Goal: Information Seeking & Learning: Learn about a topic

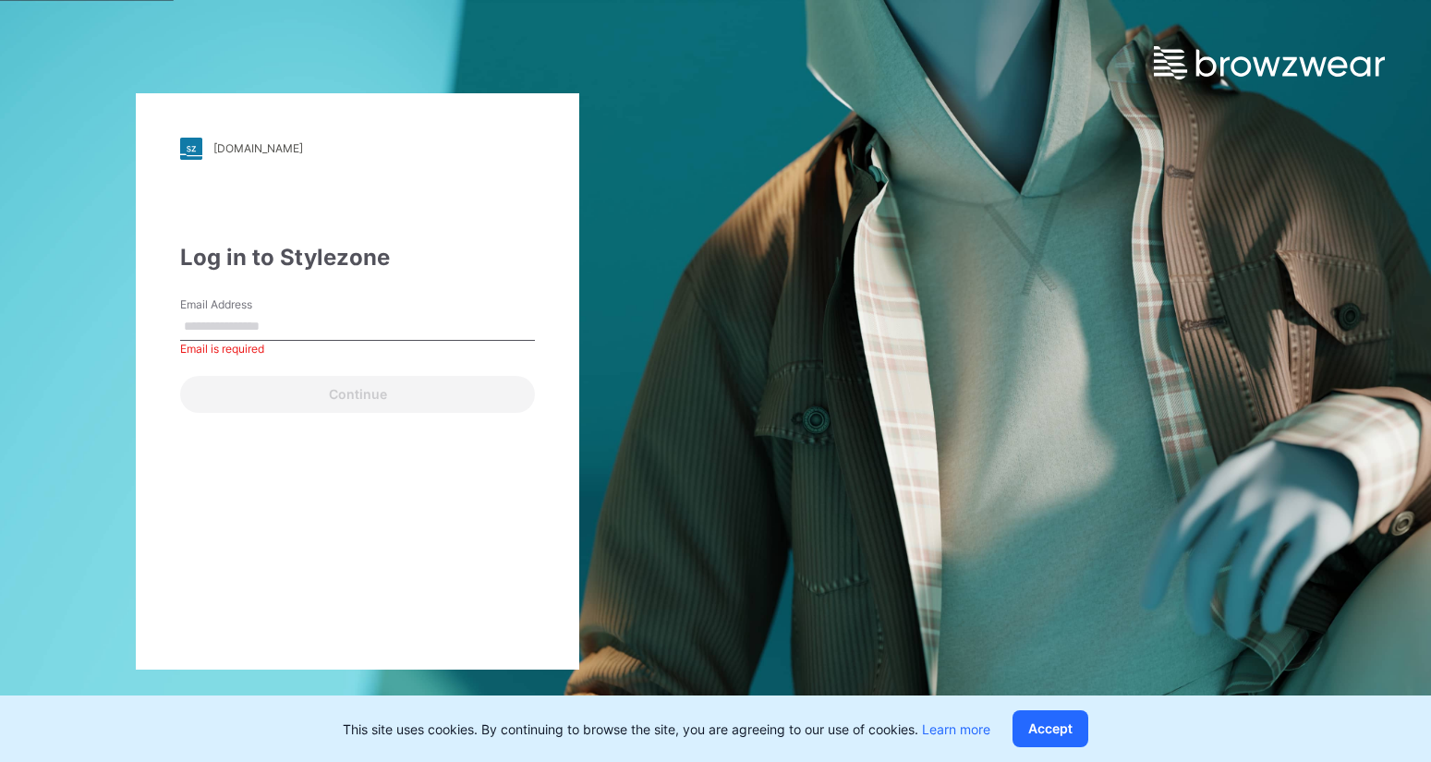
click at [328, 334] on input "Email Address" at bounding box center [357, 327] width 355 height 28
type input "**********"
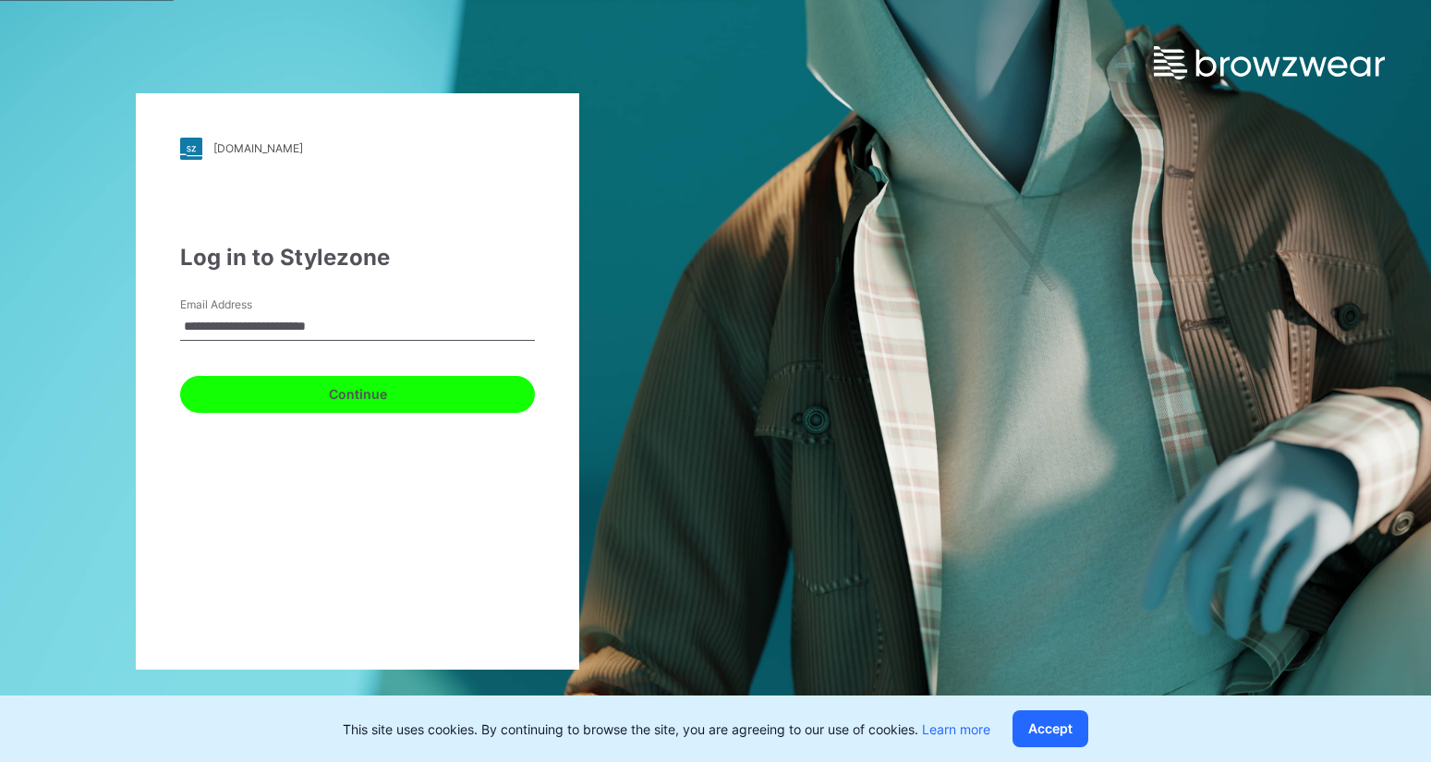
click at [337, 392] on button "Continue" at bounding box center [357, 394] width 355 height 37
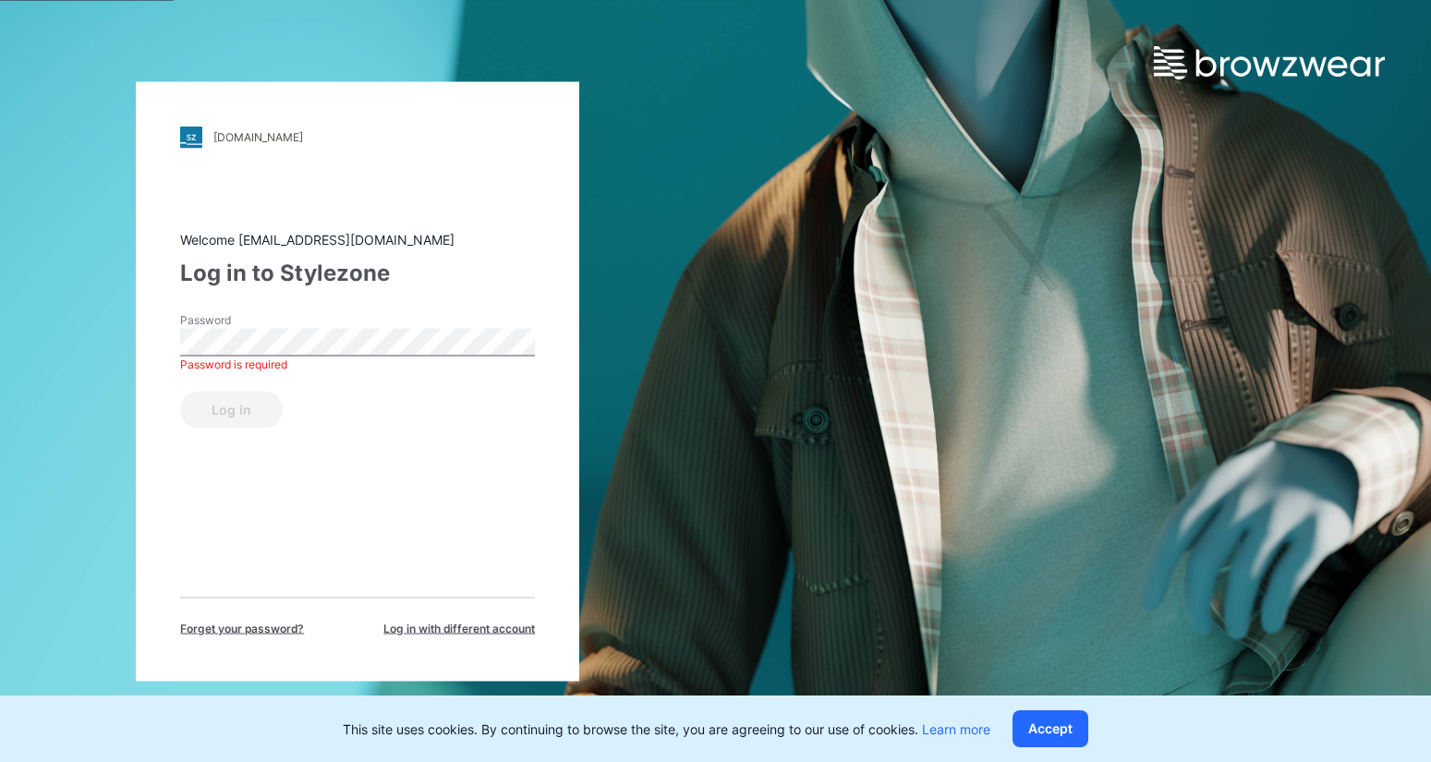
click at [228, 423] on div "Log in" at bounding box center [357, 405] width 355 height 44
click at [231, 414] on button "Log in" at bounding box center [231, 409] width 103 height 37
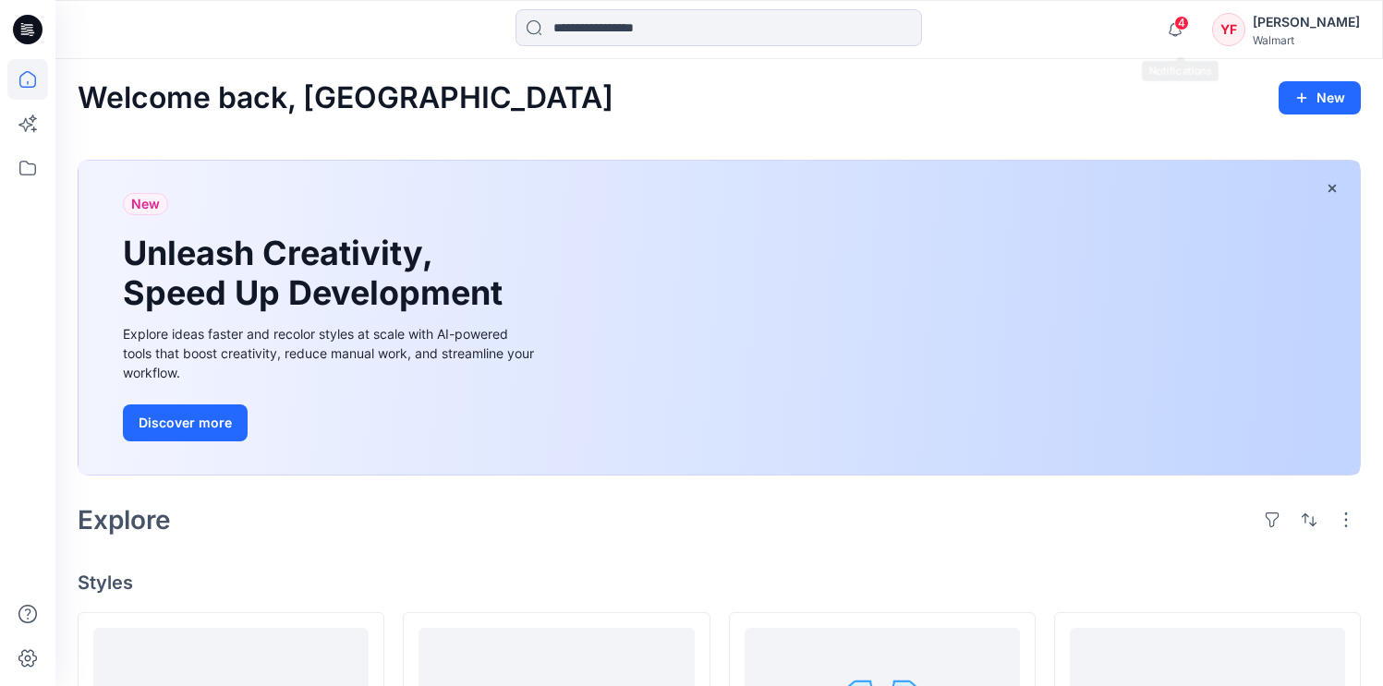
click at [1184, 30] on span "4" at bounding box center [1181, 23] width 15 height 15
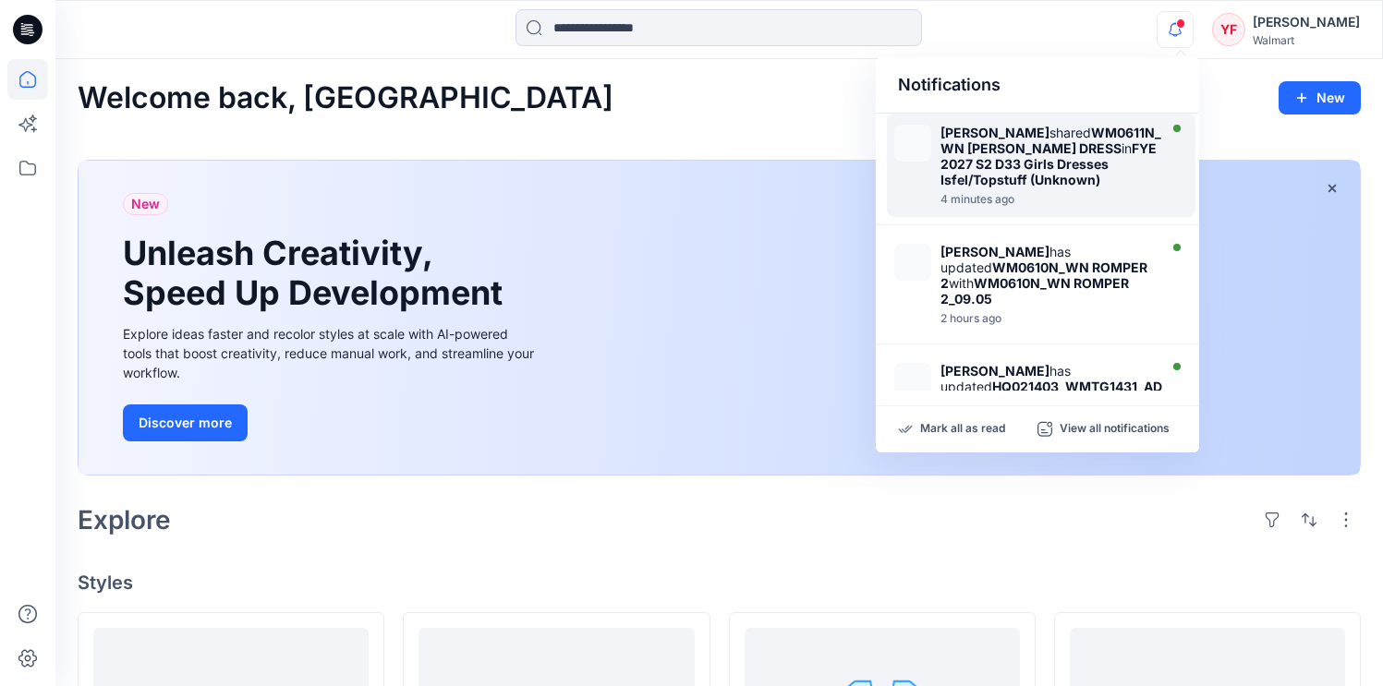
click at [1020, 206] on div "4 minutes ago" at bounding box center [1054, 199] width 229 height 13
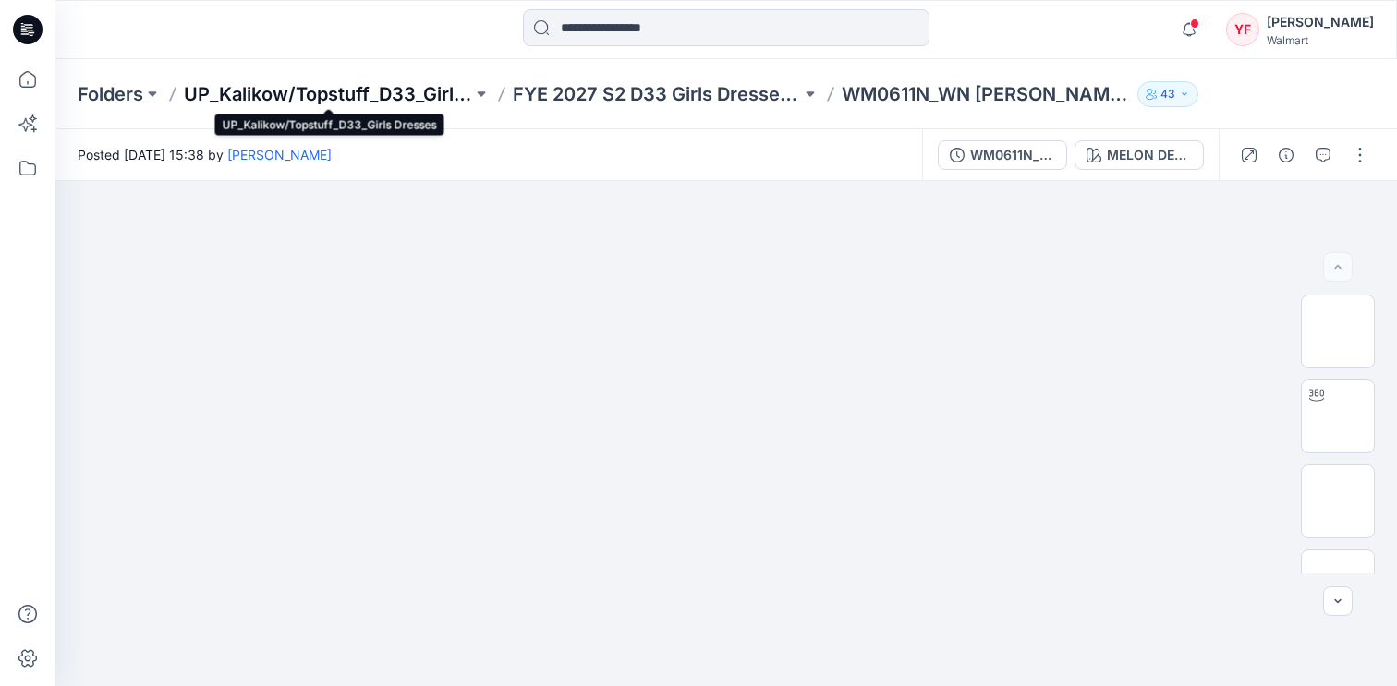
click at [409, 97] on p "UP_Kalikow/Topstuff_D33_Girls Dresses" at bounding box center [328, 94] width 288 height 26
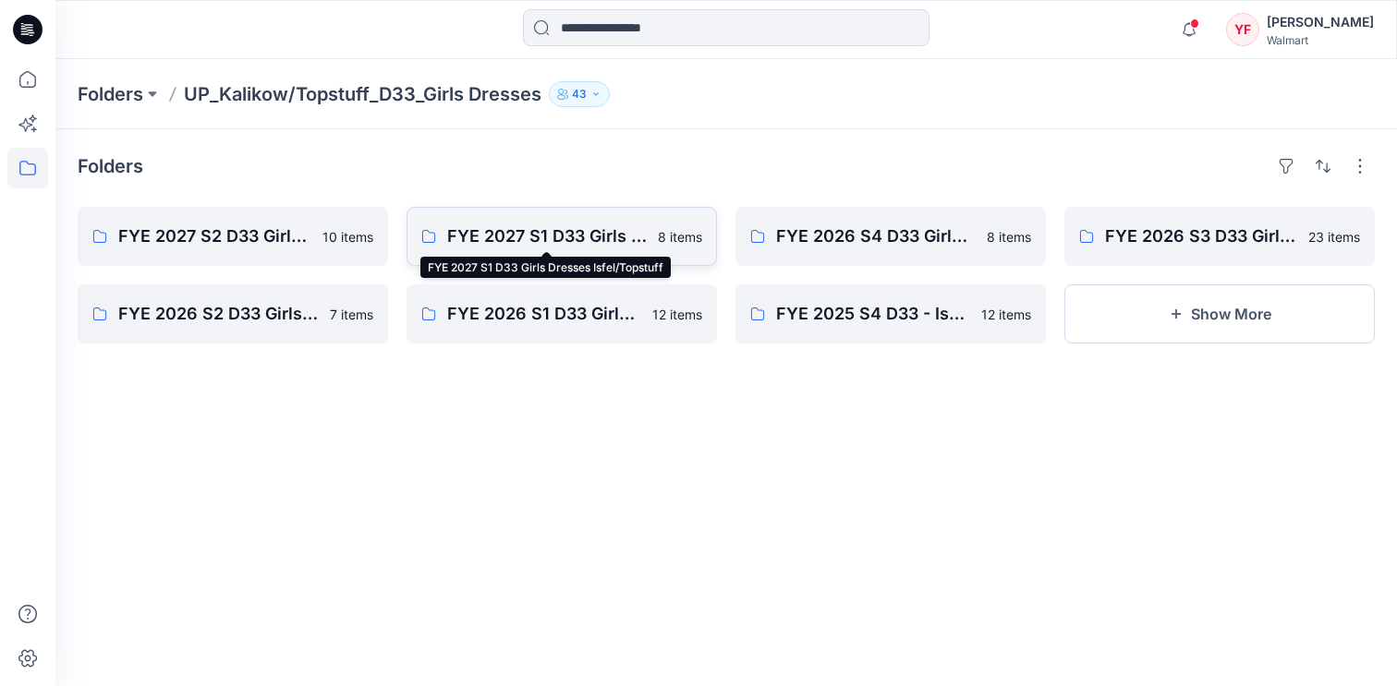
click at [509, 238] on p "FYE 2027 S1 D33 Girls Dresses Isfel/Topstuff" at bounding box center [547, 237] width 200 height 26
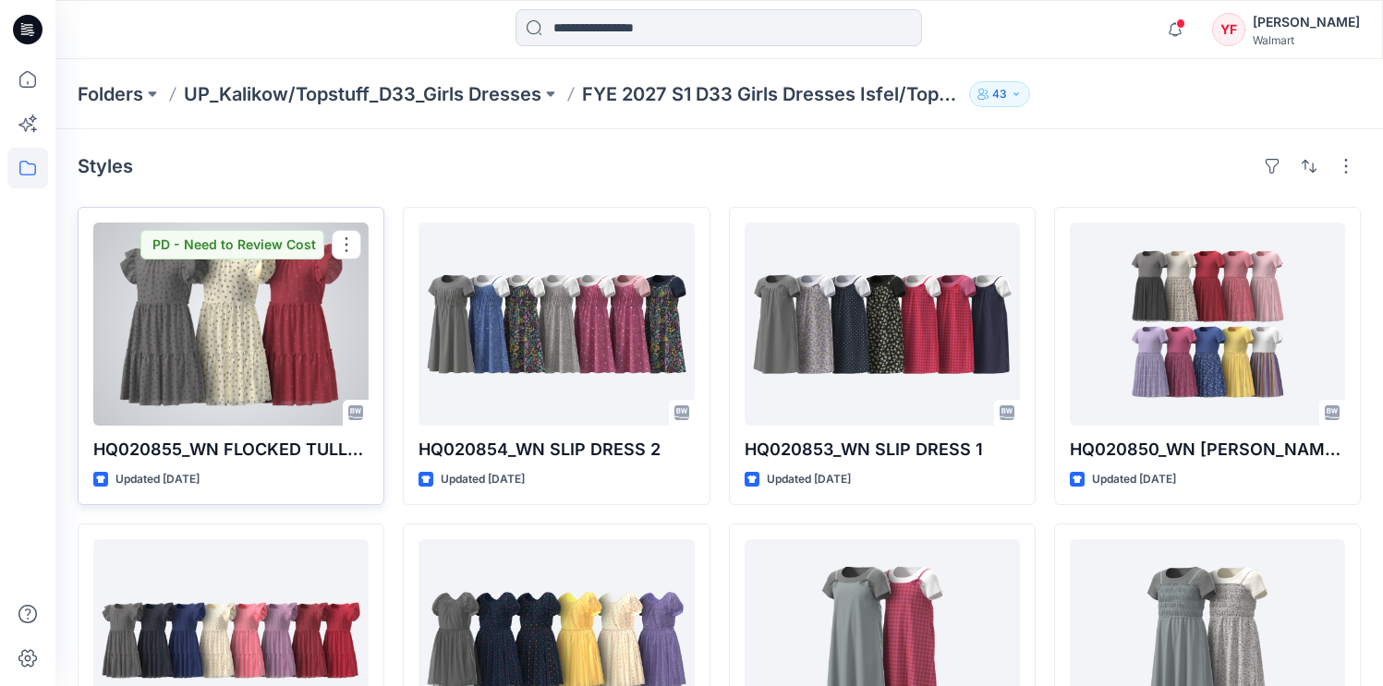
click at [265, 361] on div at bounding box center [230, 324] width 275 height 203
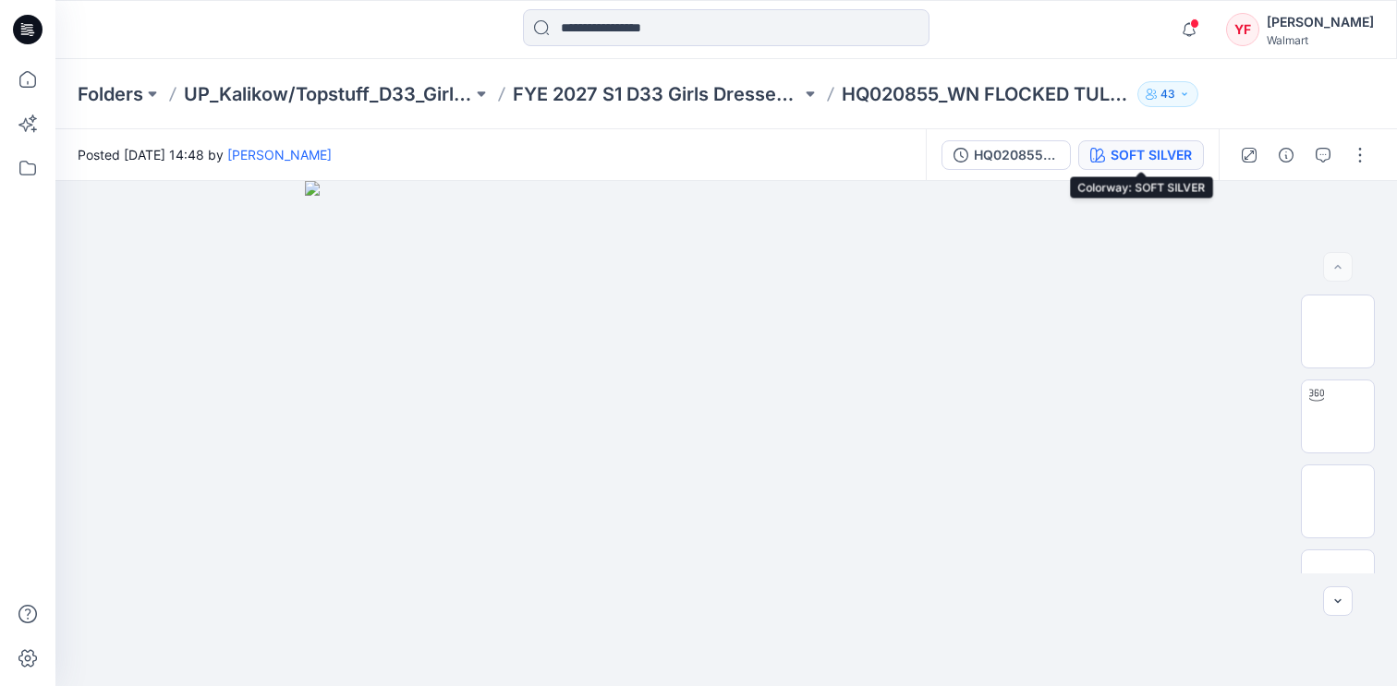
click at [1142, 151] on div "SOFT SILVER" at bounding box center [1150, 155] width 81 height 20
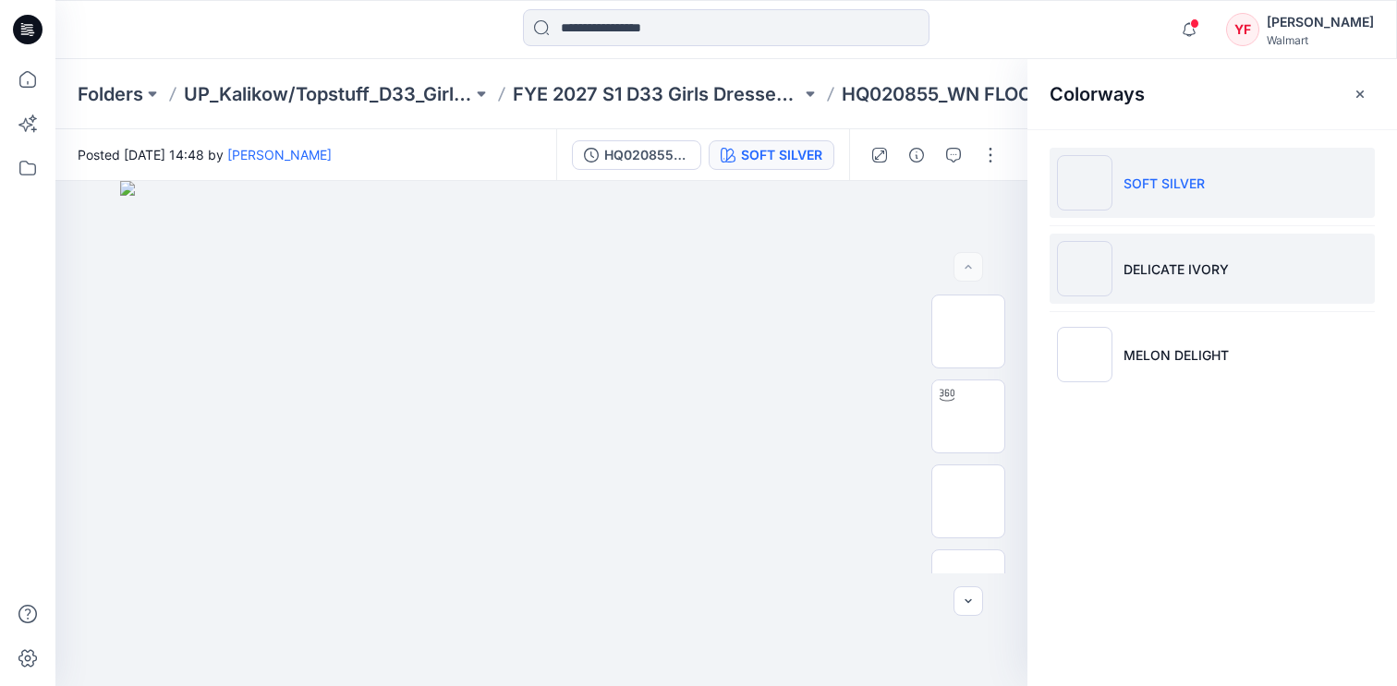
click at [1157, 248] on li "DELICATE IVORY" at bounding box center [1211, 269] width 325 height 70
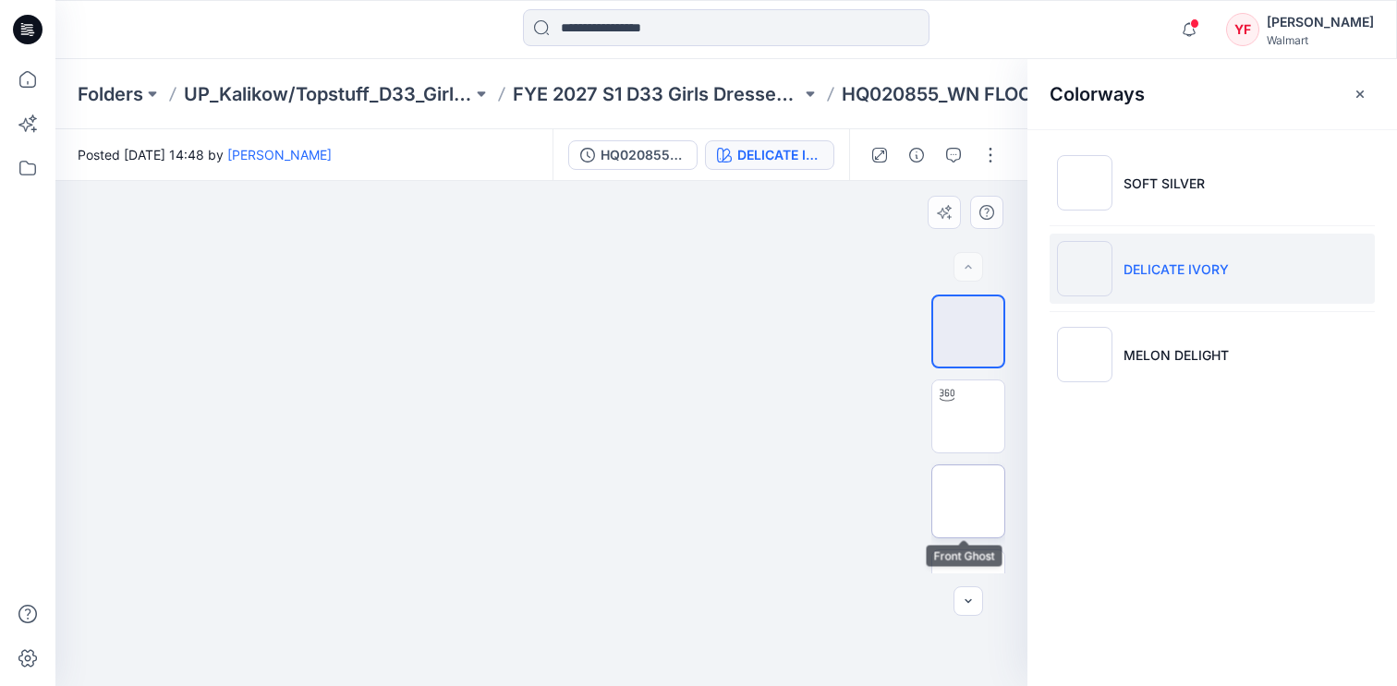
click at [968, 502] on img at bounding box center [968, 502] width 0 height 0
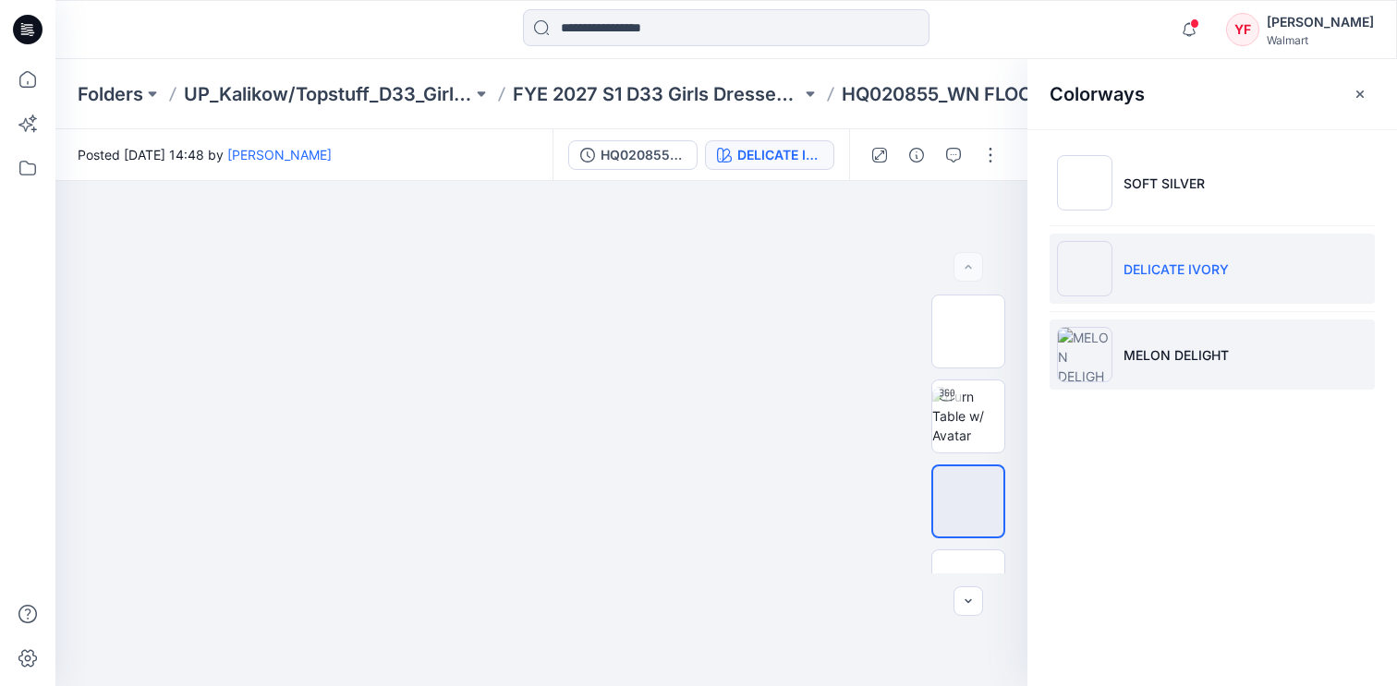
click at [1209, 370] on li "MELON DELIGHT" at bounding box center [1211, 355] width 325 height 70
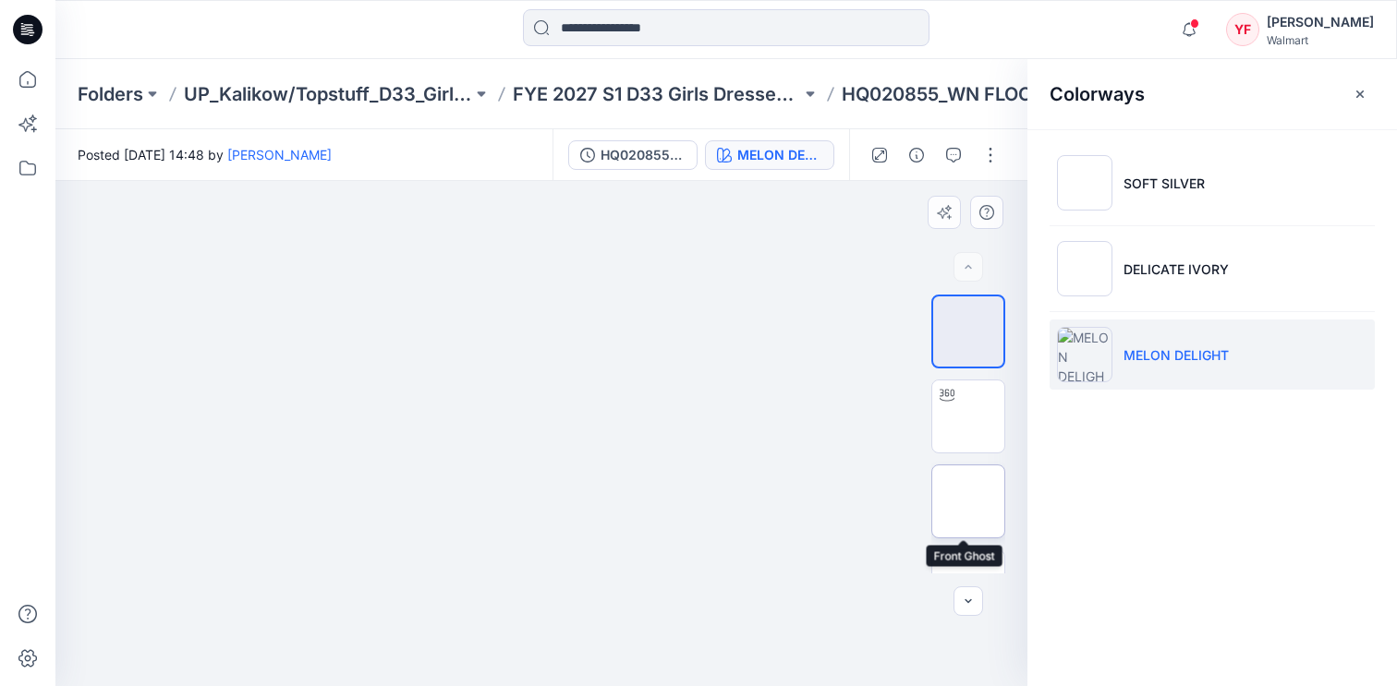
click at [968, 502] on img at bounding box center [968, 502] width 0 height 0
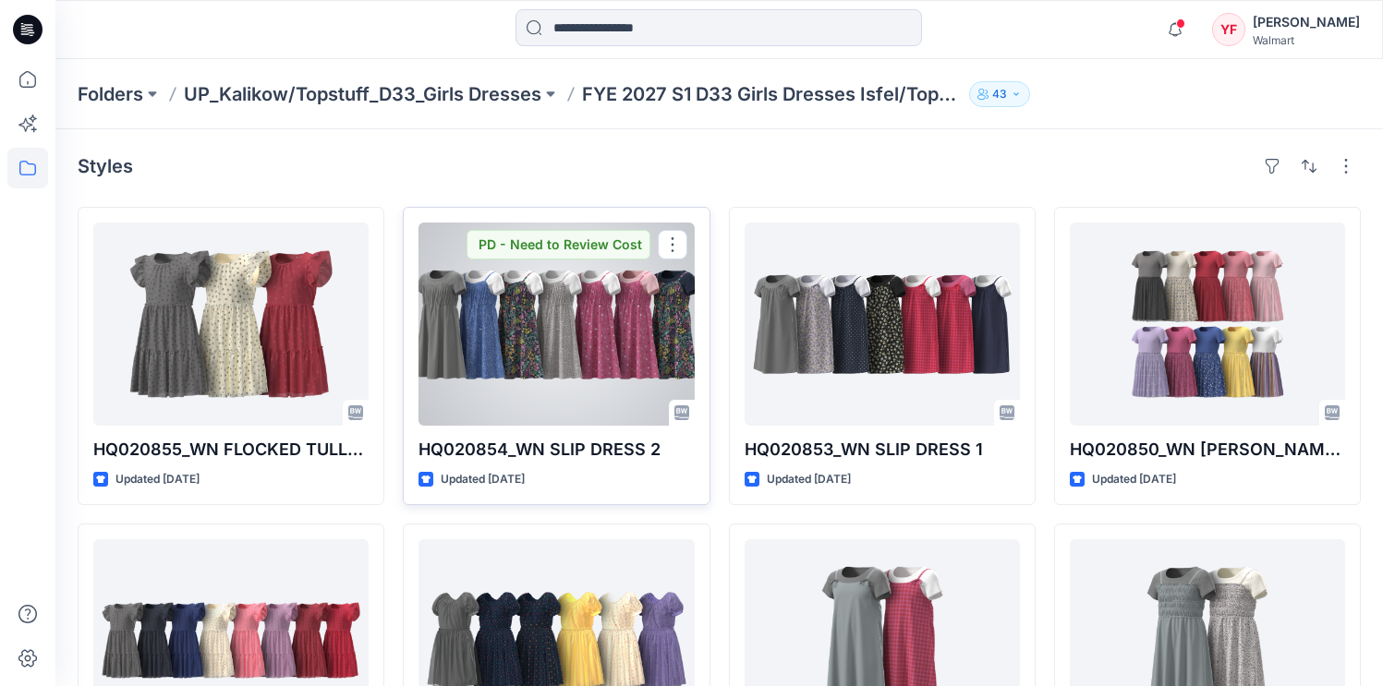
click at [522, 379] on div at bounding box center [555, 324] width 275 height 203
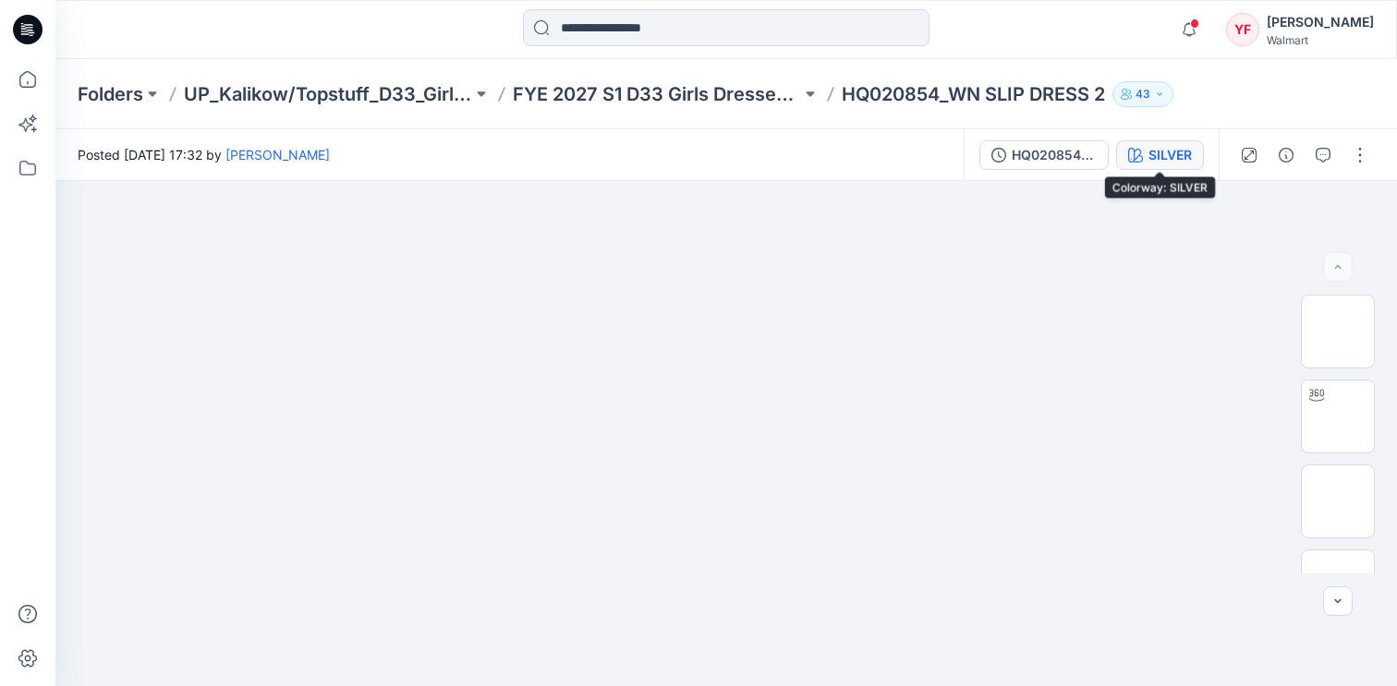
click at [1126, 149] on button "SILVER" at bounding box center [1160, 155] width 88 height 30
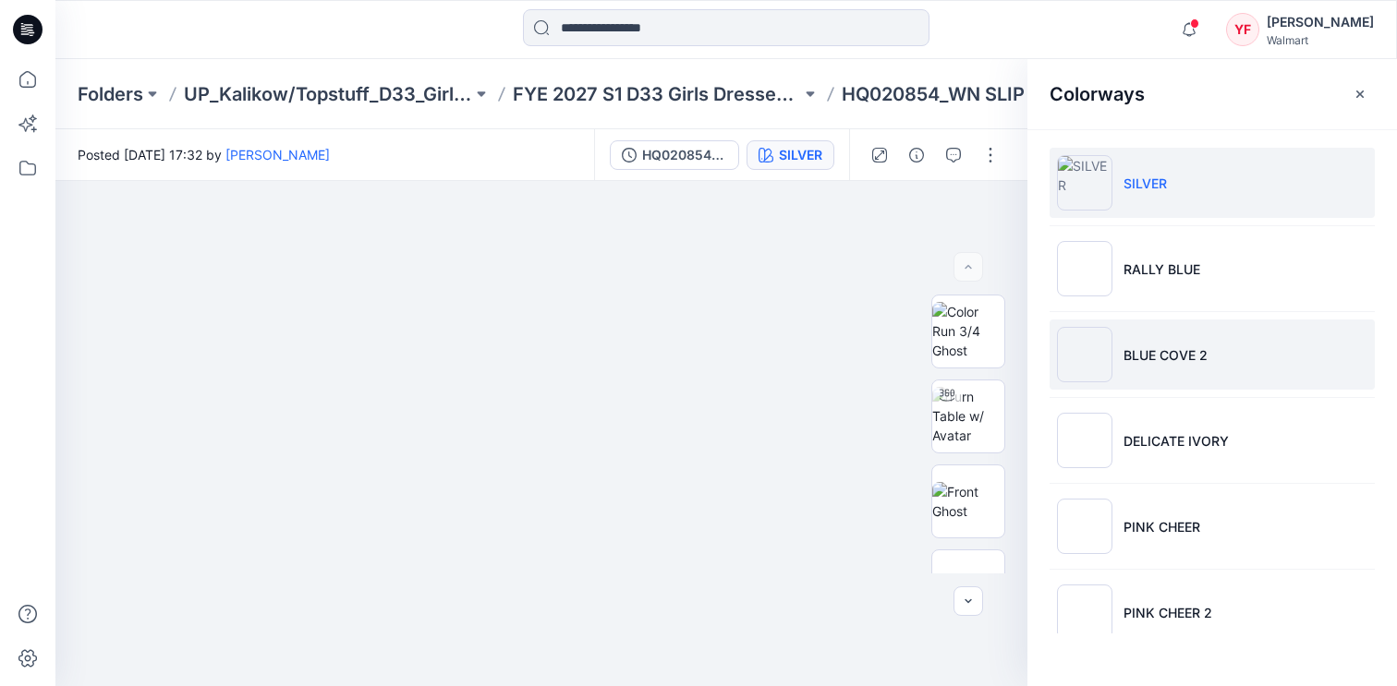
click at [1086, 360] on img at bounding box center [1084, 354] width 55 height 55
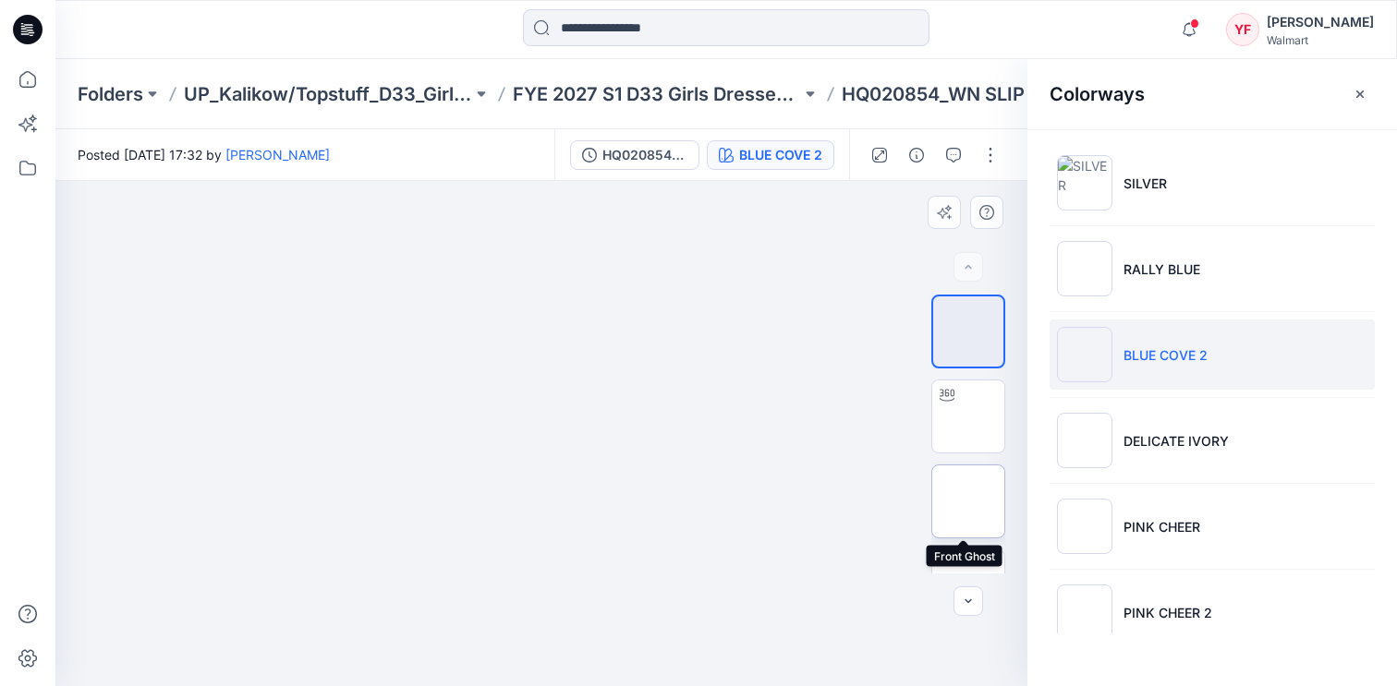
click at [968, 502] on img at bounding box center [968, 502] width 0 height 0
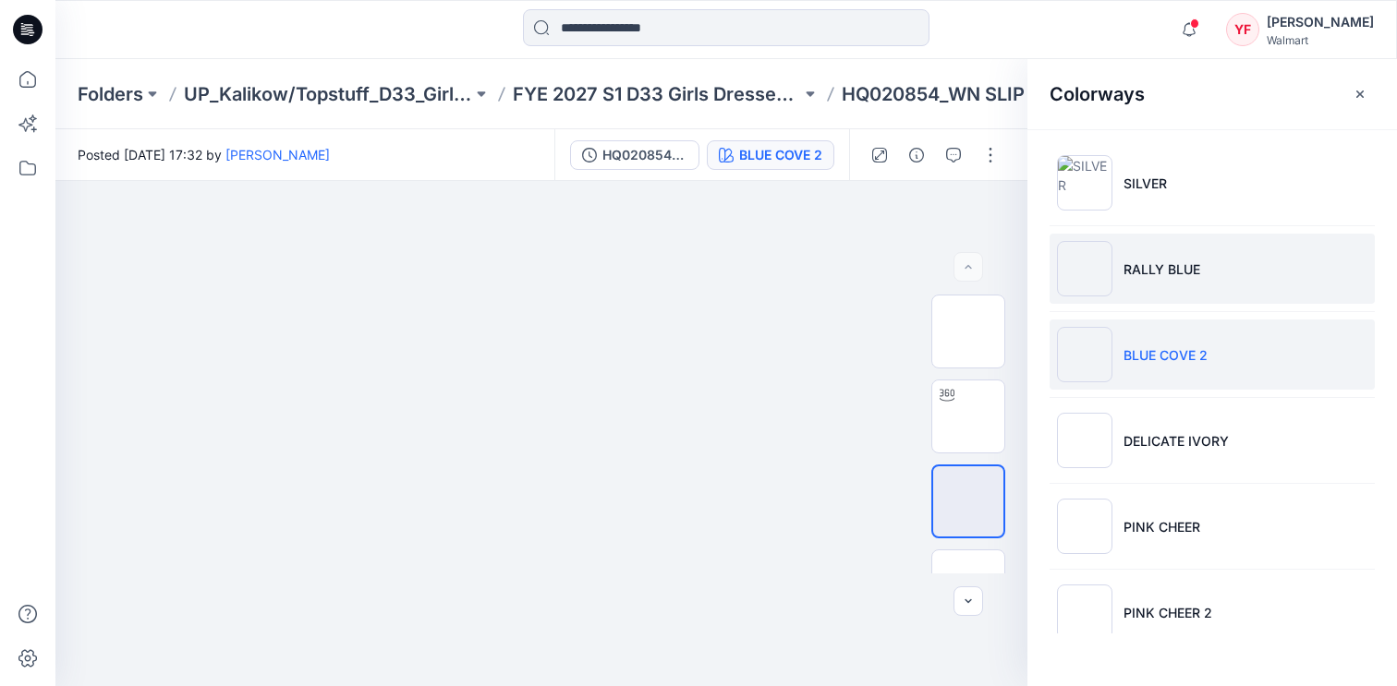
click at [1136, 271] on p "RALLY BLUE" at bounding box center [1161, 269] width 77 height 19
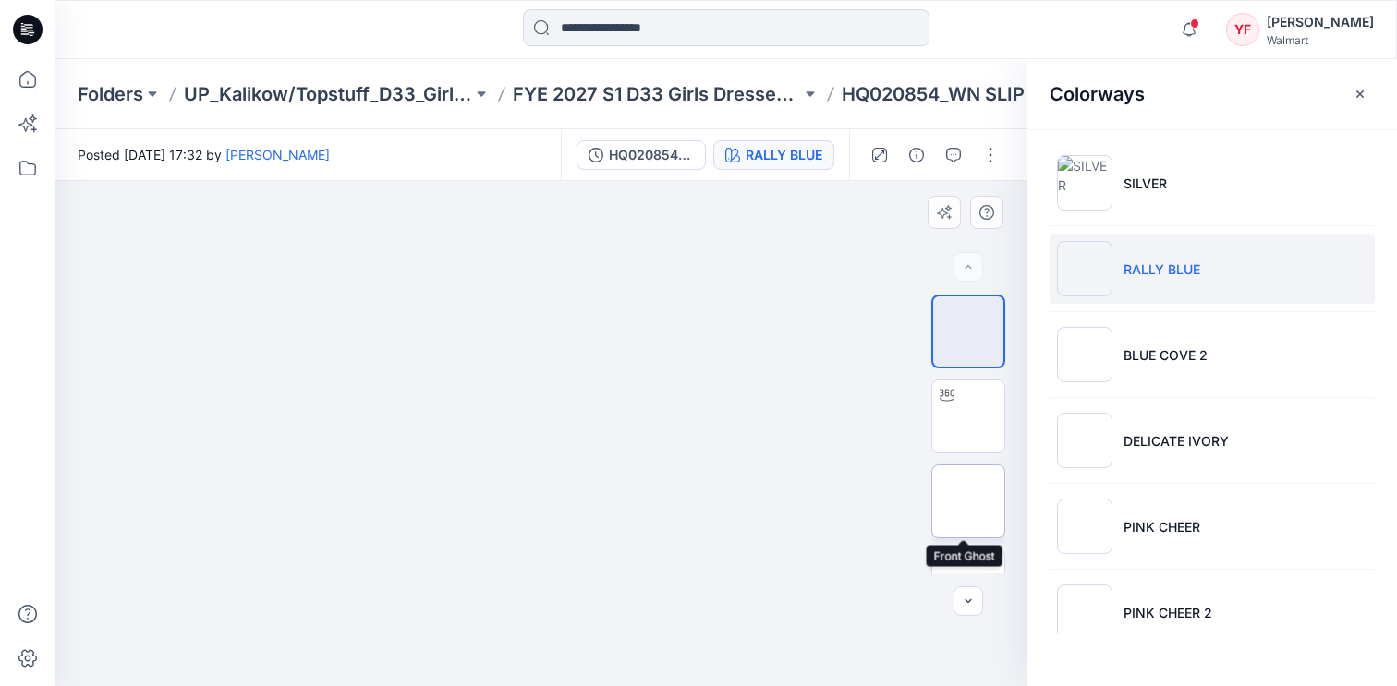
click at [968, 502] on img at bounding box center [968, 502] width 0 height 0
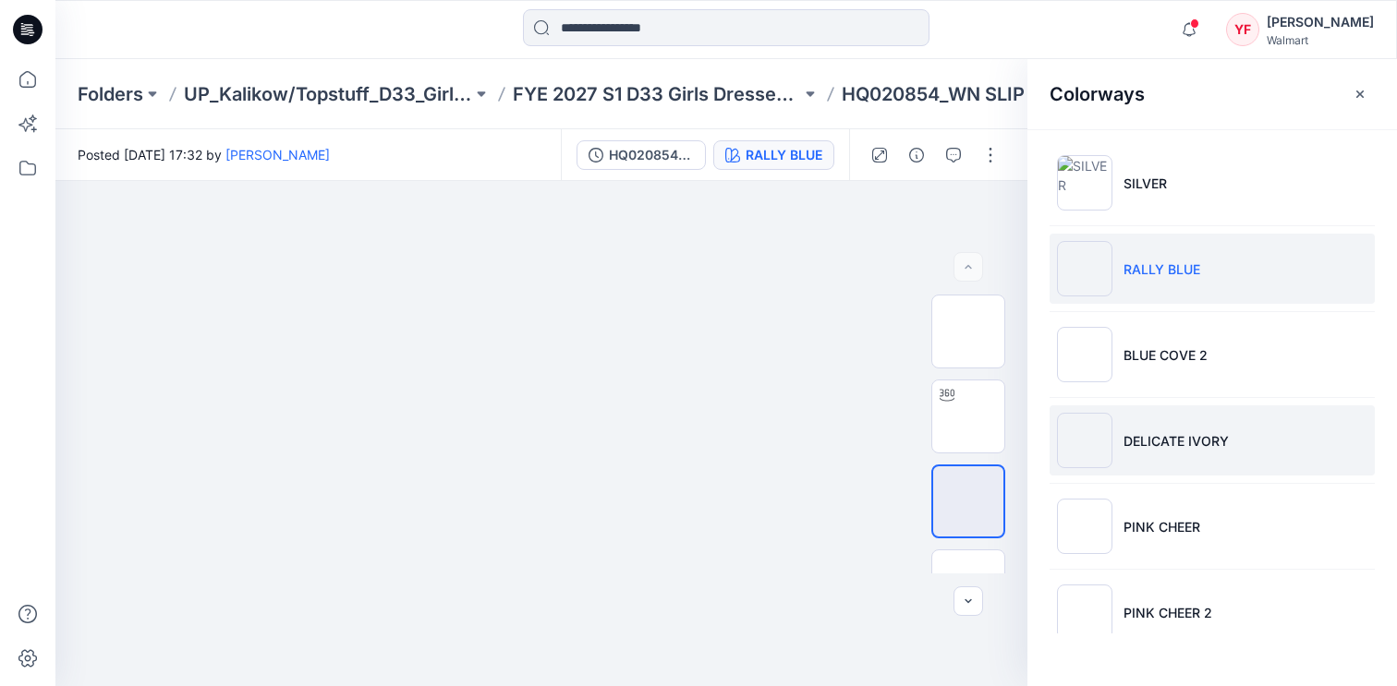
click at [1136, 460] on li "DELICATE IVORY" at bounding box center [1211, 441] width 325 height 70
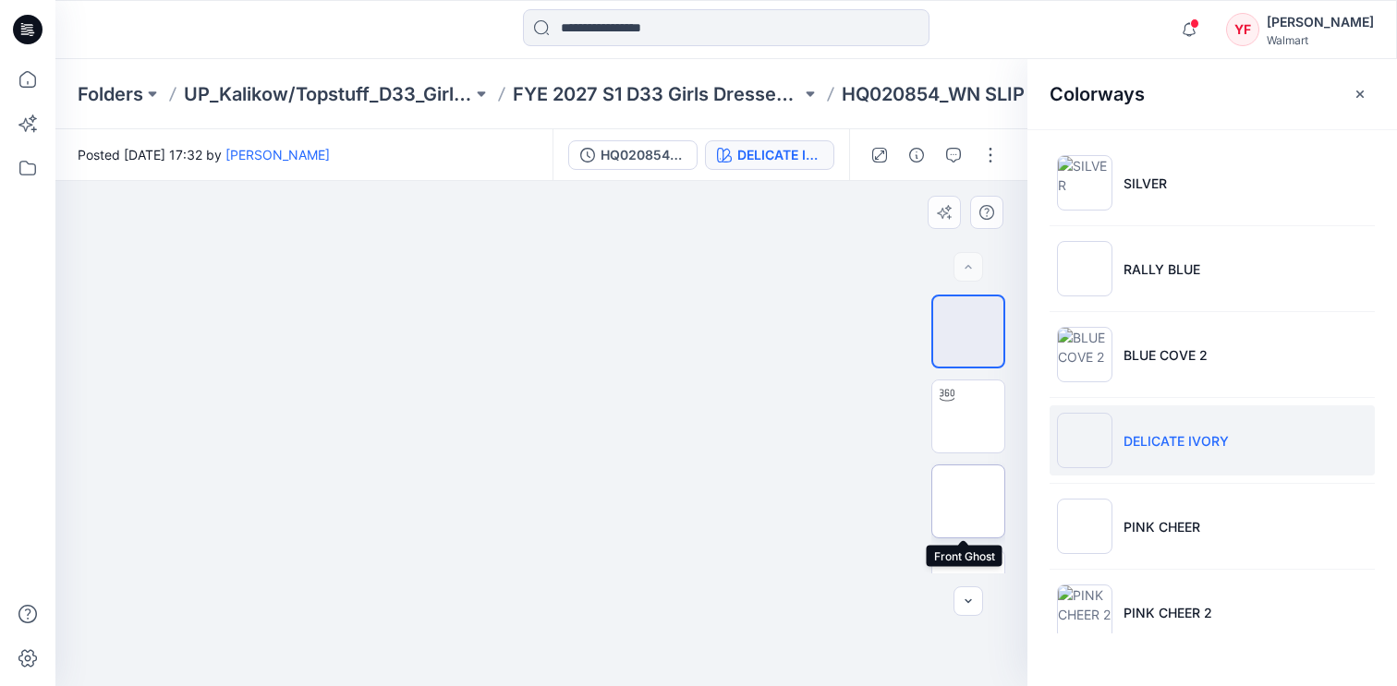
click at [968, 502] on img at bounding box center [968, 502] width 0 height 0
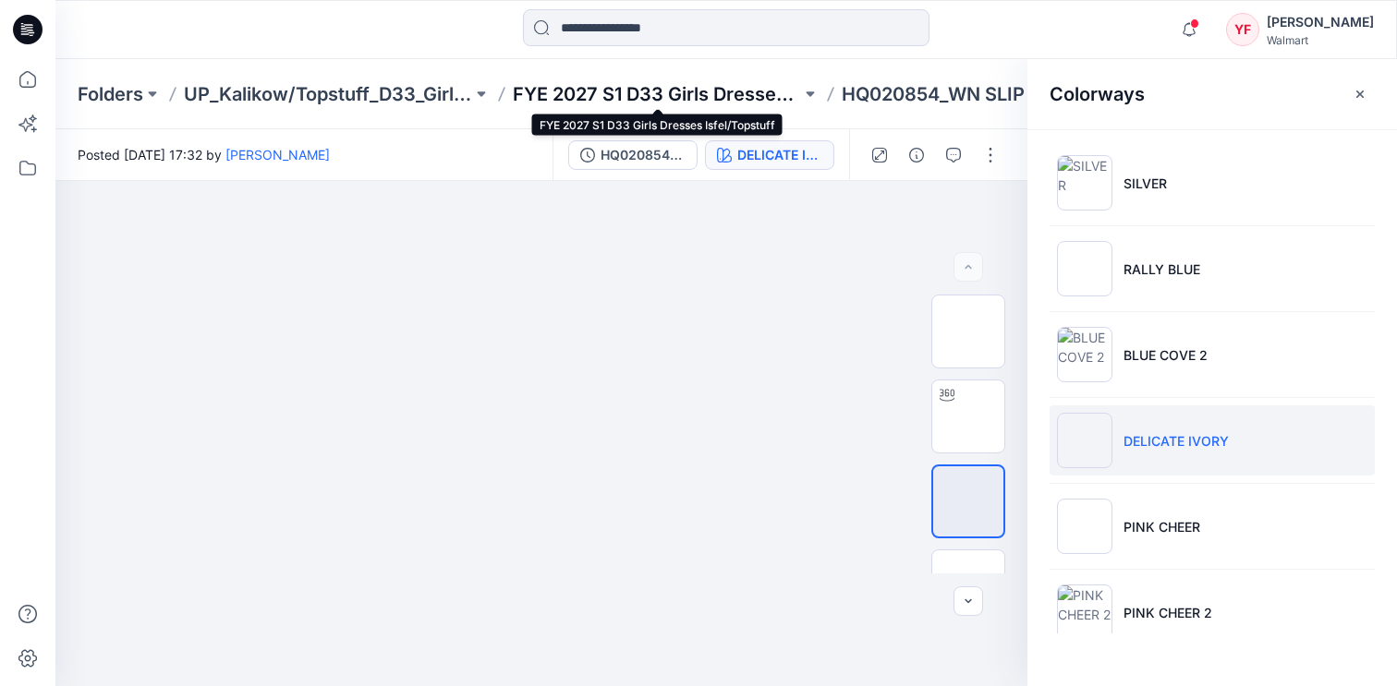
click at [712, 105] on p "FYE 2027 S1 D33 Girls Dresses Isfel/Topstuff" at bounding box center [657, 94] width 288 height 26
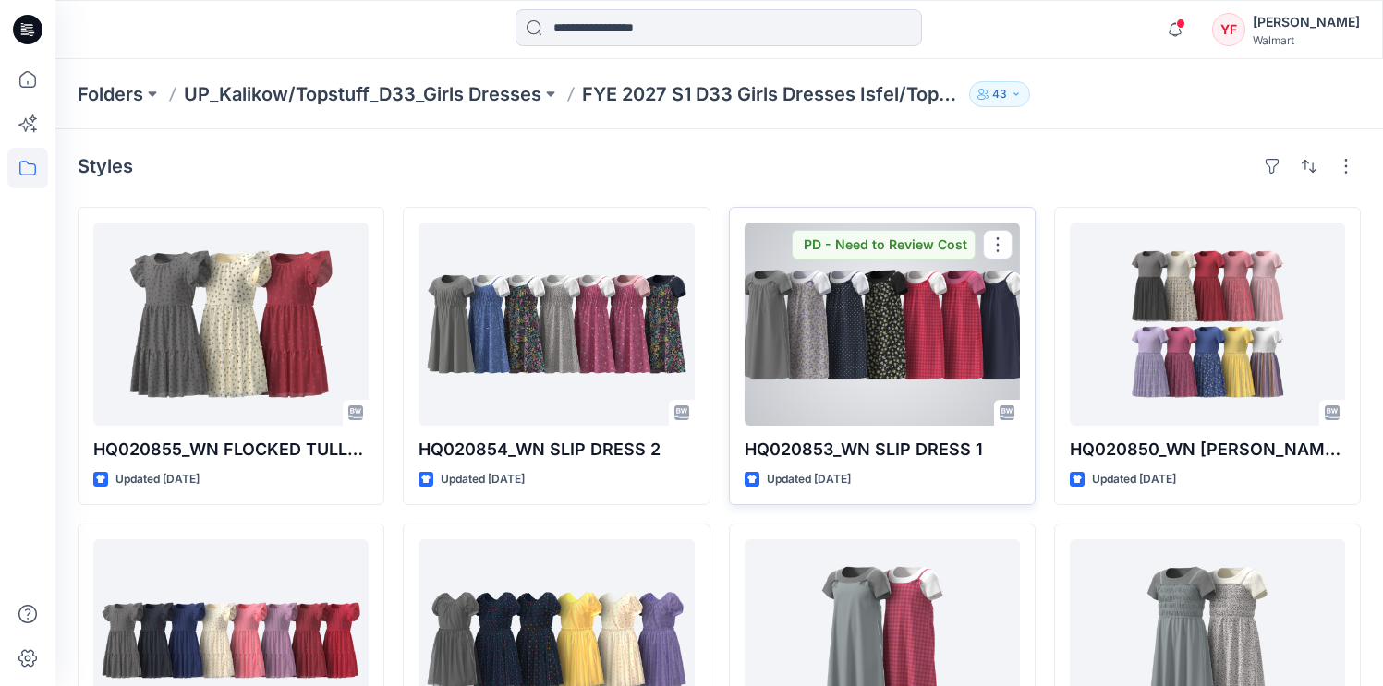
click at [892, 349] on div at bounding box center [882, 324] width 275 height 203
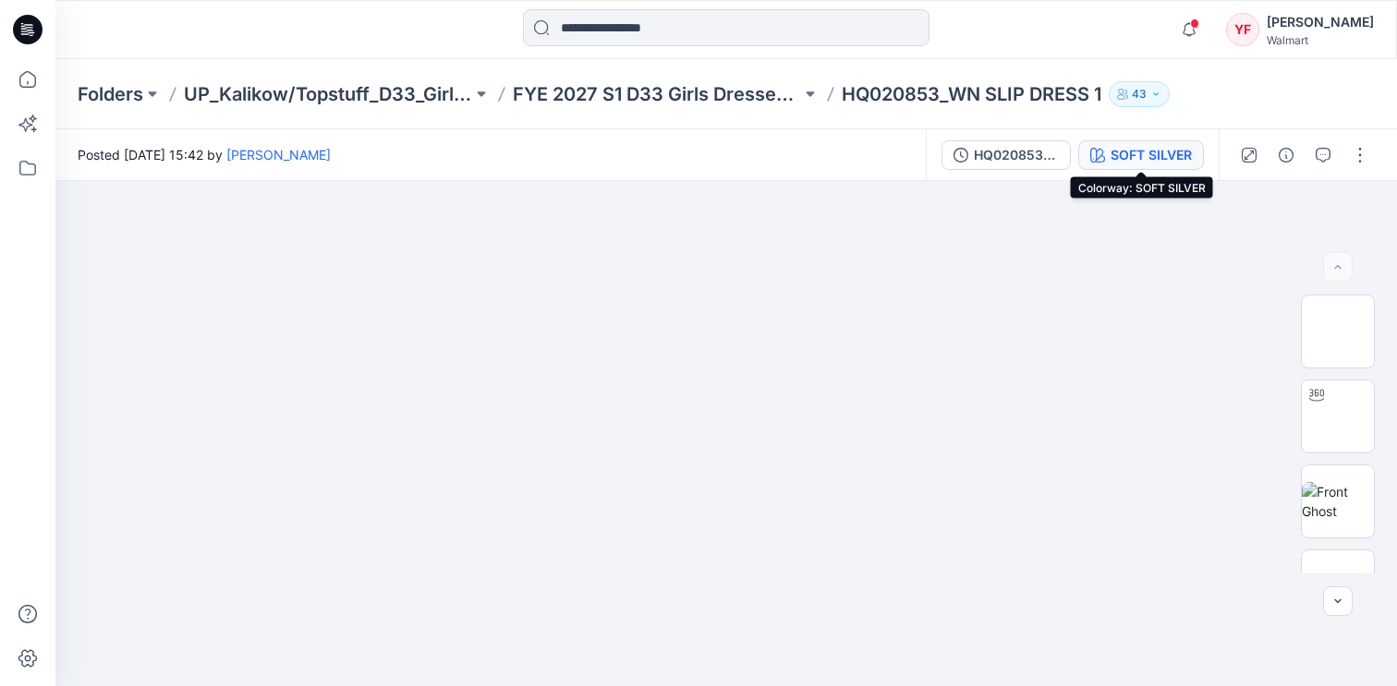
click at [1156, 152] on div "SOFT SILVER" at bounding box center [1150, 155] width 81 height 20
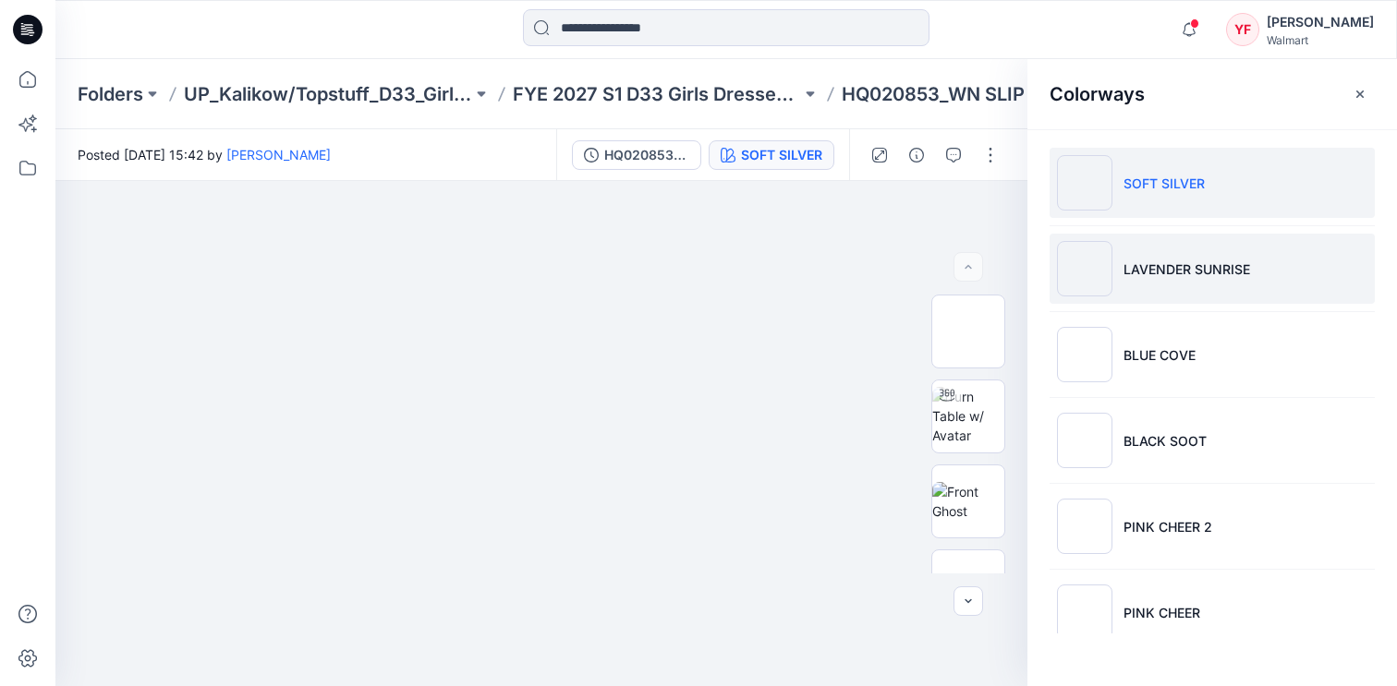
click at [1157, 251] on li "LAVENDER SUNRISE" at bounding box center [1211, 269] width 325 height 70
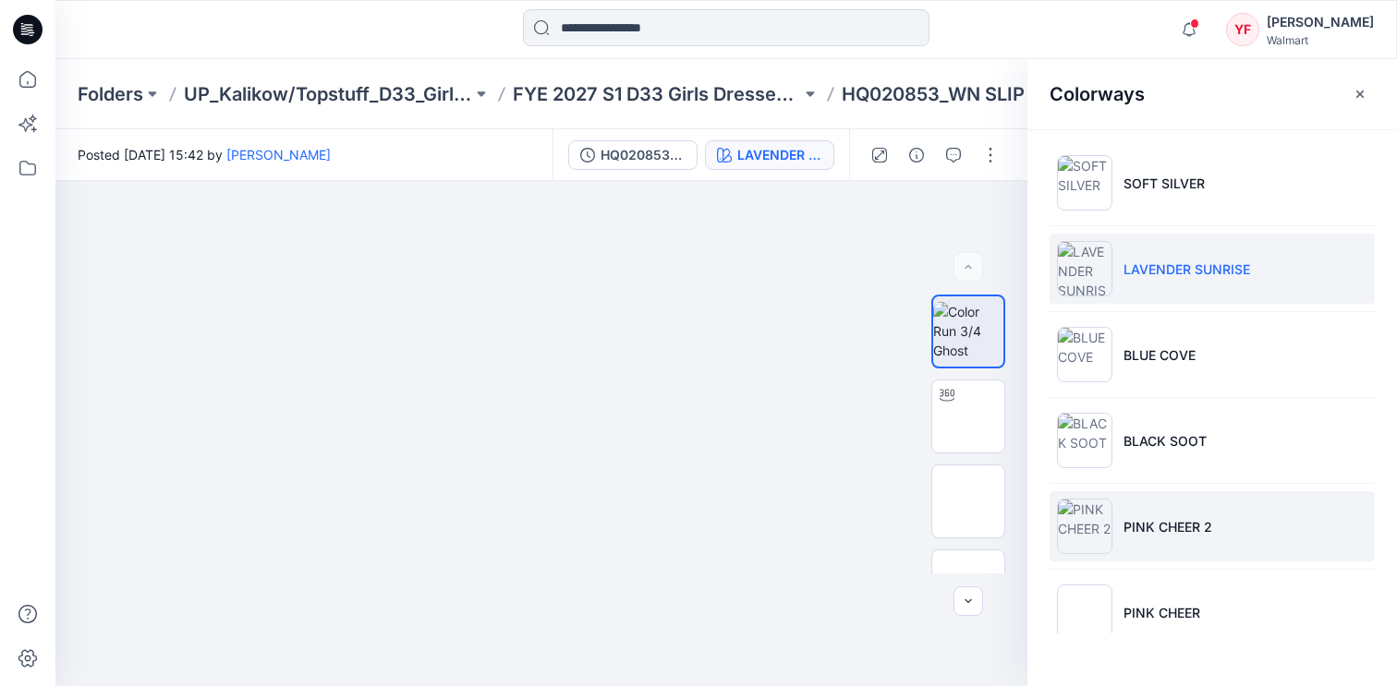
click at [1145, 534] on p "PINK CHEER 2" at bounding box center [1167, 526] width 89 height 19
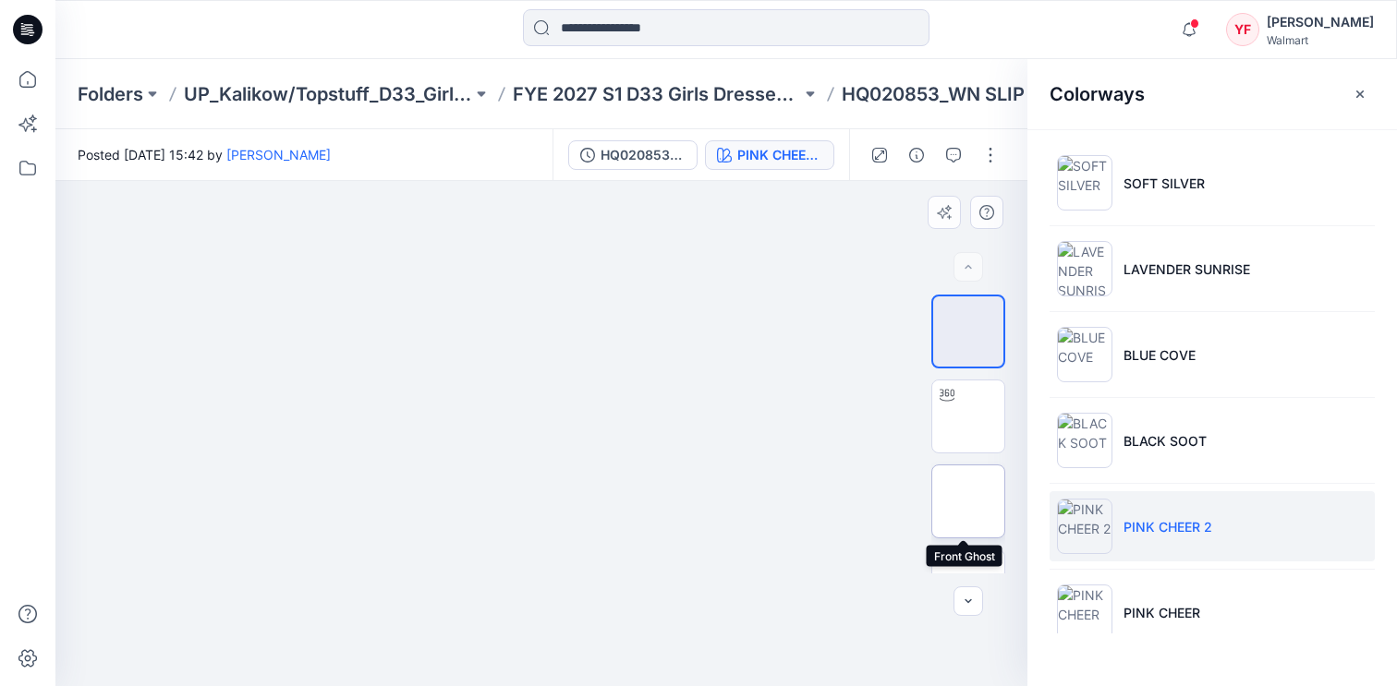
click at [968, 502] on img at bounding box center [968, 502] width 0 height 0
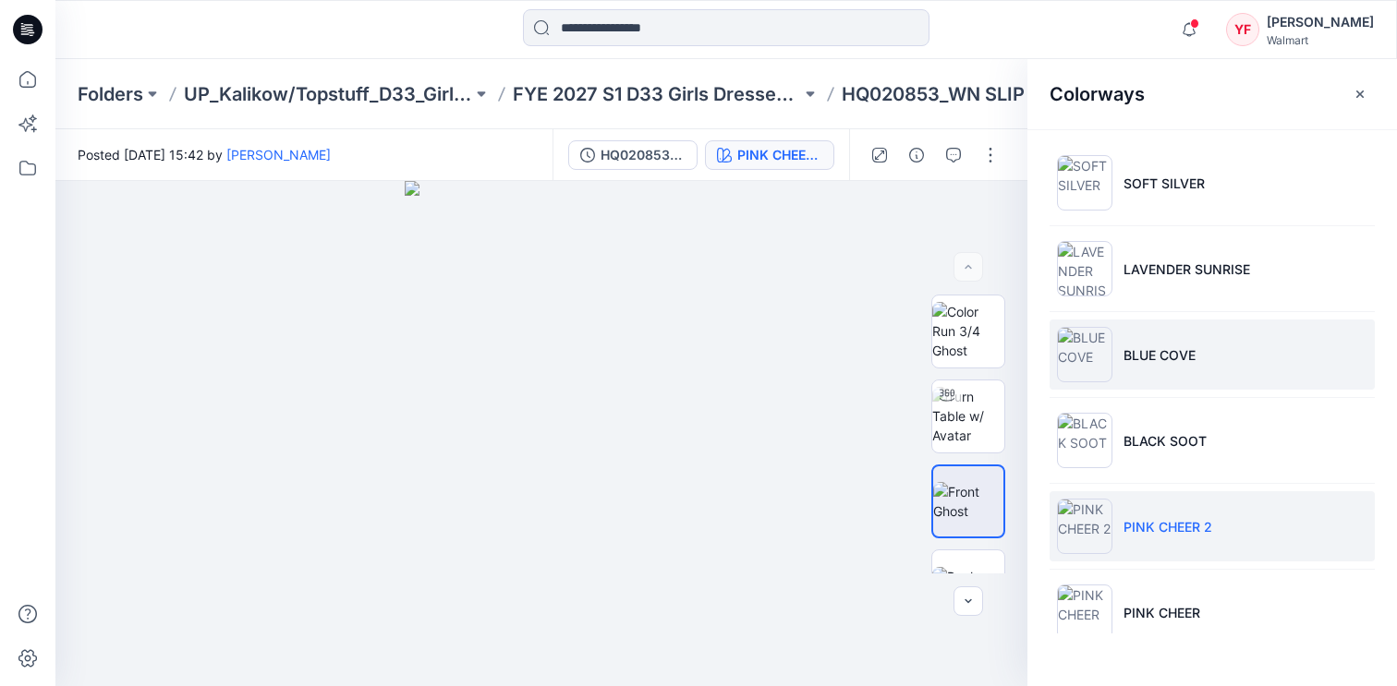
click at [1168, 353] on p "BLUE COVE" at bounding box center [1159, 354] width 72 height 19
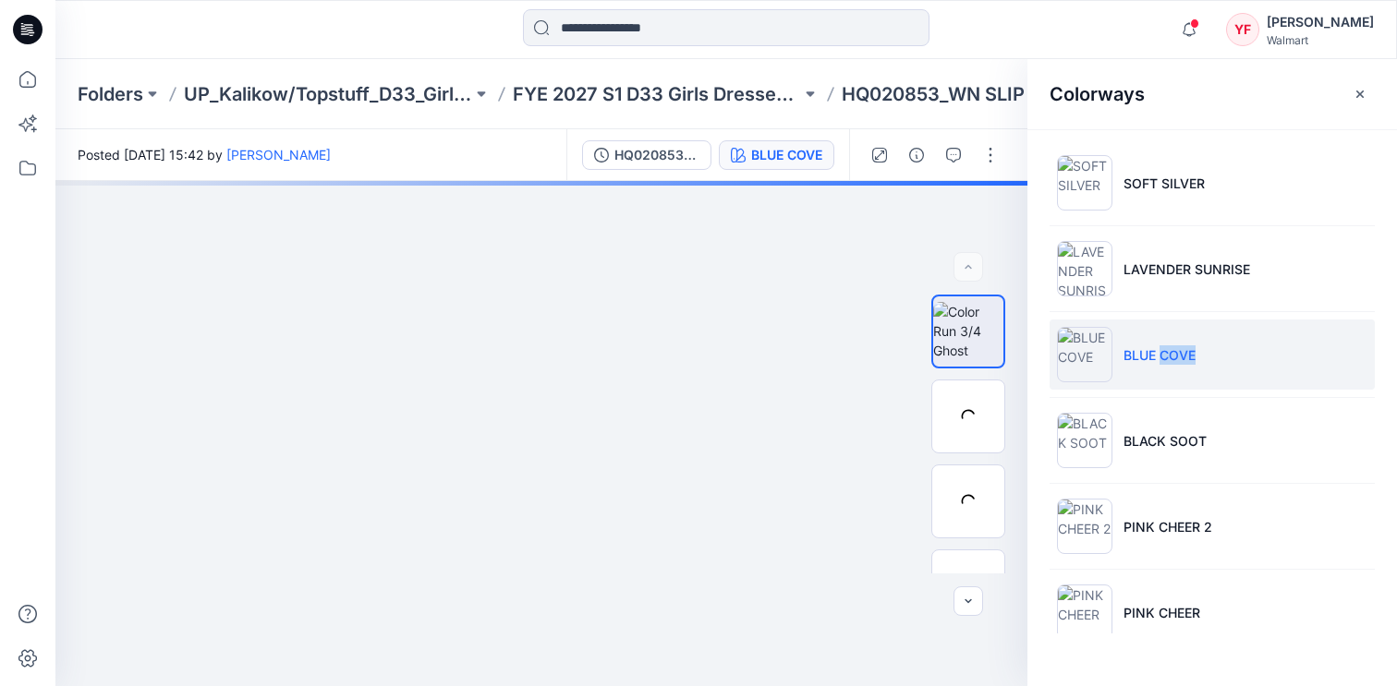
click at [1168, 353] on p "BLUE COVE" at bounding box center [1159, 354] width 72 height 19
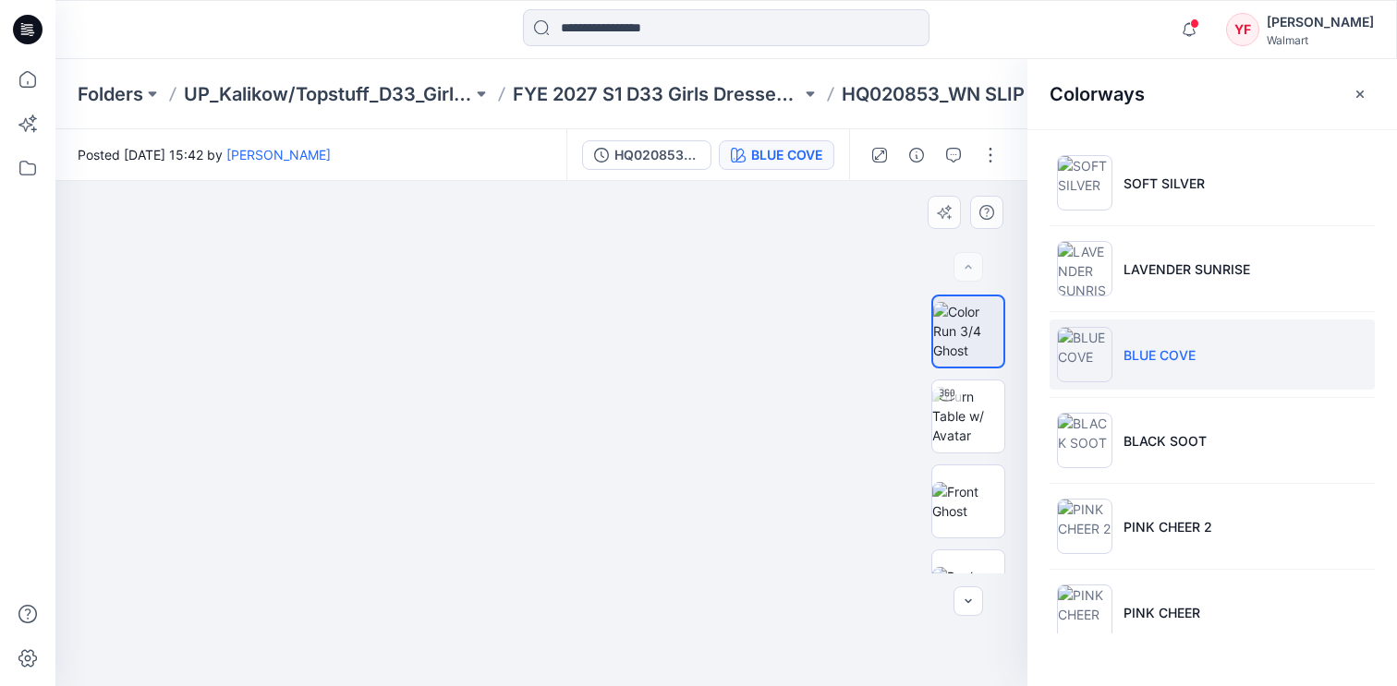
scroll to position [206, 0]
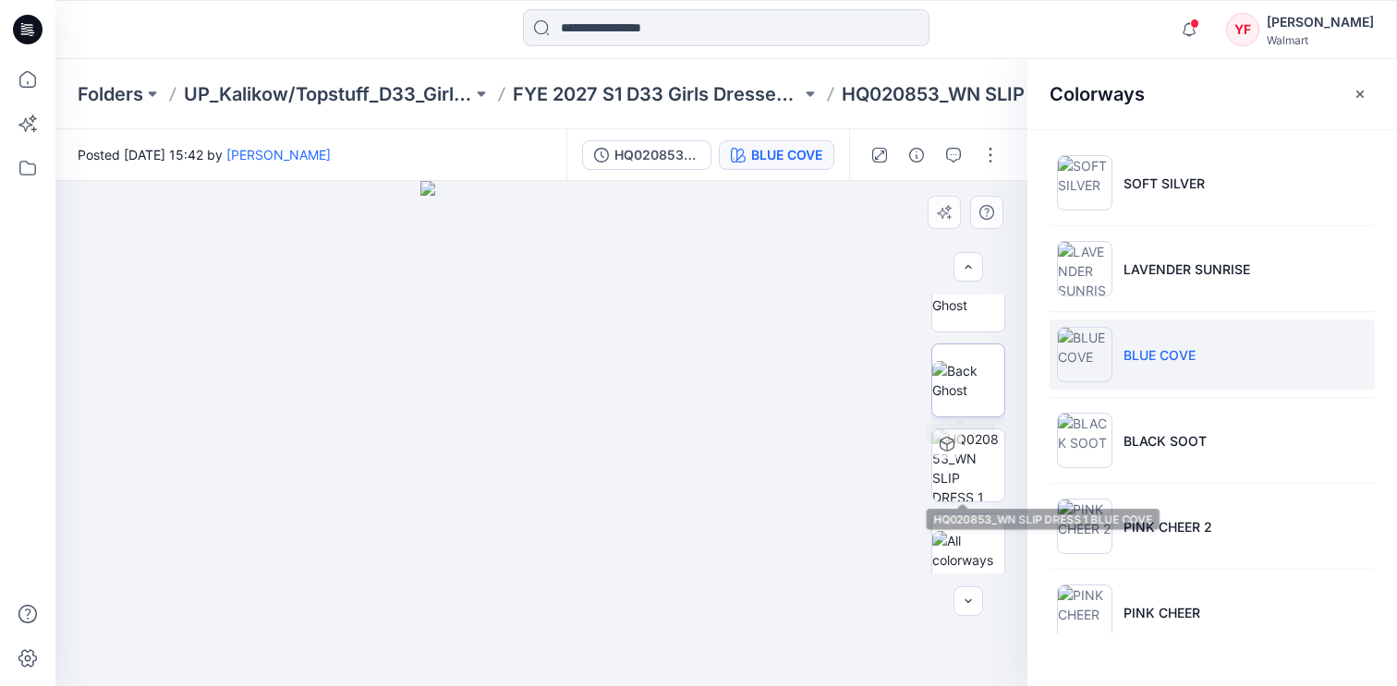
click at [961, 370] on img at bounding box center [968, 380] width 72 height 39
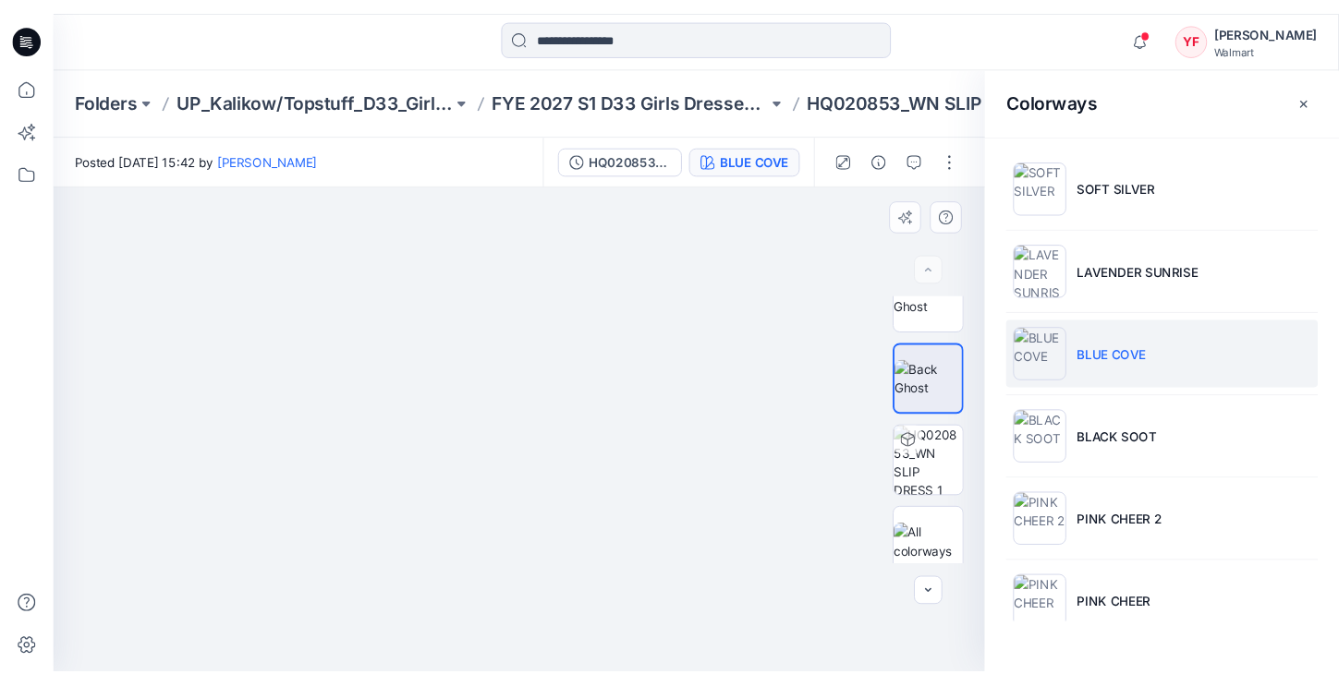
scroll to position [0, 0]
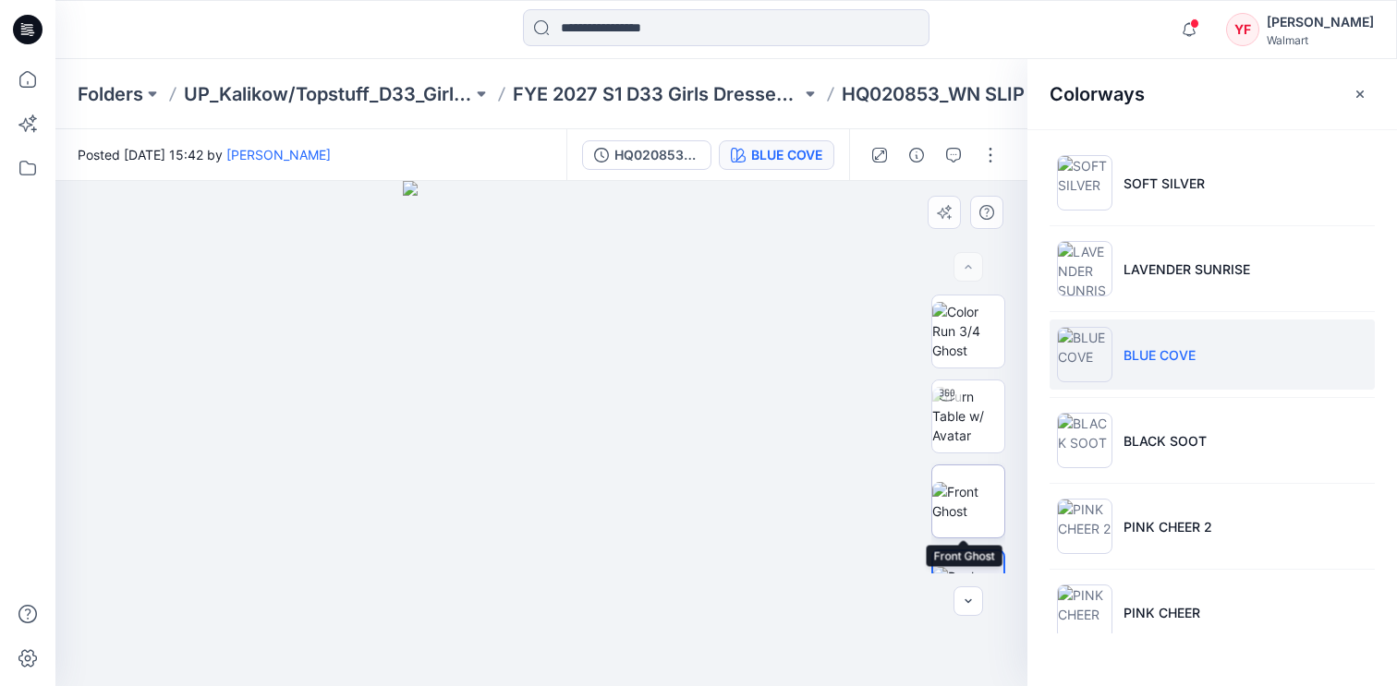
click at [966, 482] on img at bounding box center [968, 501] width 72 height 39
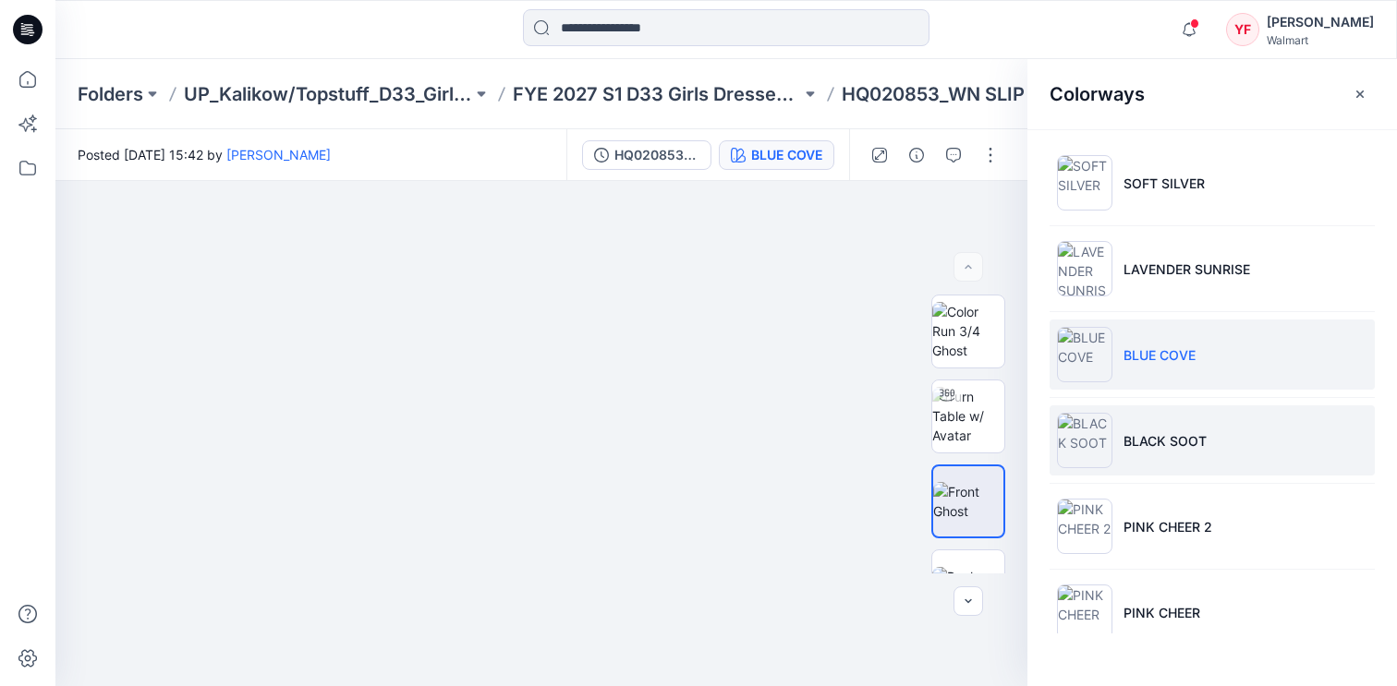
click at [1188, 445] on p "BLACK SOOT" at bounding box center [1164, 440] width 83 height 19
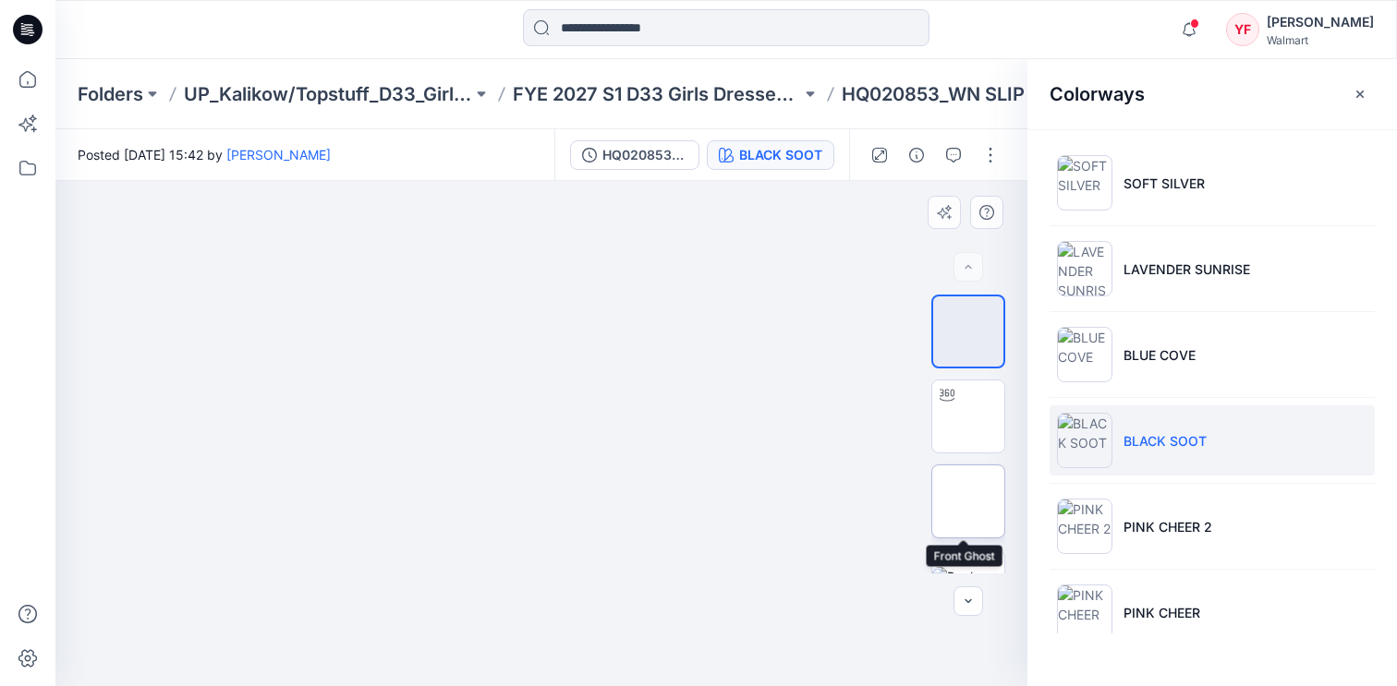
click at [968, 502] on img at bounding box center [968, 502] width 0 height 0
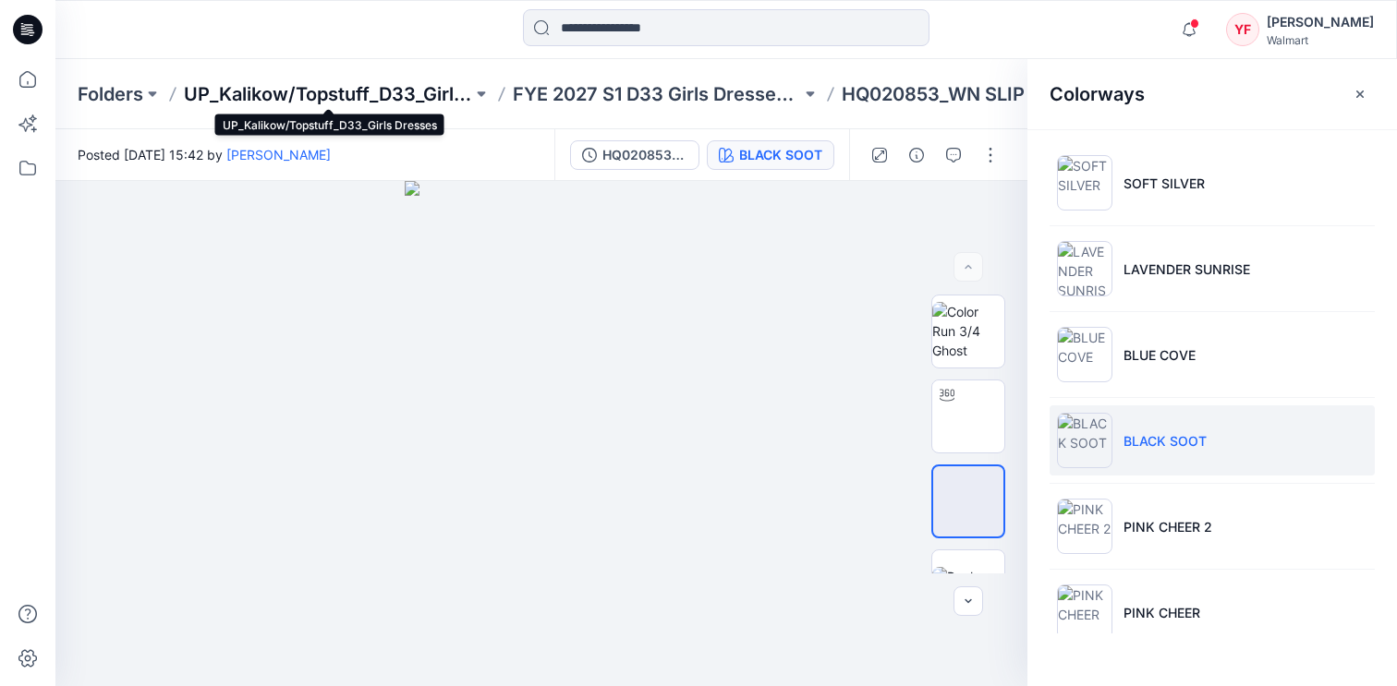
click at [425, 87] on p "UP_Kalikow/Topstuff_D33_Girls Dresses" at bounding box center [328, 94] width 288 height 26
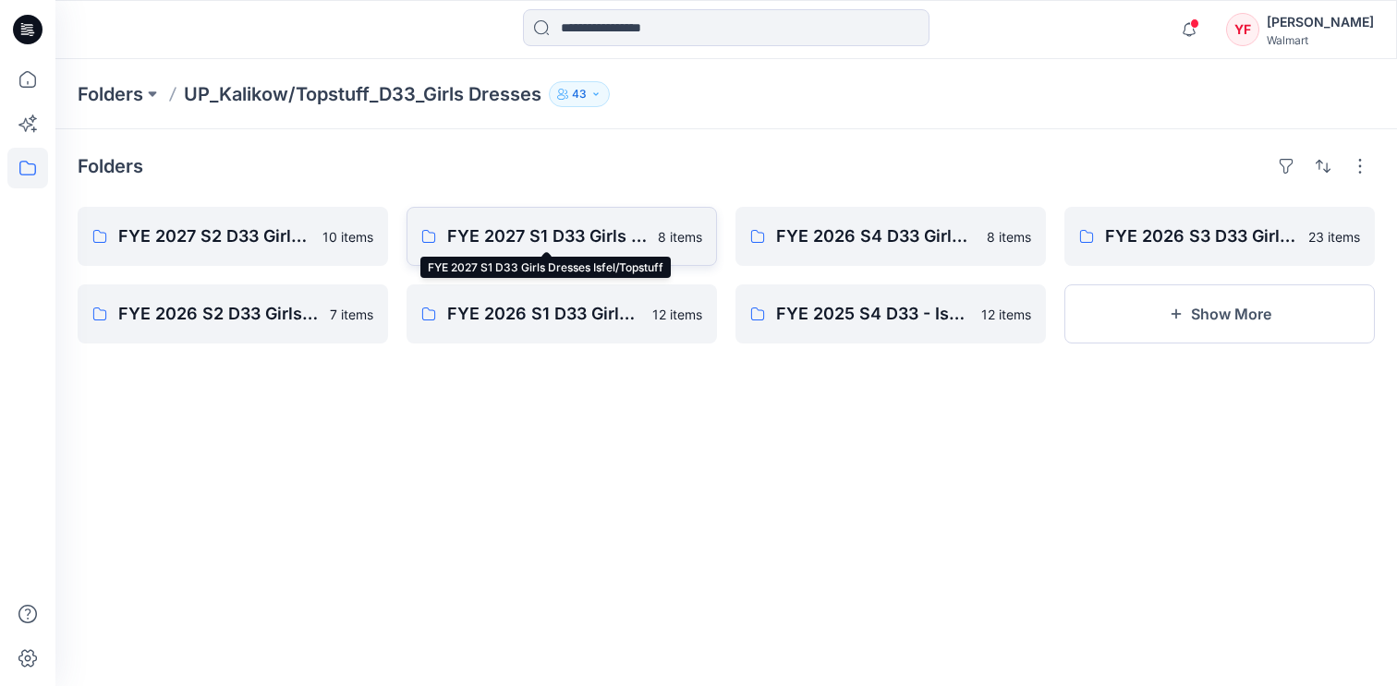
click at [528, 237] on p "FYE 2027 S1 D33 Girls Dresses Isfel/Topstuff" at bounding box center [547, 237] width 200 height 26
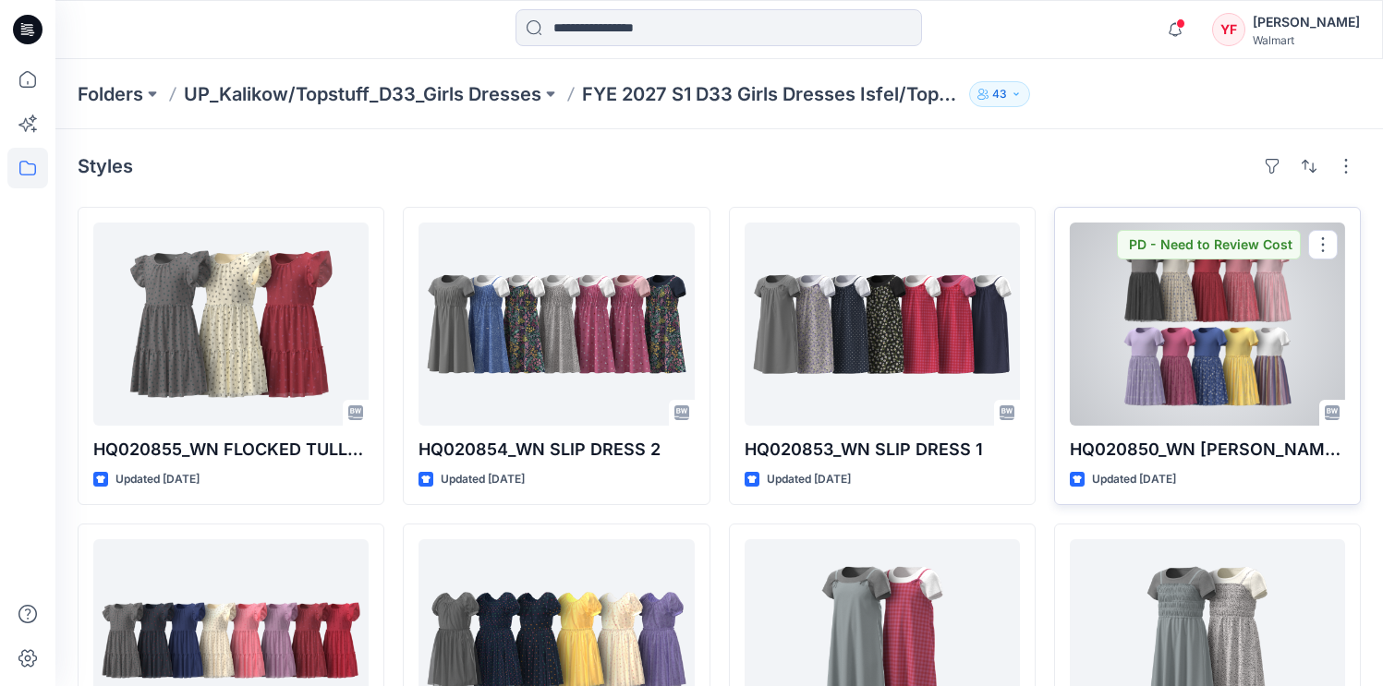
click at [1200, 454] on p "HQ020850_WN [PERSON_NAME] DRESS" at bounding box center [1207, 450] width 275 height 26
click at [1177, 389] on div at bounding box center [1207, 324] width 275 height 203
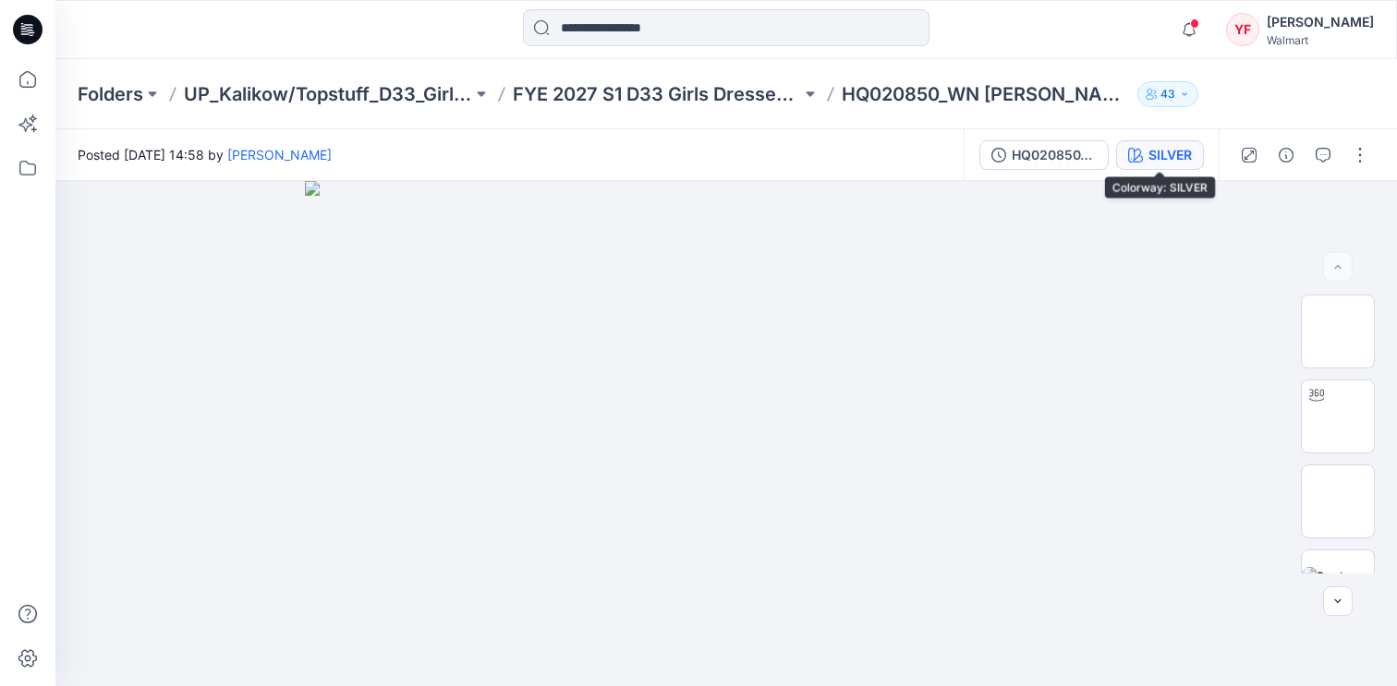
click at [1129, 151] on icon "button" at bounding box center [1135, 155] width 15 height 15
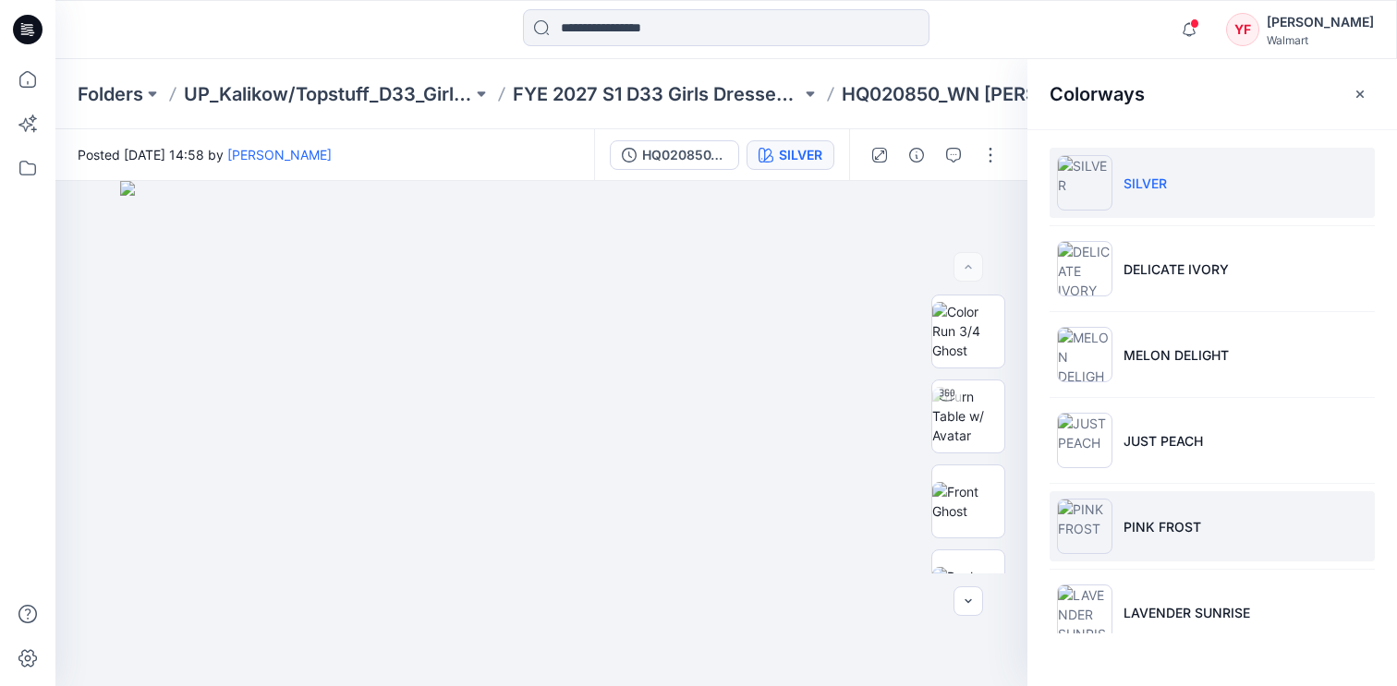
click at [1145, 500] on li "PINK FROST" at bounding box center [1211, 526] width 325 height 70
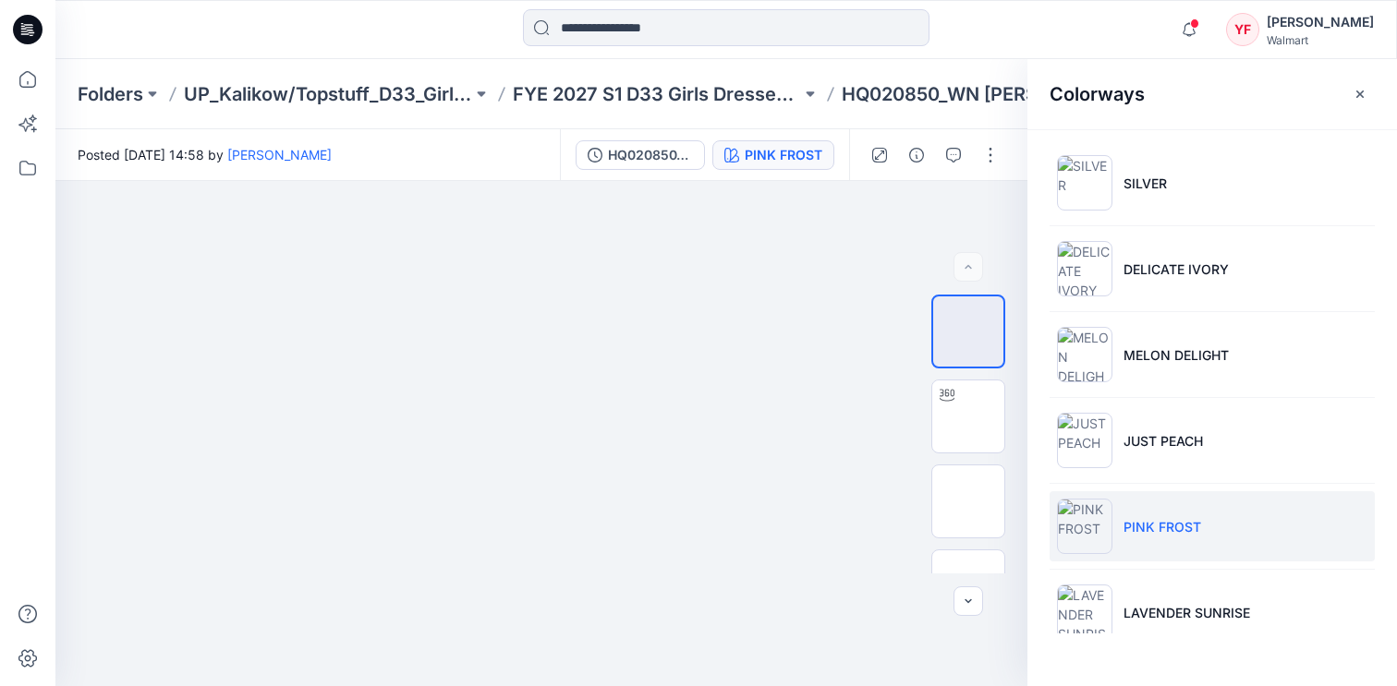
click at [1099, 517] on img at bounding box center [1084, 526] width 55 height 55
click at [968, 502] on img at bounding box center [968, 502] width 0 height 0
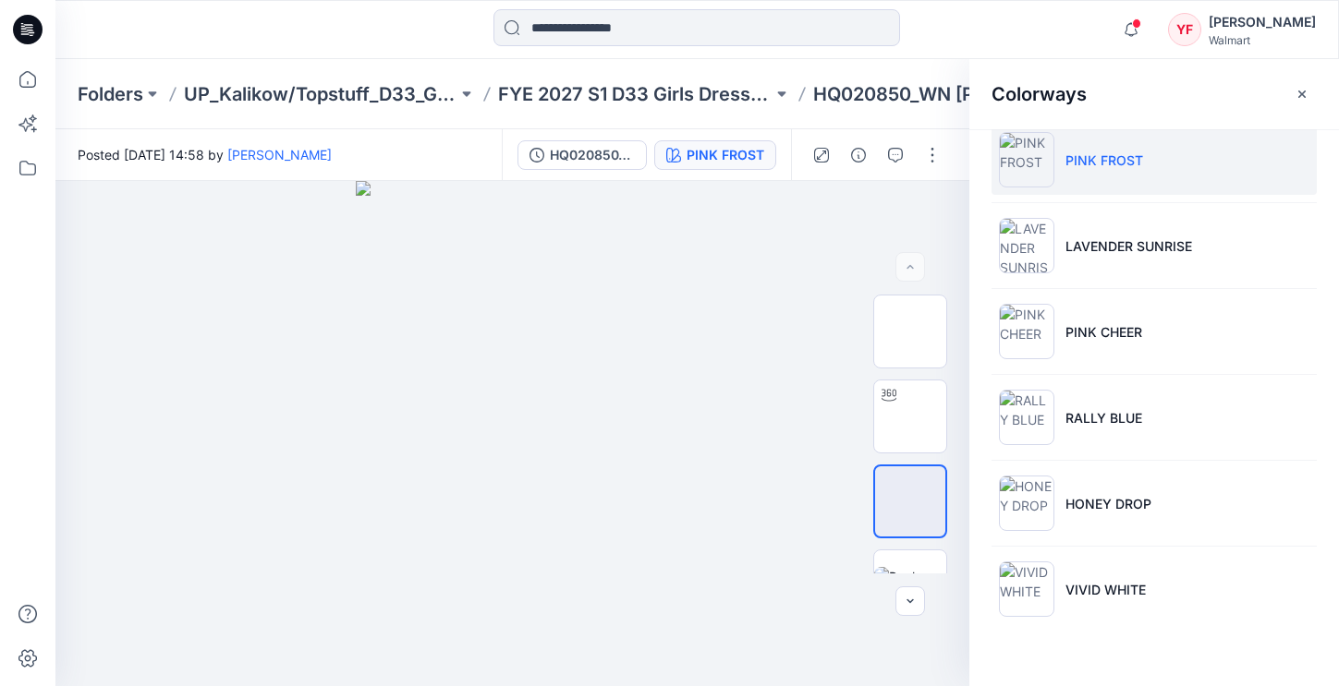
scroll to position [391, 0]
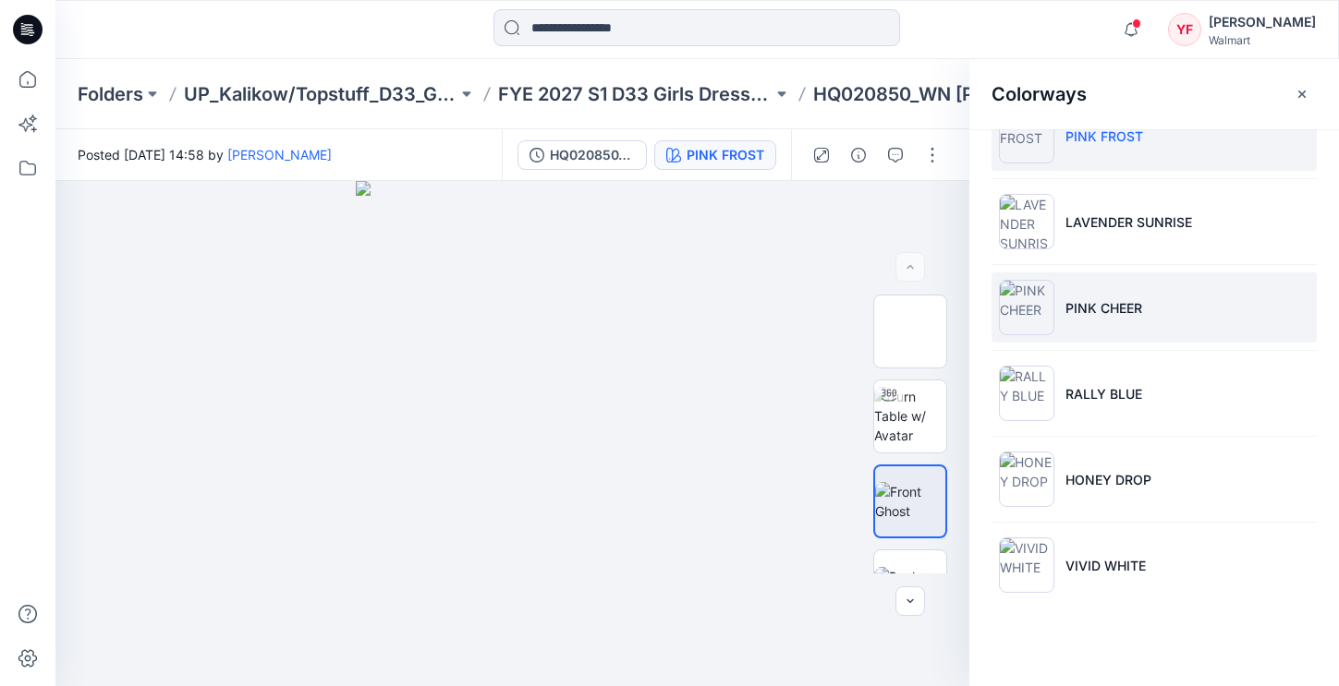
click at [1124, 313] on p "PINK CHEER" at bounding box center [1103, 307] width 77 height 19
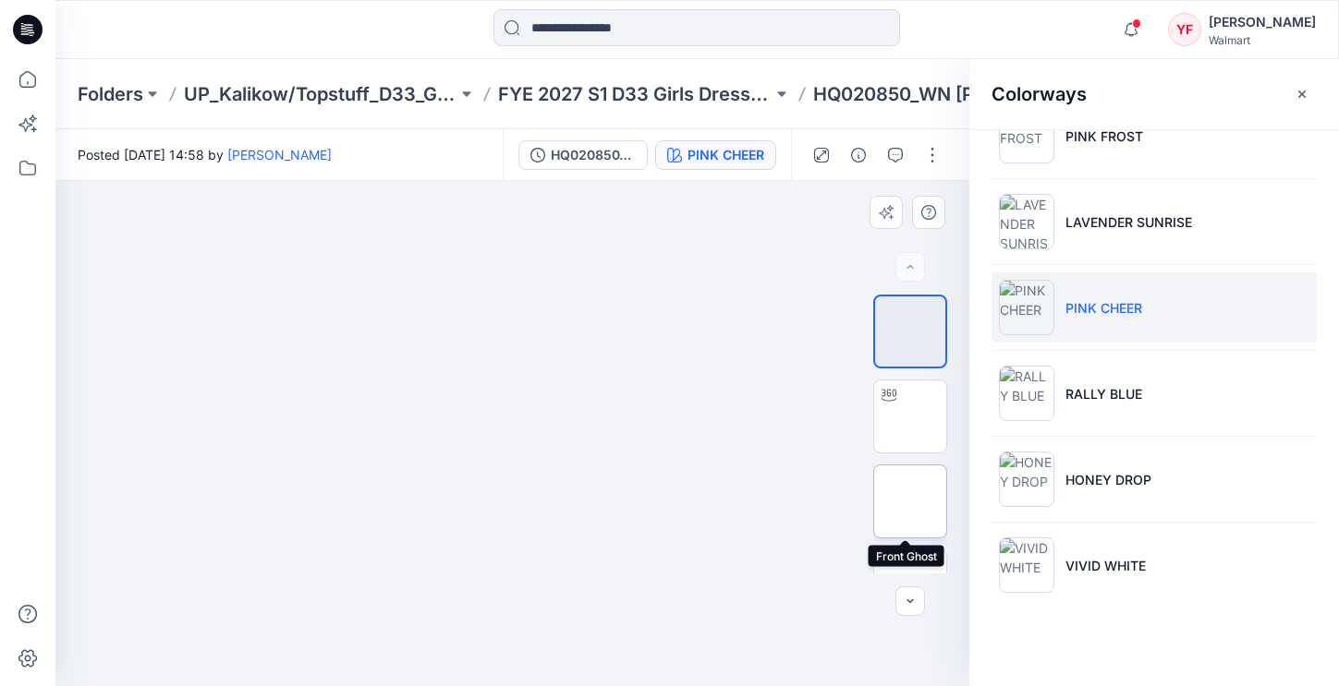
click at [910, 502] on img at bounding box center [910, 502] width 0 height 0
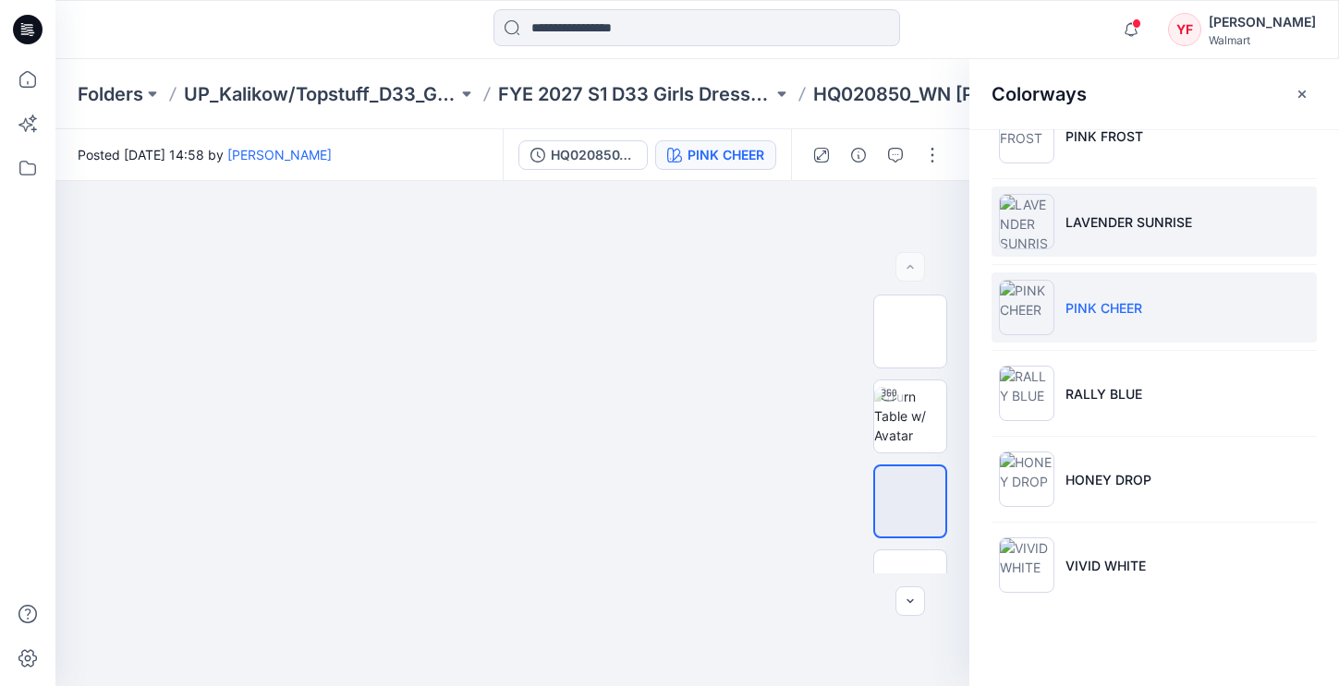
click at [1131, 223] on p "LAVENDER SUNRISE" at bounding box center [1128, 221] width 127 height 19
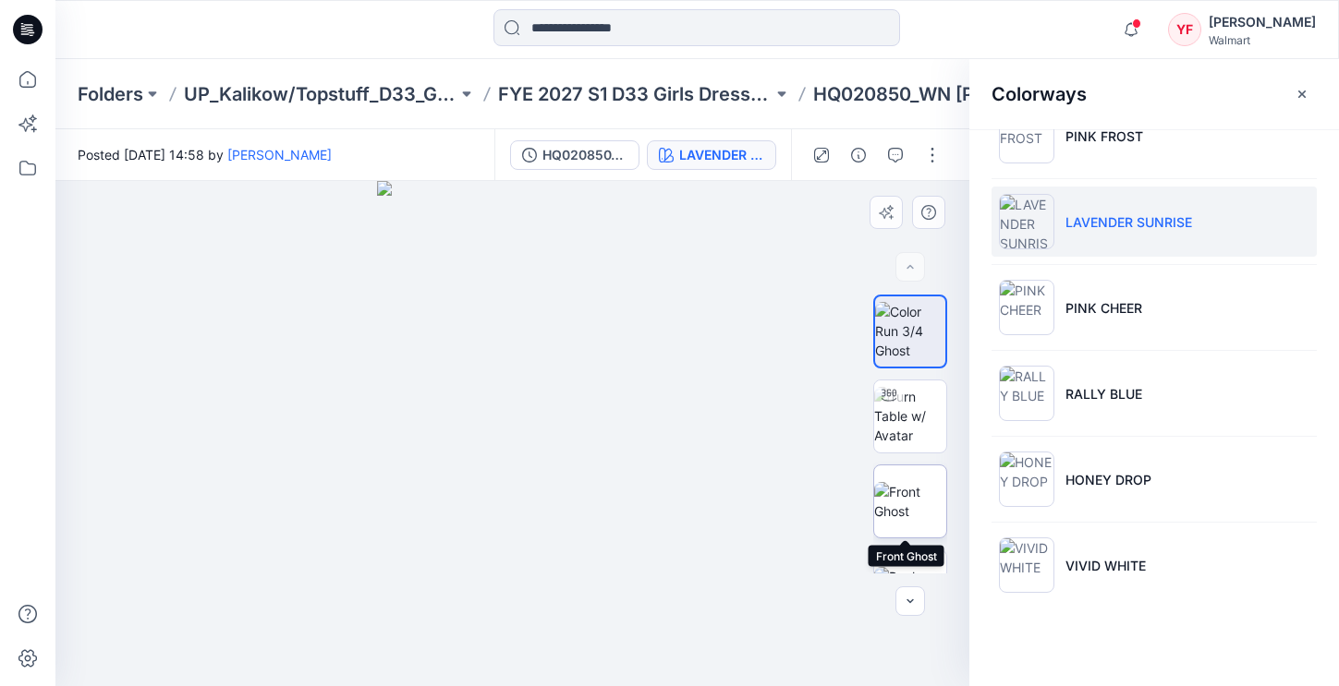
click at [923, 502] on img at bounding box center [910, 501] width 72 height 39
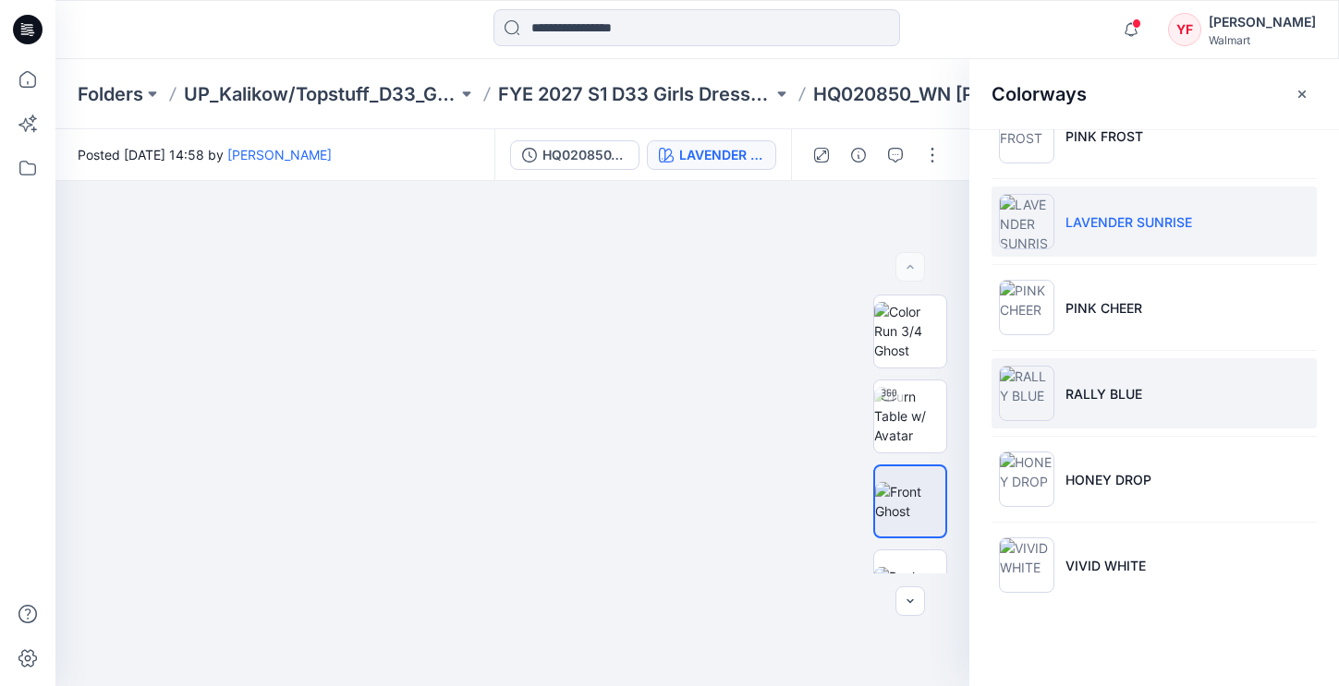
click at [1053, 385] on li "RALLY BLUE" at bounding box center [1153, 393] width 325 height 70
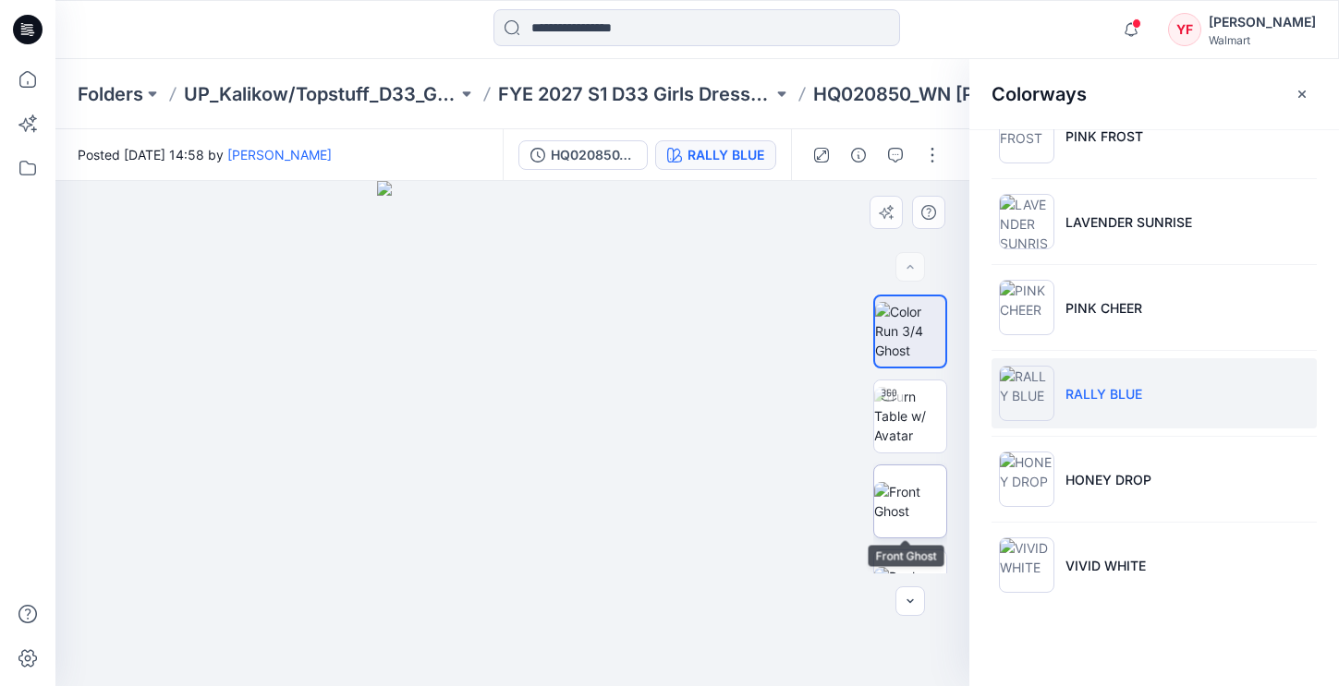
click at [911, 499] on img at bounding box center [910, 501] width 72 height 39
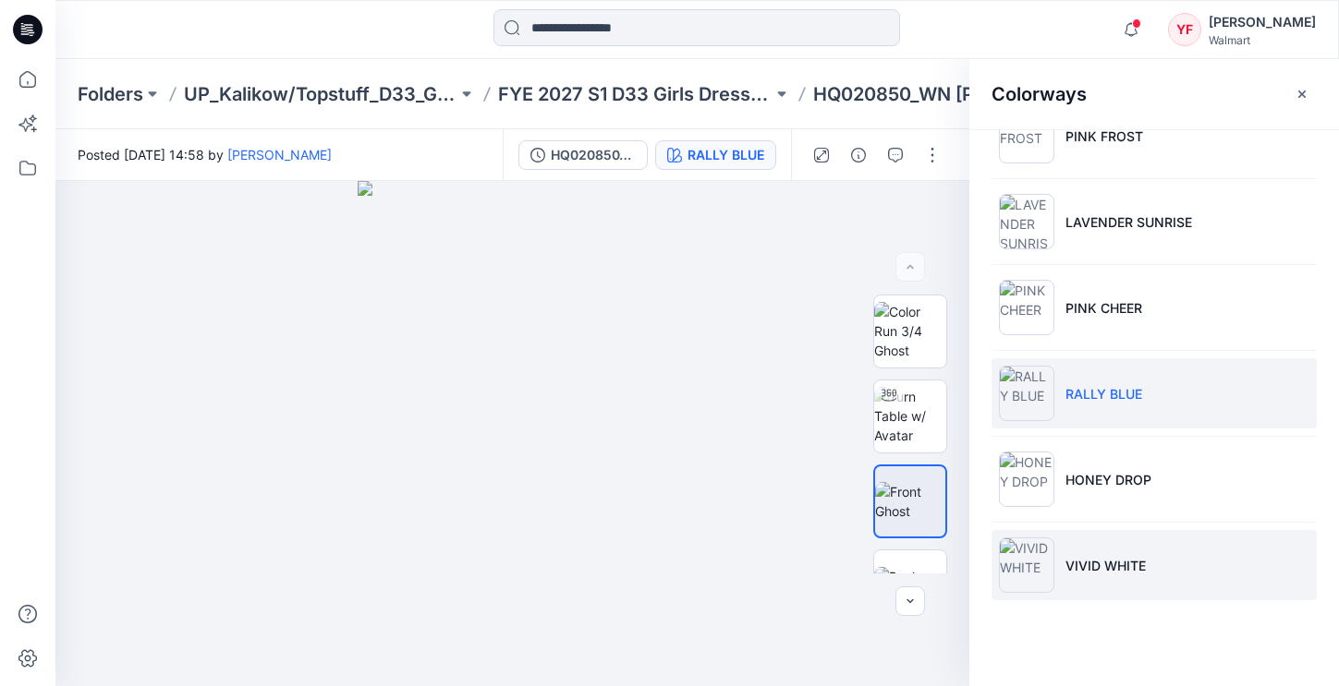
click at [1154, 573] on li "VIVID WHITE" at bounding box center [1153, 565] width 325 height 70
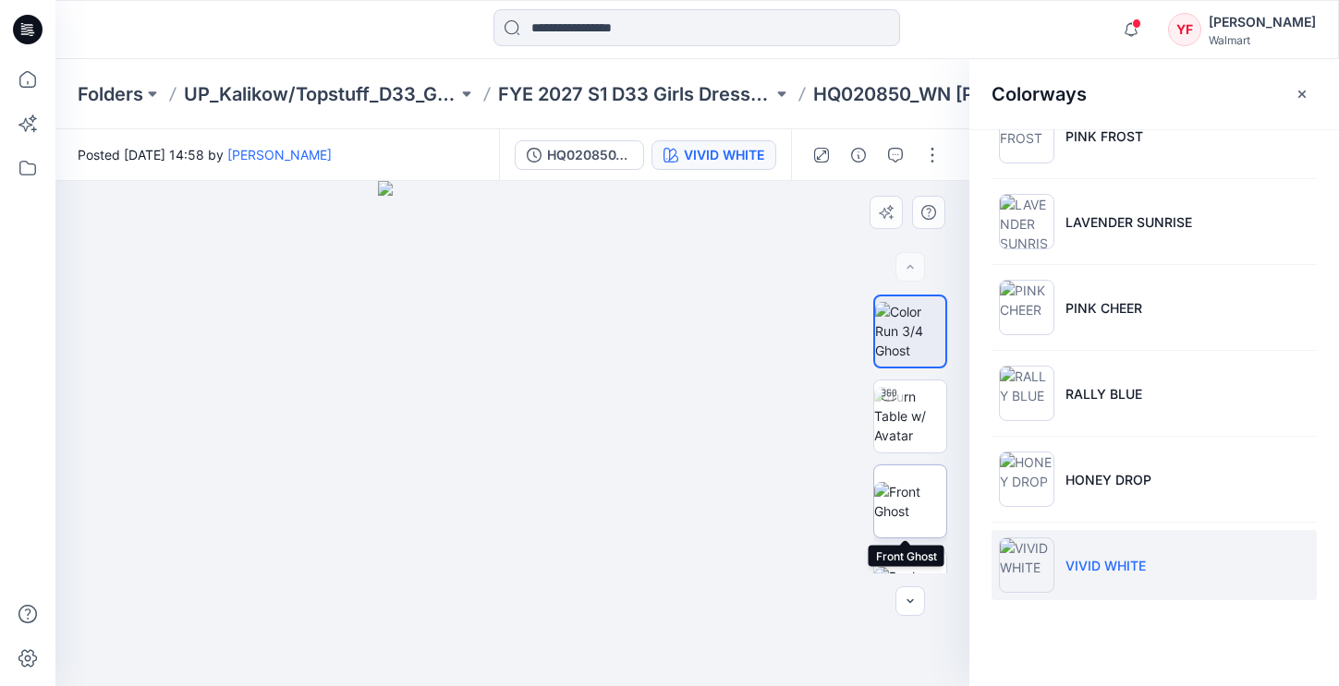
click at [906, 521] on img at bounding box center [910, 501] width 72 height 39
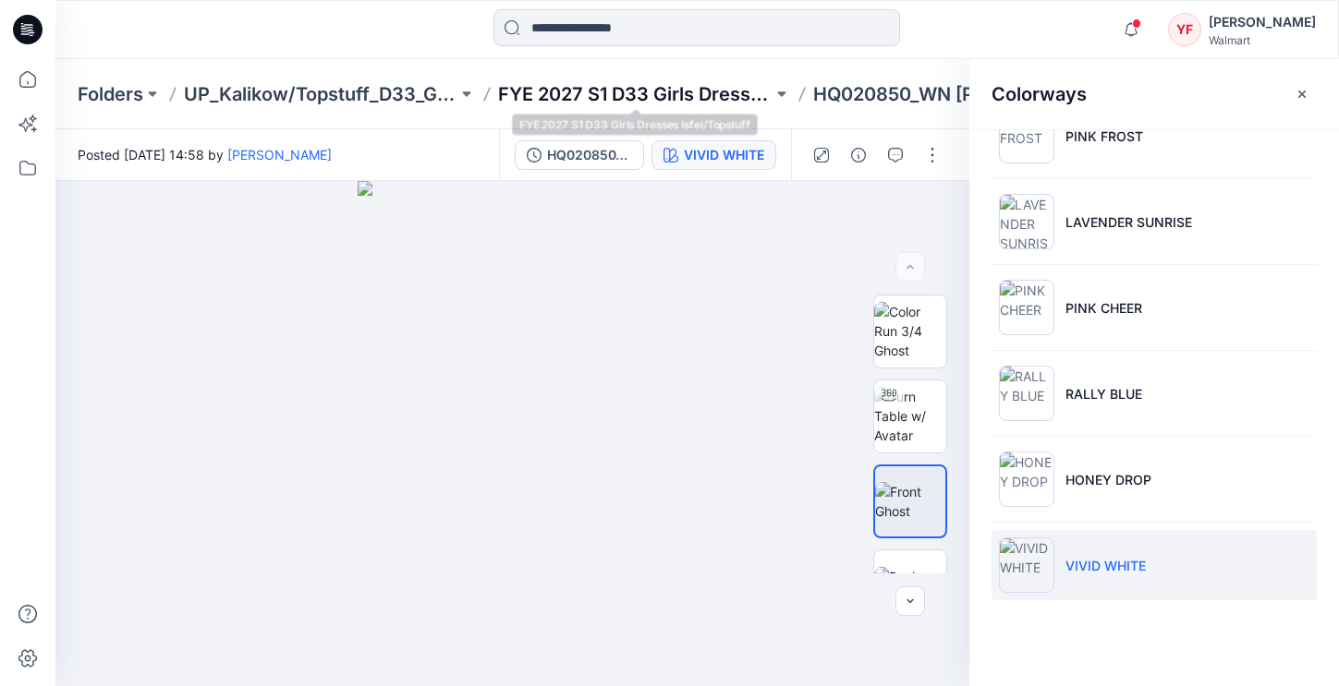
click at [636, 103] on p "FYE 2027 S1 D33 Girls Dresses Isfel/Topstuff" at bounding box center [634, 94] width 273 height 26
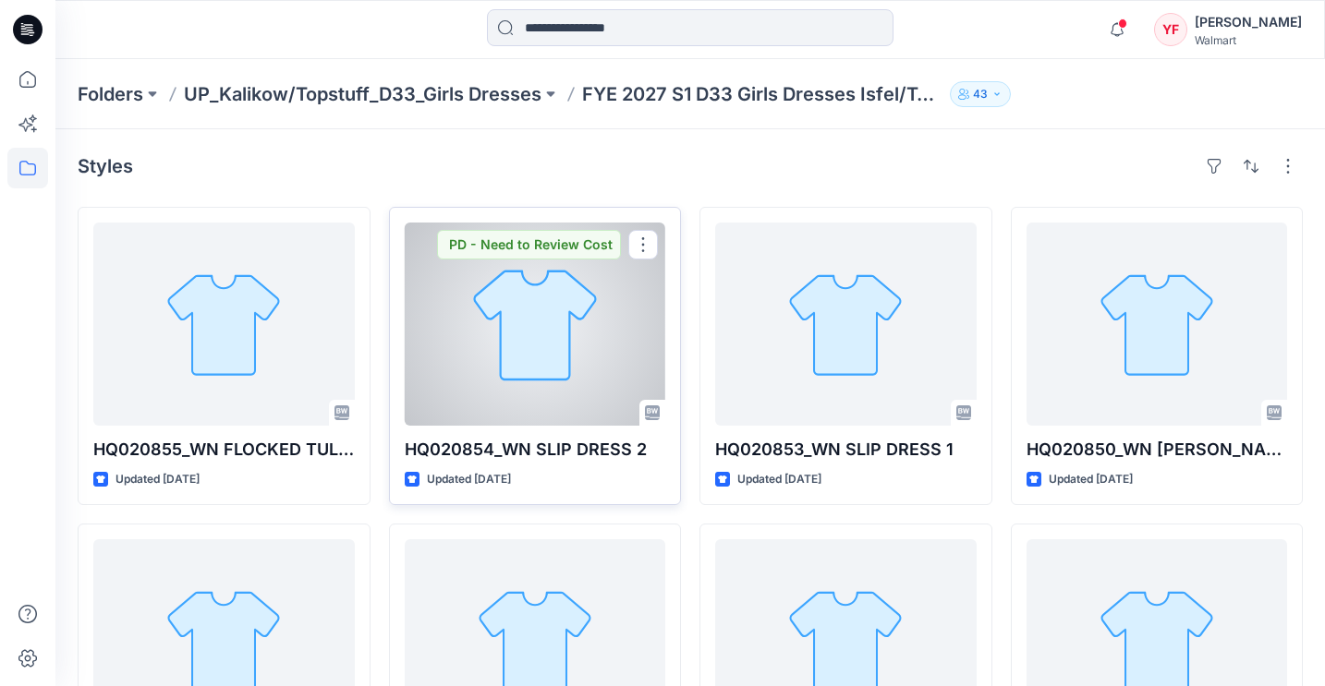
click at [556, 392] on div at bounding box center [535, 324] width 261 height 203
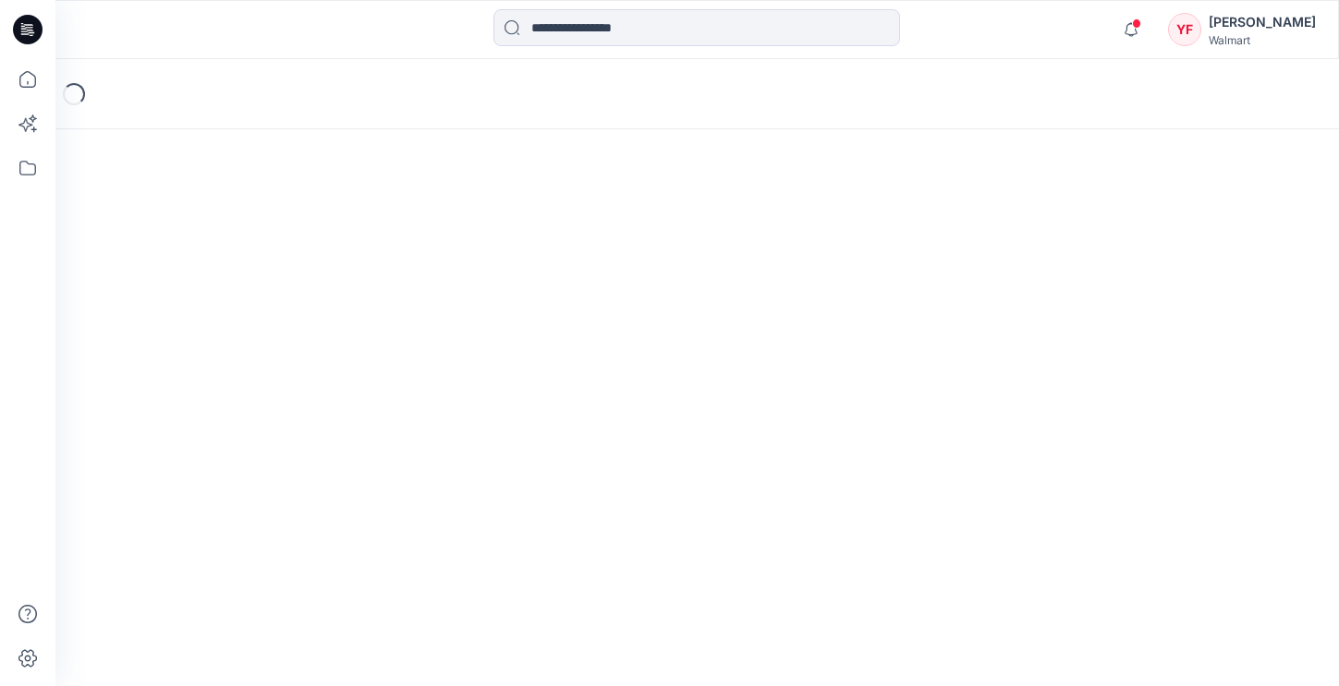
click at [1272, 285] on div "Loading..." at bounding box center [696, 372] width 1283 height 627
click at [746, 74] on div "Loading..." at bounding box center [696, 94] width 1283 height 70
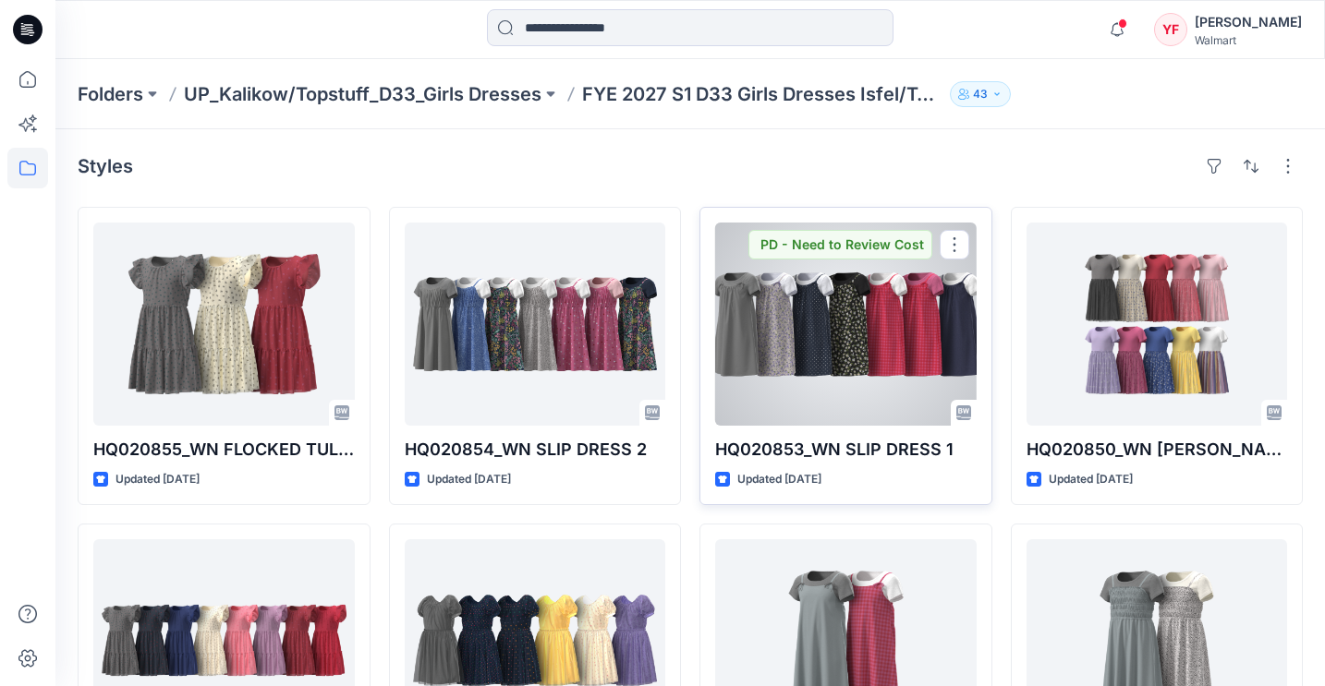
click at [829, 345] on div at bounding box center [845, 324] width 261 height 203
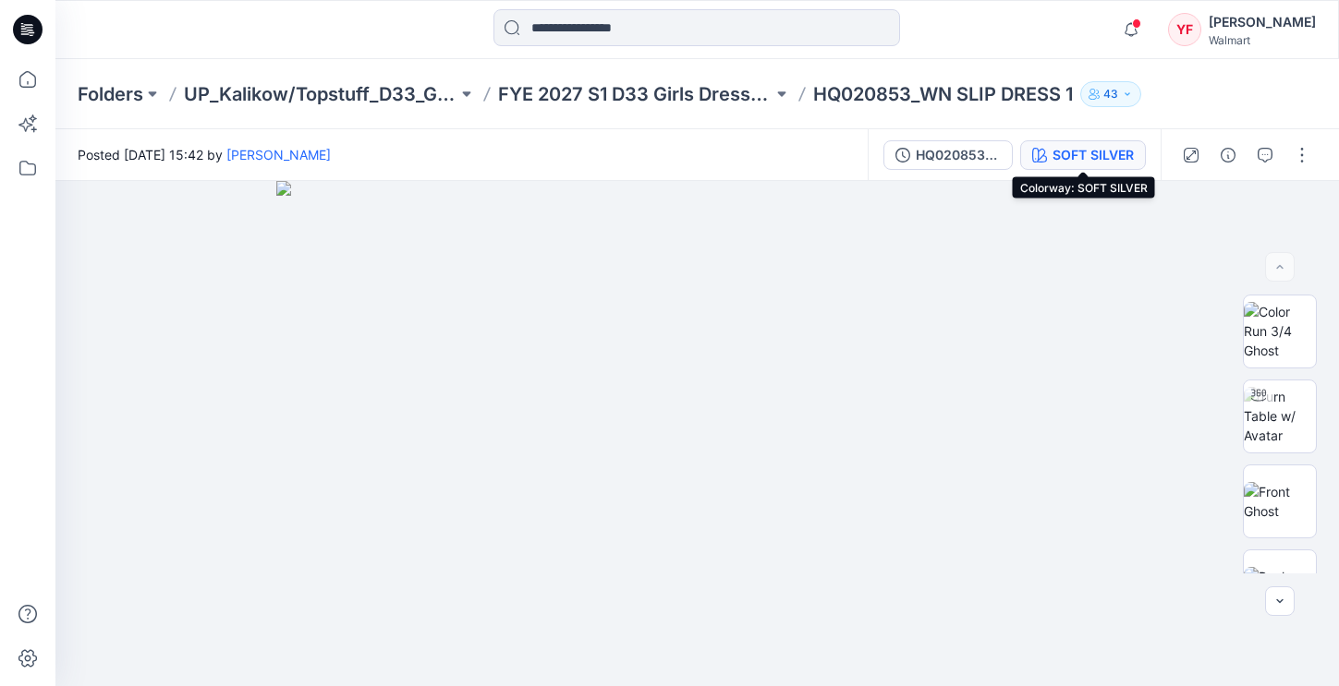
click at [1120, 157] on div "SOFT SILVER" at bounding box center [1092, 155] width 81 height 20
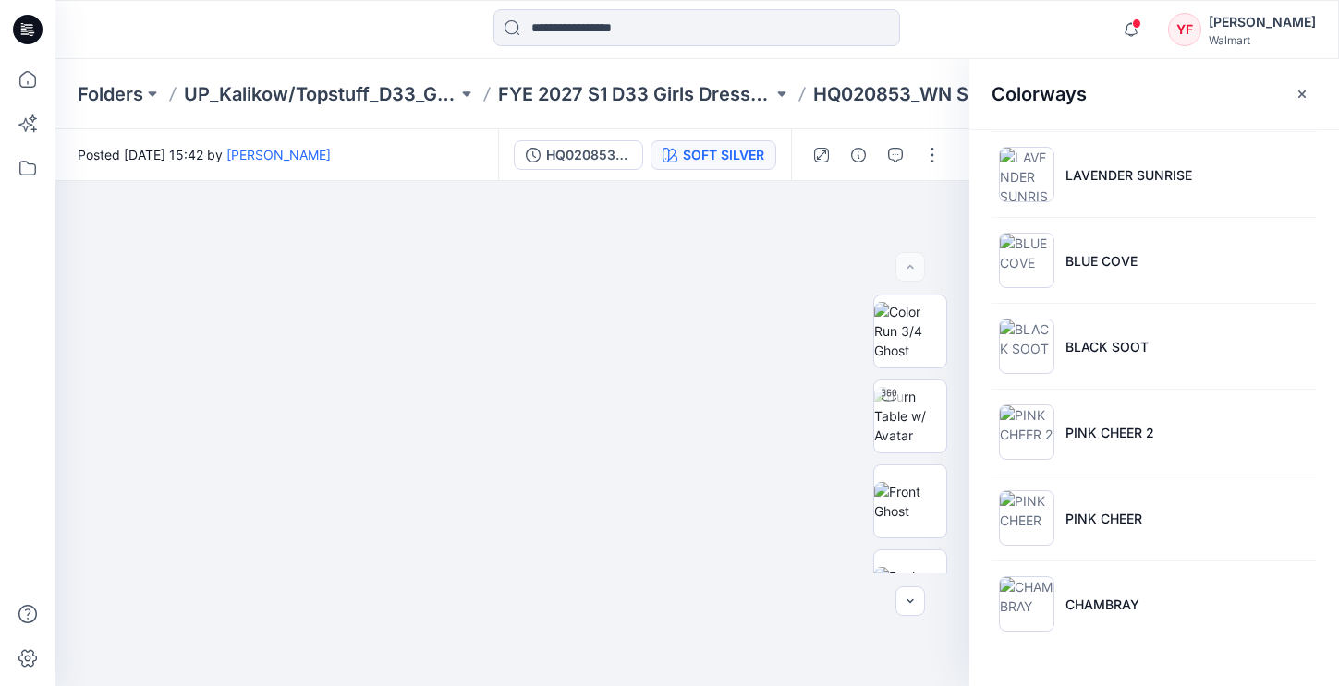
scroll to position [133, 0]
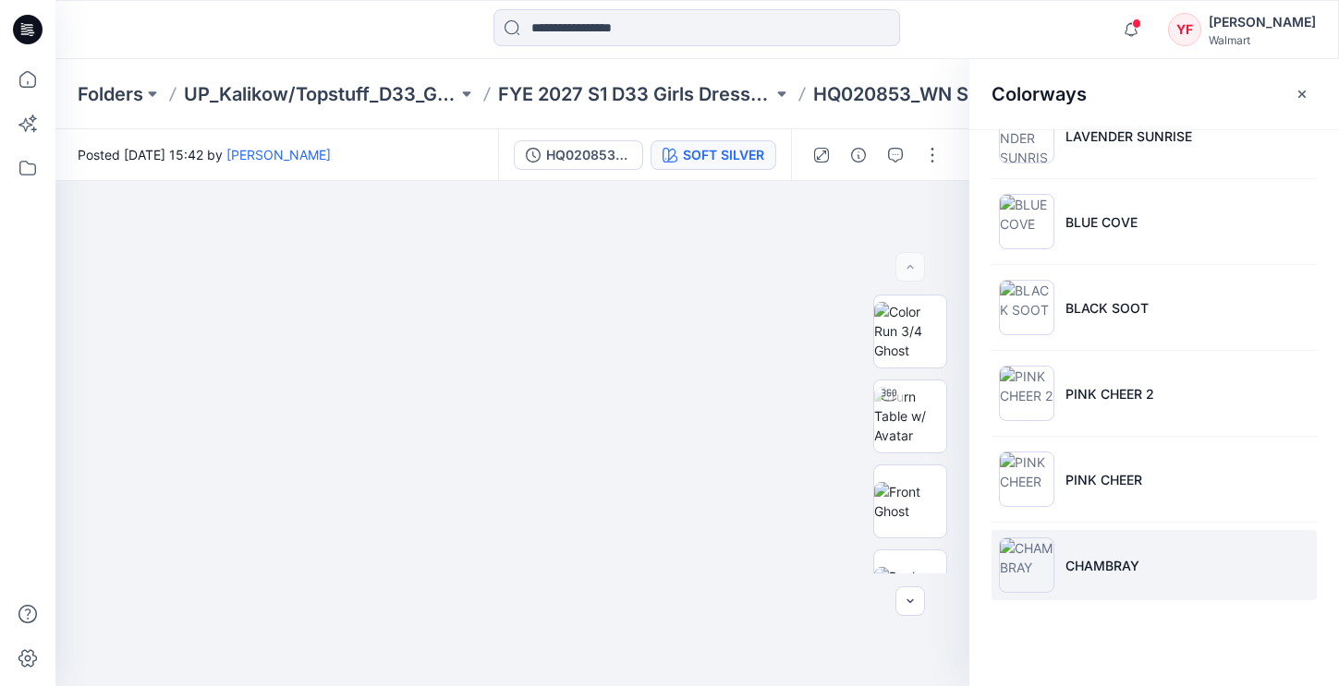
click at [1265, 564] on li "CHAMBRAY" at bounding box center [1153, 565] width 325 height 70
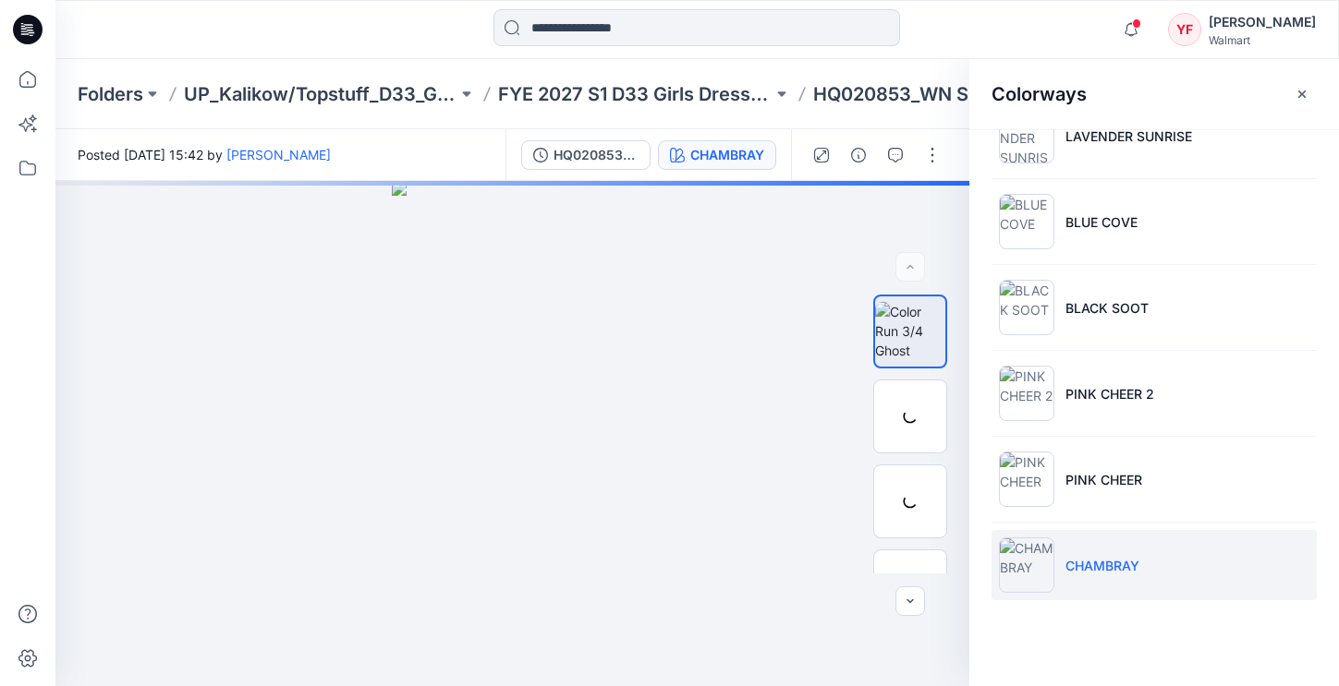
click at [1098, 565] on p "CHAMBRAY" at bounding box center [1102, 565] width 74 height 19
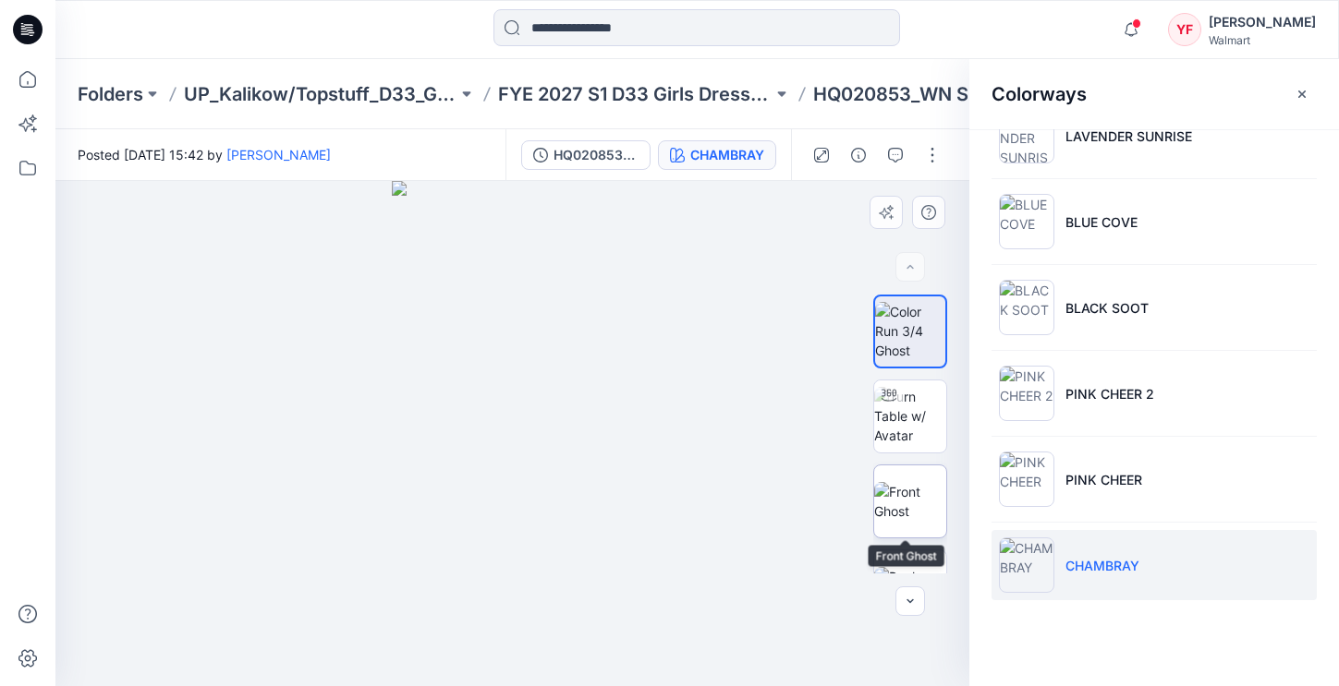
click at [923, 485] on img at bounding box center [910, 501] width 72 height 39
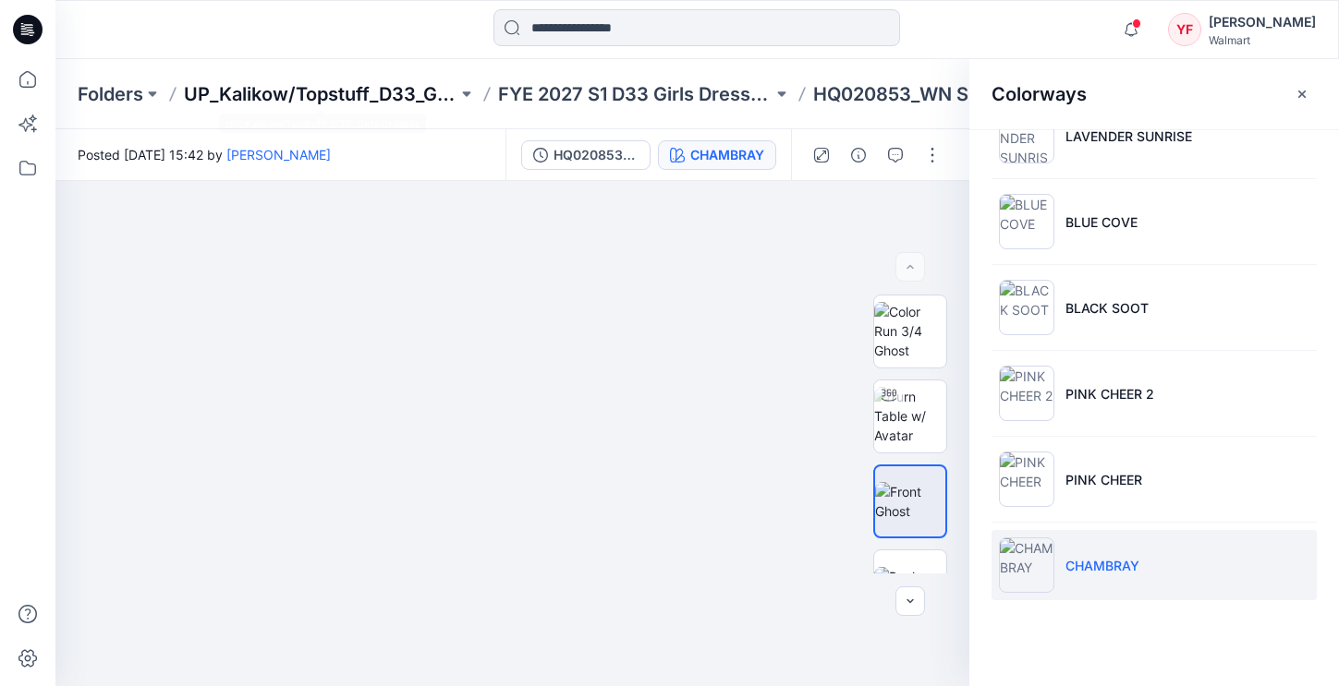
click at [296, 103] on p "UP_Kalikow/Topstuff_D33_Girls Dresses" at bounding box center [320, 94] width 273 height 26
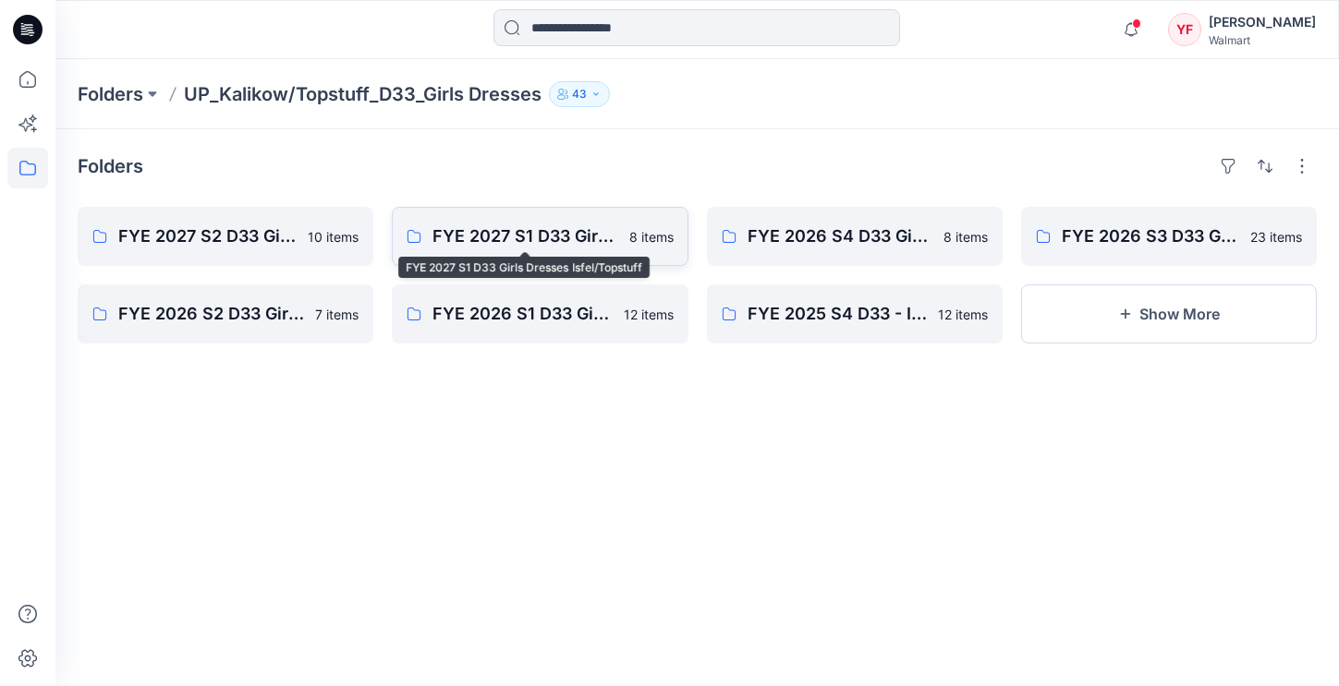
click at [543, 248] on p "FYE 2027 S1 D33 Girls Dresses Isfel/Topstuff" at bounding box center [524, 237] width 185 height 26
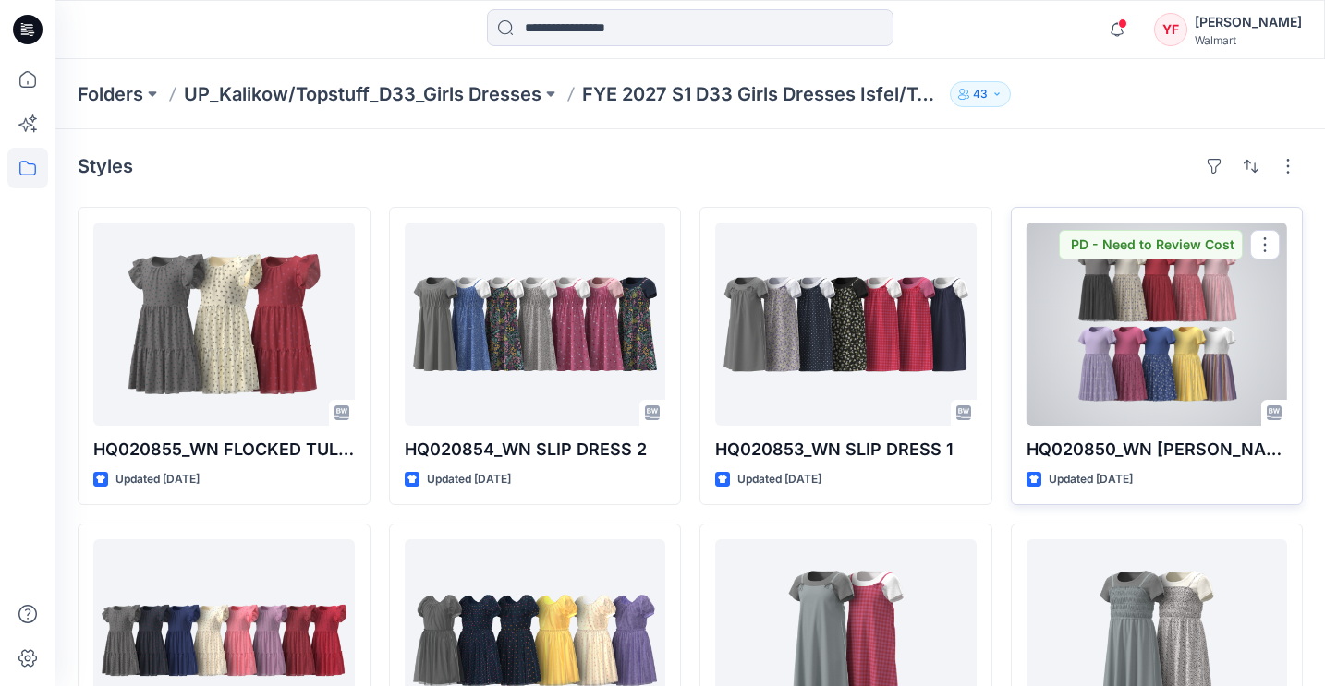
click at [1130, 372] on div at bounding box center [1156, 324] width 261 height 203
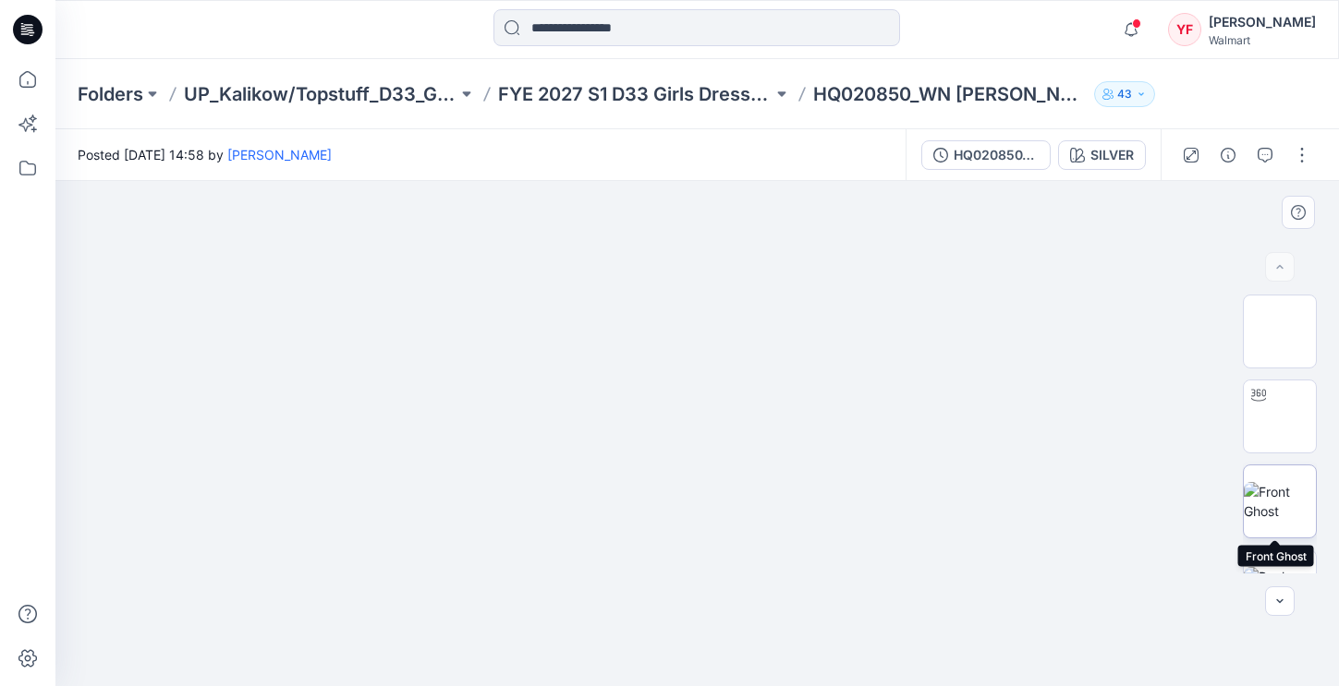
click at [1294, 484] on img at bounding box center [1279, 501] width 72 height 39
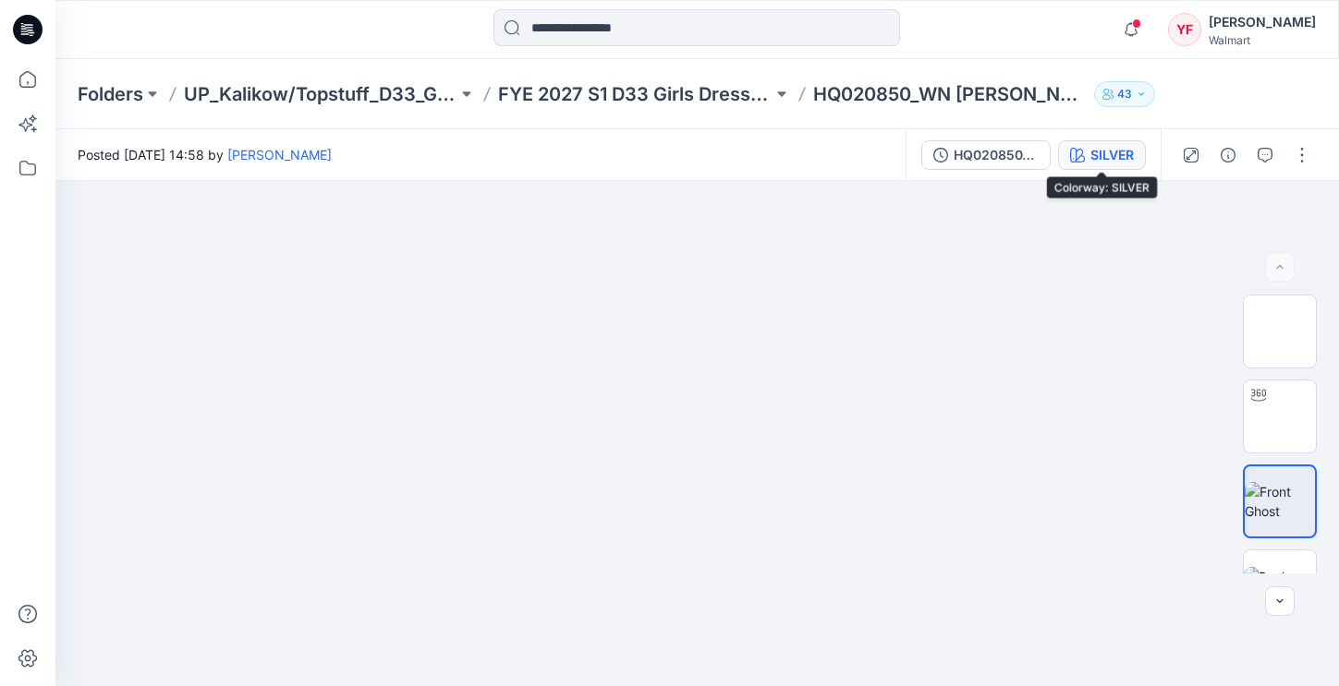
click at [1095, 164] on div "SILVER" at bounding box center [1111, 155] width 43 height 20
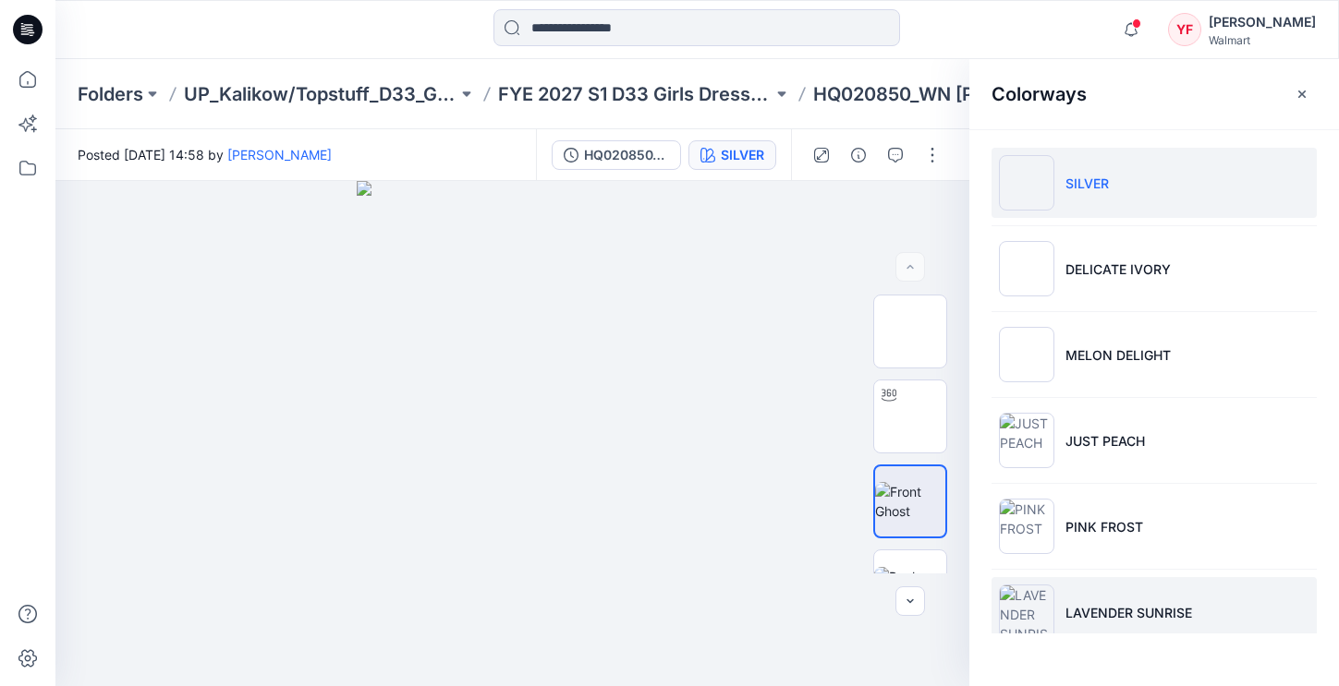
click at [1157, 631] on li "LAVENDER SUNRISE" at bounding box center [1153, 612] width 325 height 70
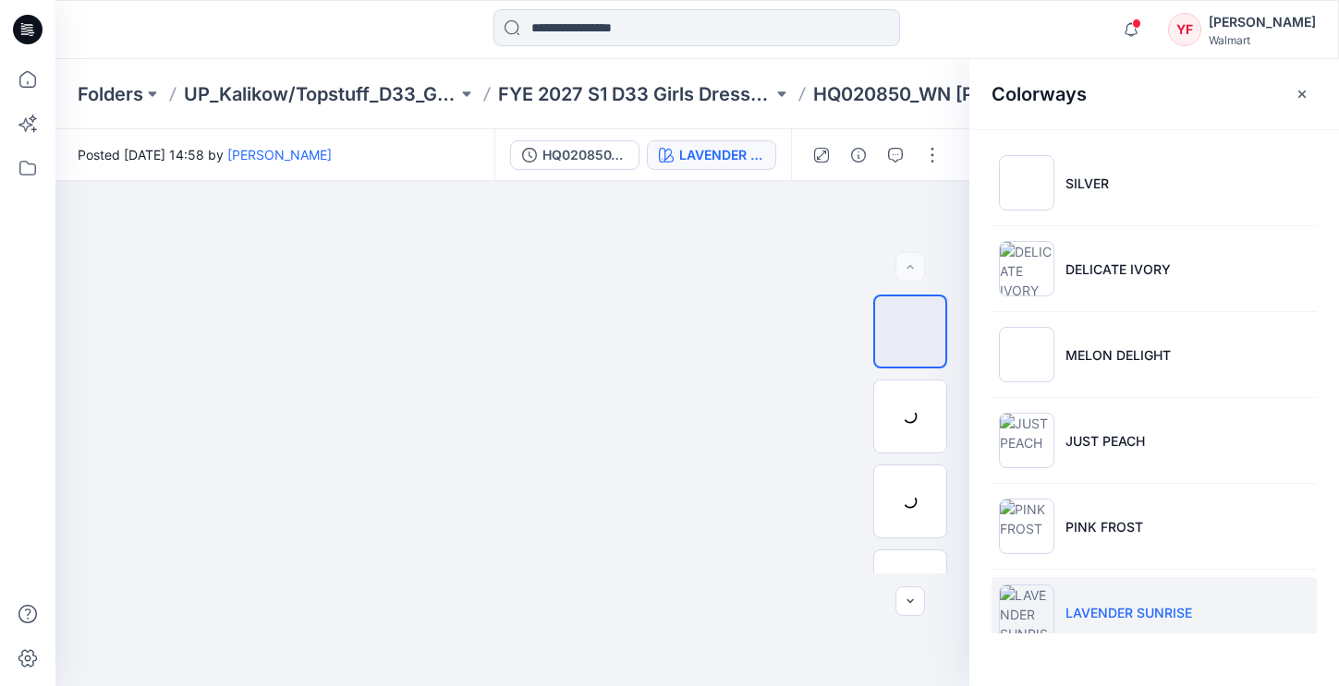
click at [1118, 617] on p "LAVENDER SUNRISE" at bounding box center [1128, 612] width 127 height 19
click at [910, 502] on img at bounding box center [910, 502] width 0 height 0
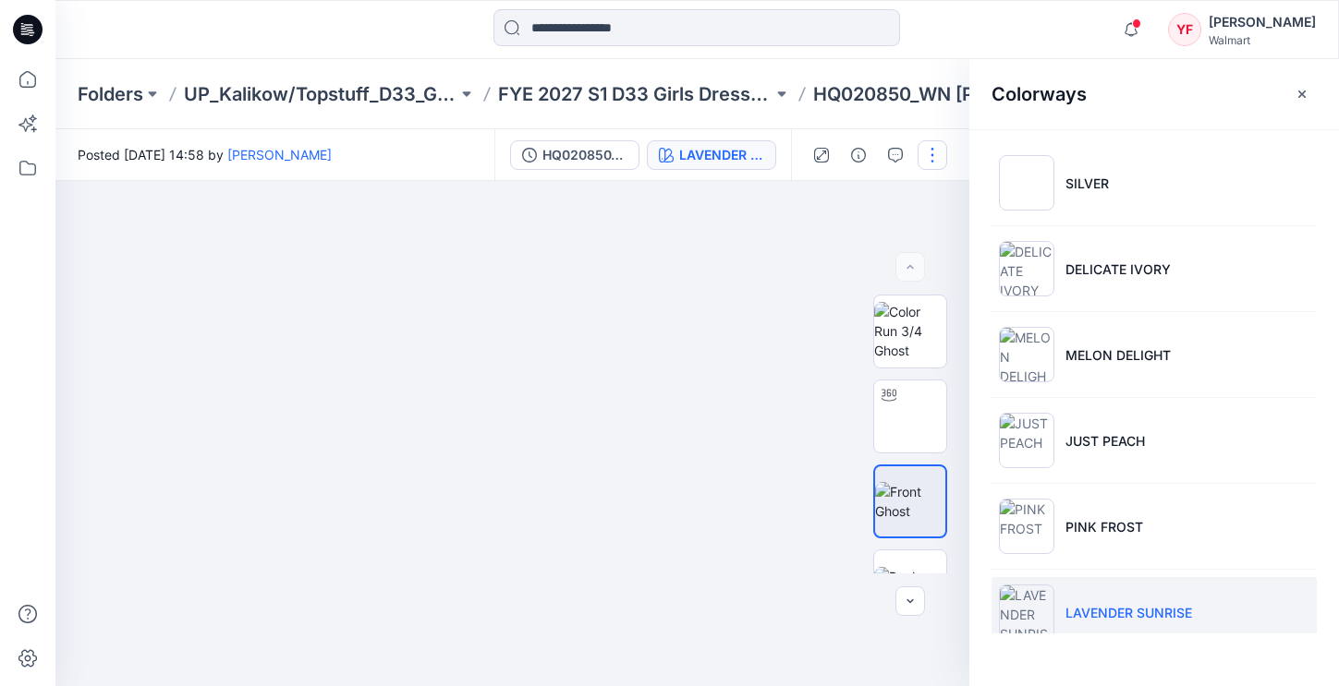
click at [943, 162] on button "button" at bounding box center [932, 155] width 30 height 30
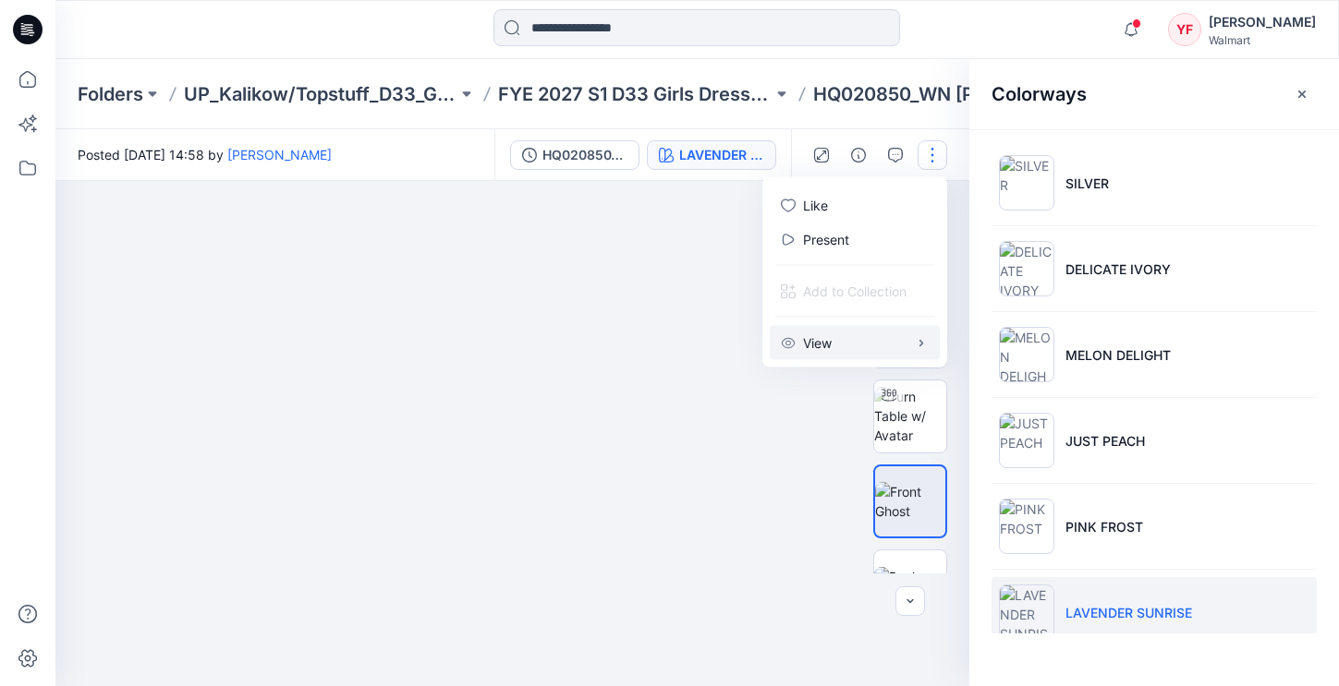
click at [879, 340] on button "View" at bounding box center [855, 343] width 170 height 34
click at [929, 140] on button "button" at bounding box center [932, 155] width 30 height 30
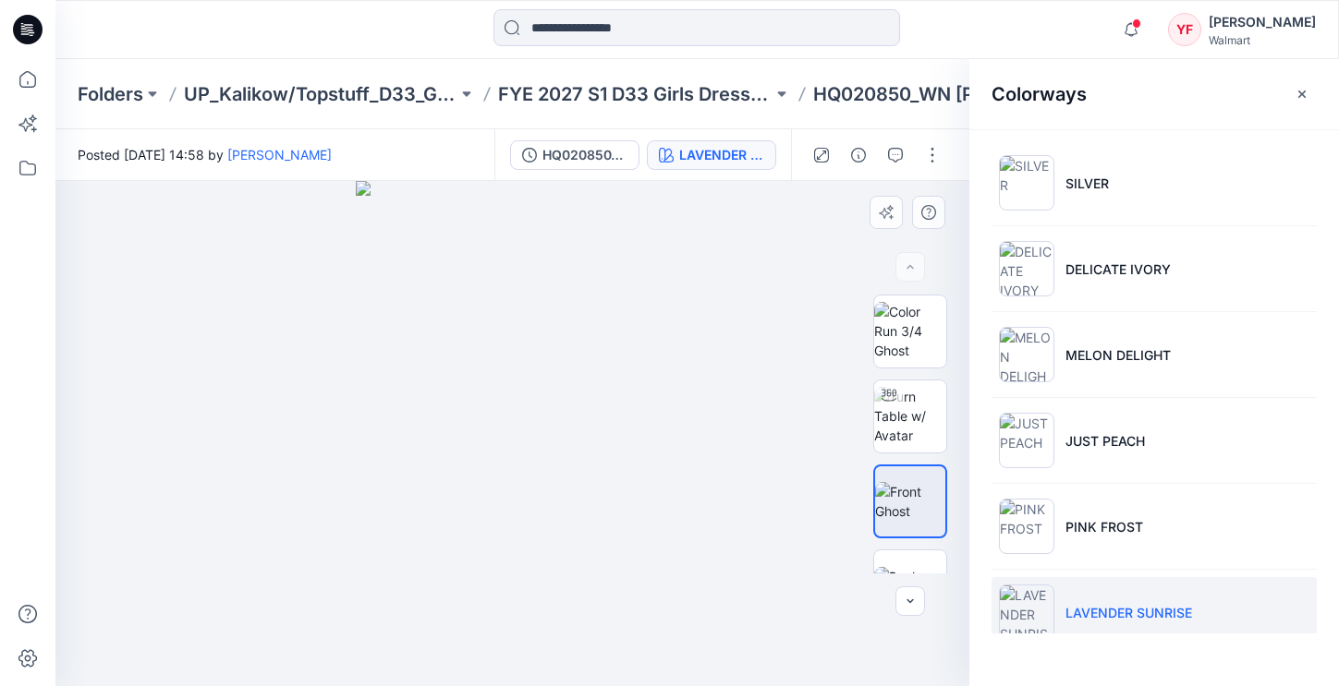
click at [539, 297] on img at bounding box center [512, 433] width 312 height 505
click at [540, 298] on img at bounding box center [512, 433] width 312 height 505
click at [539, 298] on img at bounding box center [512, 433] width 312 height 505
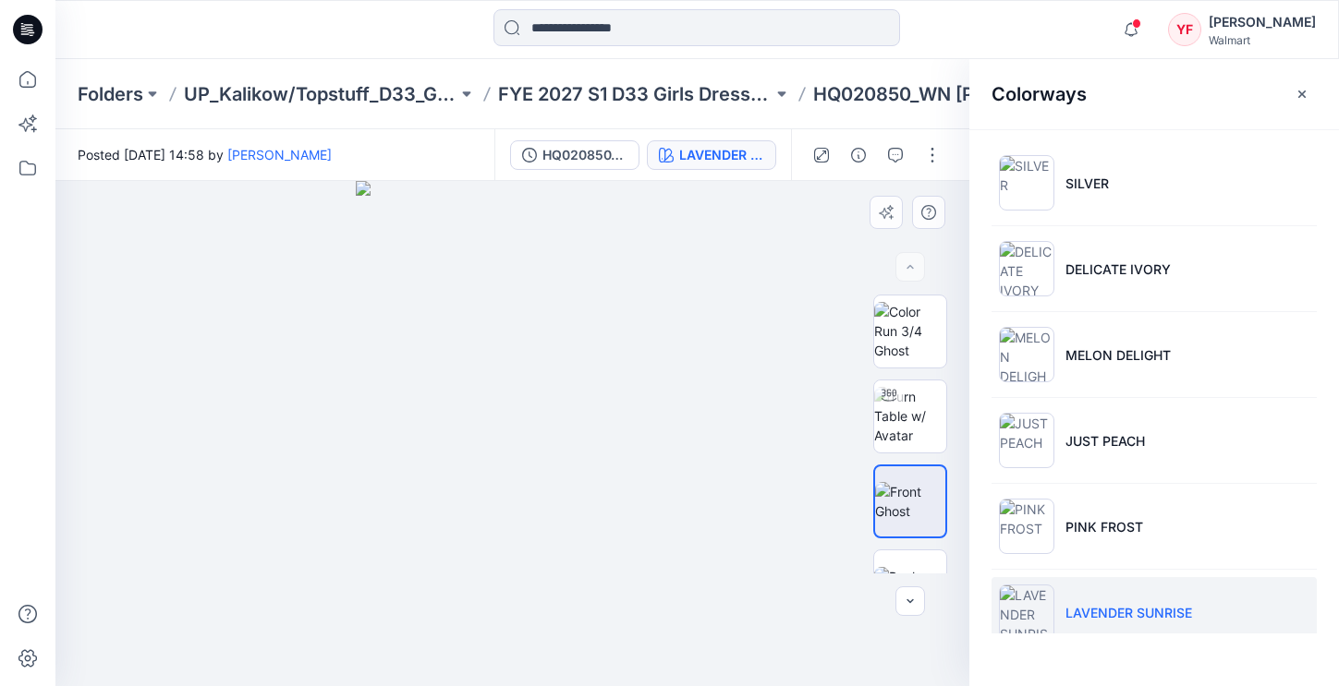
click at [539, 298] on img at bounding box center [512, 433] width 312 height 505
click at [539, 299] on img at bounding box center [512, 433] width 312 height 505
click at [577, 321] on img at bounding box center [512, 433] width 312 height 505
click at [573, 334] on img at bounding box center [512, 433] width 312 height 505
click at [645, 93] on p "FYE 2027 S1 D33 Girls Dresses Isfel/Topstuff" at bounding box center [634, 94] width 273 height 26
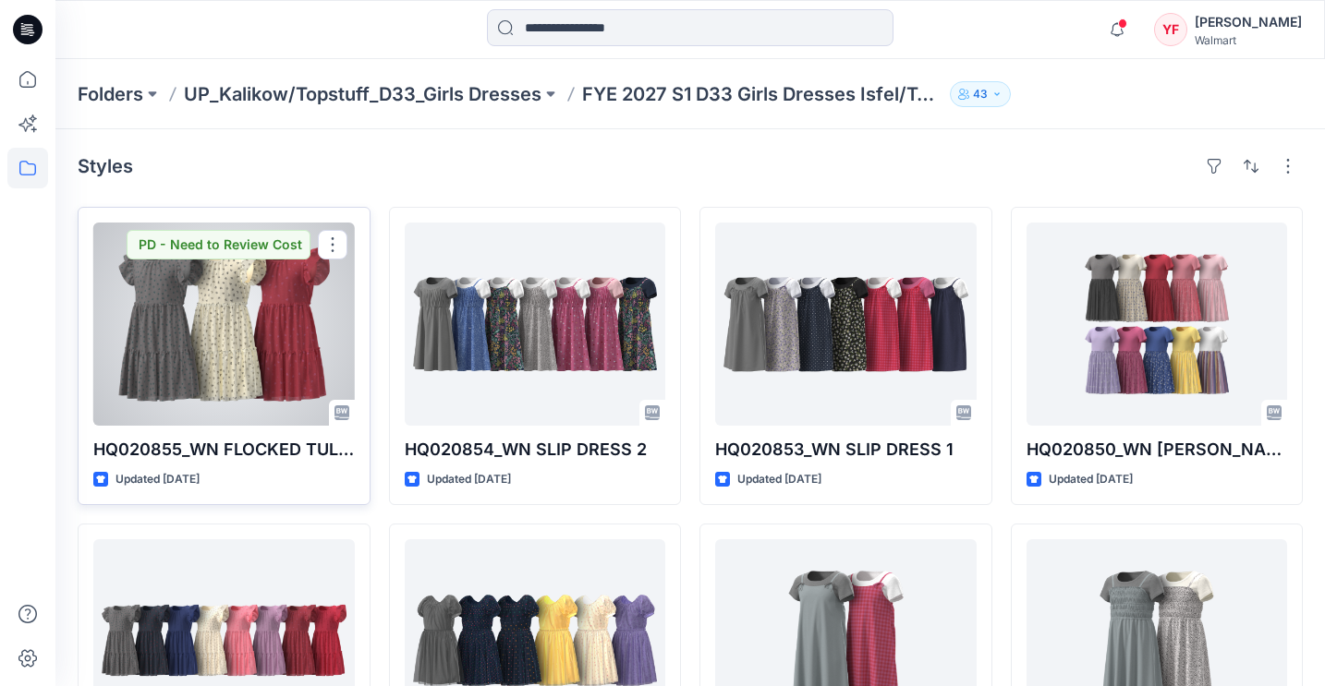
click at [217, 324] on div at bounding box center [223, 324] width 261 height 203
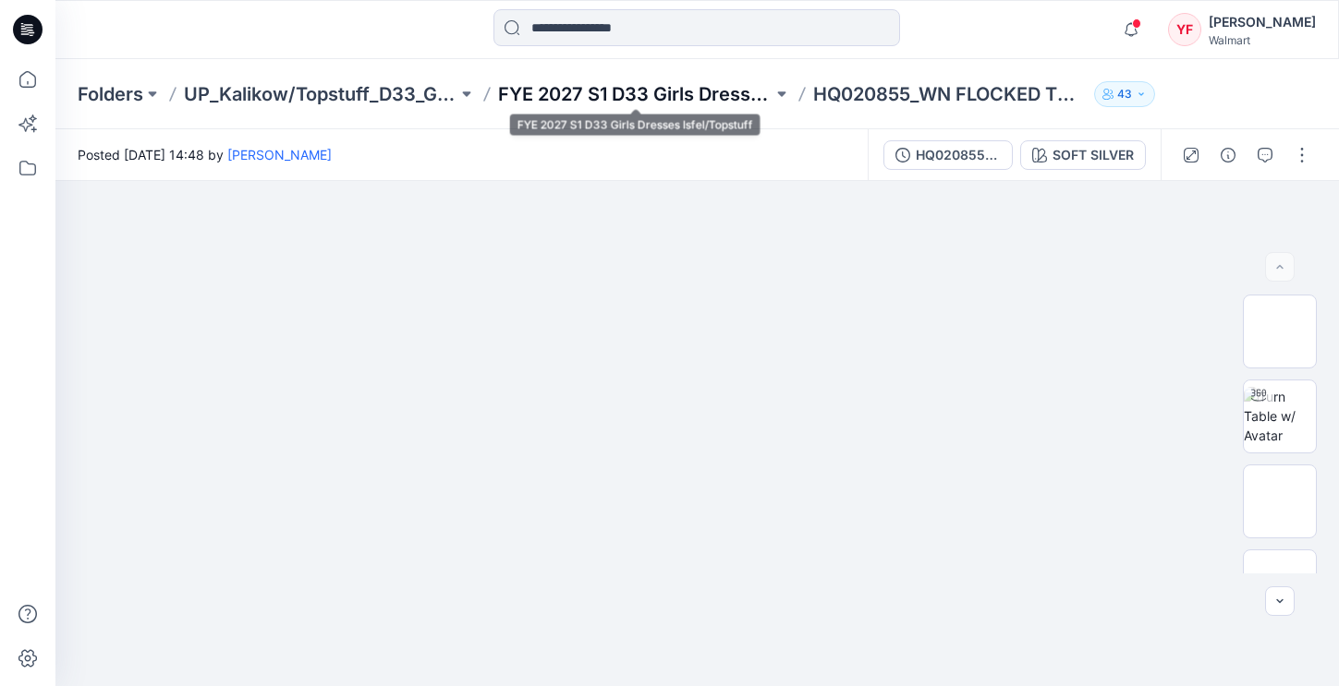
click at [697, 84] on p "FYE 2027 S1 D33 Girls Dresses Isfel/Topstuff" at bounding box center [634, 94] width 273 height 26
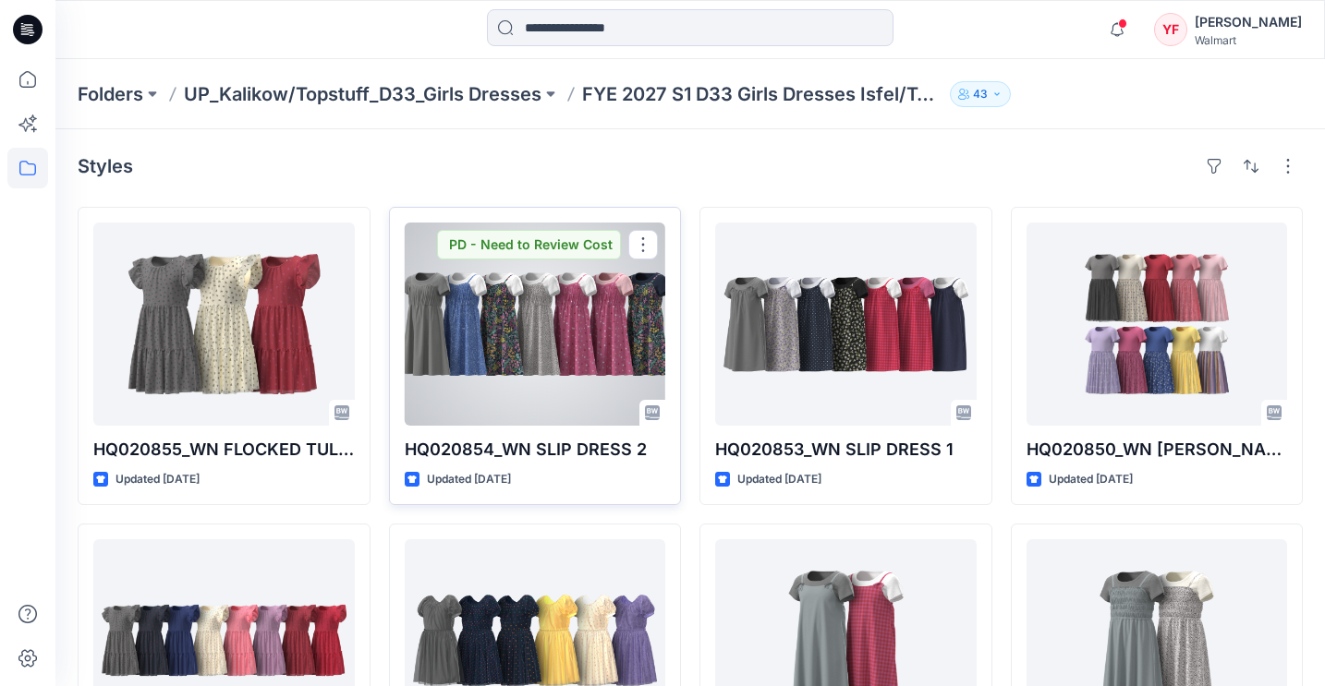
click at [548, 336] on div at bounding box center [535, 324] width 261 height 203
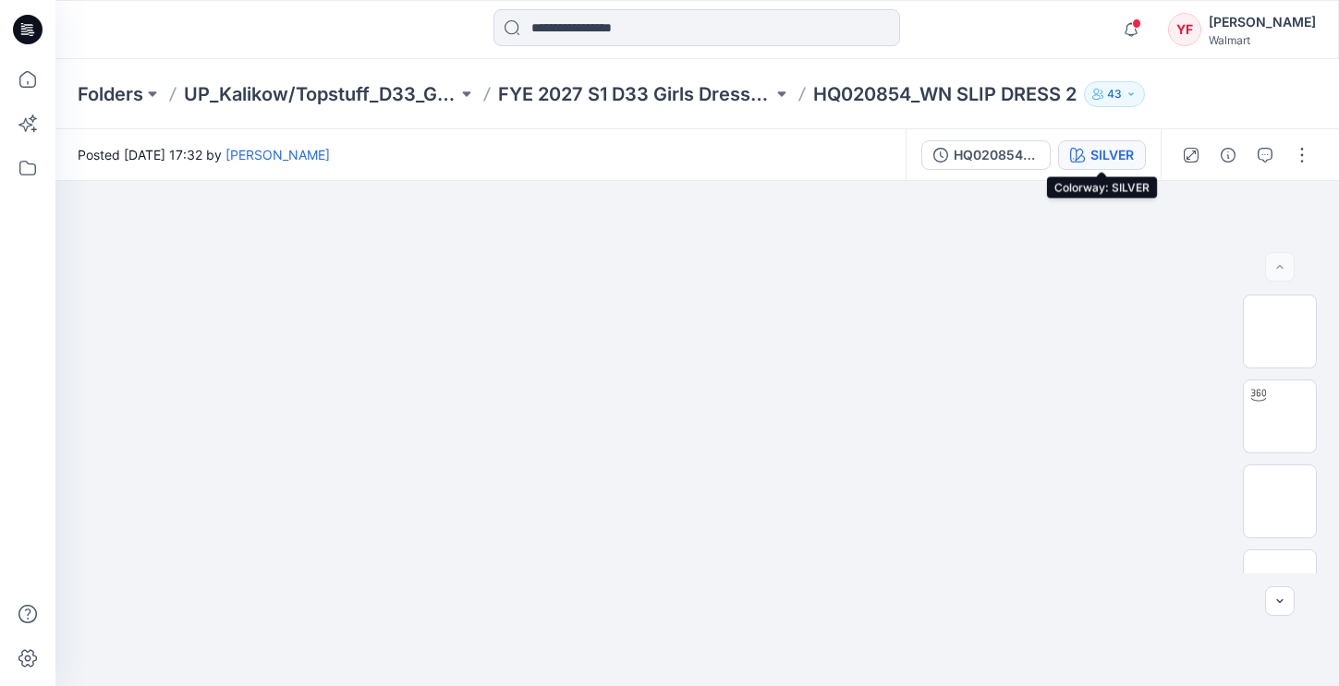
click at [1073, 141] on button "SILVER" at bounding box center [1102, 155] width 88 height 30
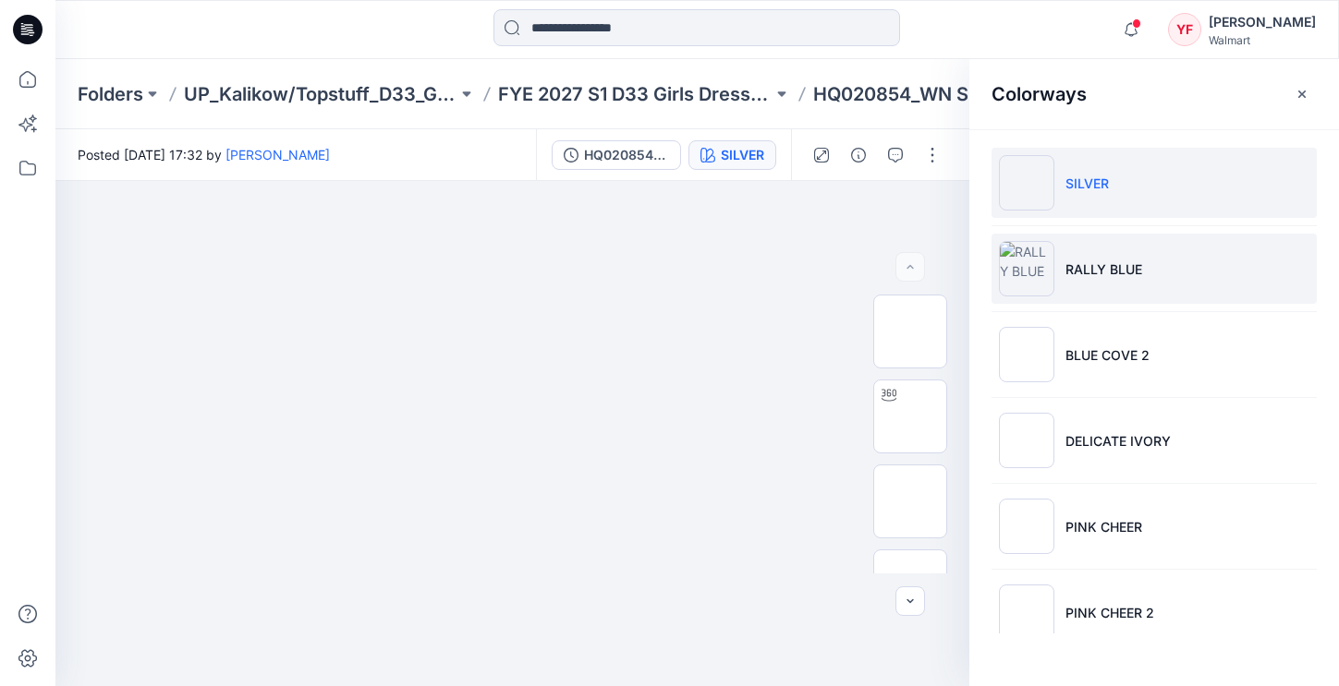
click at [1088, 279] on li "RALLY BLUE" at bounding box center [1153, 269] width 325 height 70
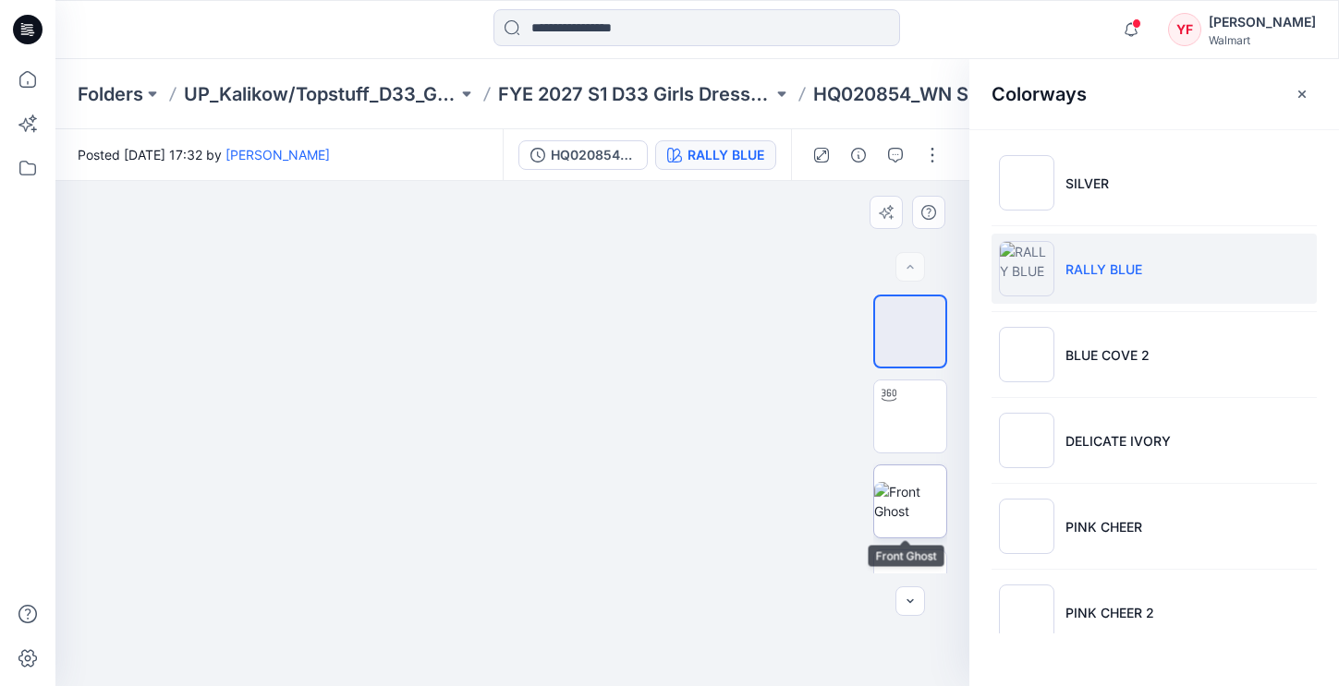
click at [893, 514] on img at bounding box center [910, 501] width 72 height 39
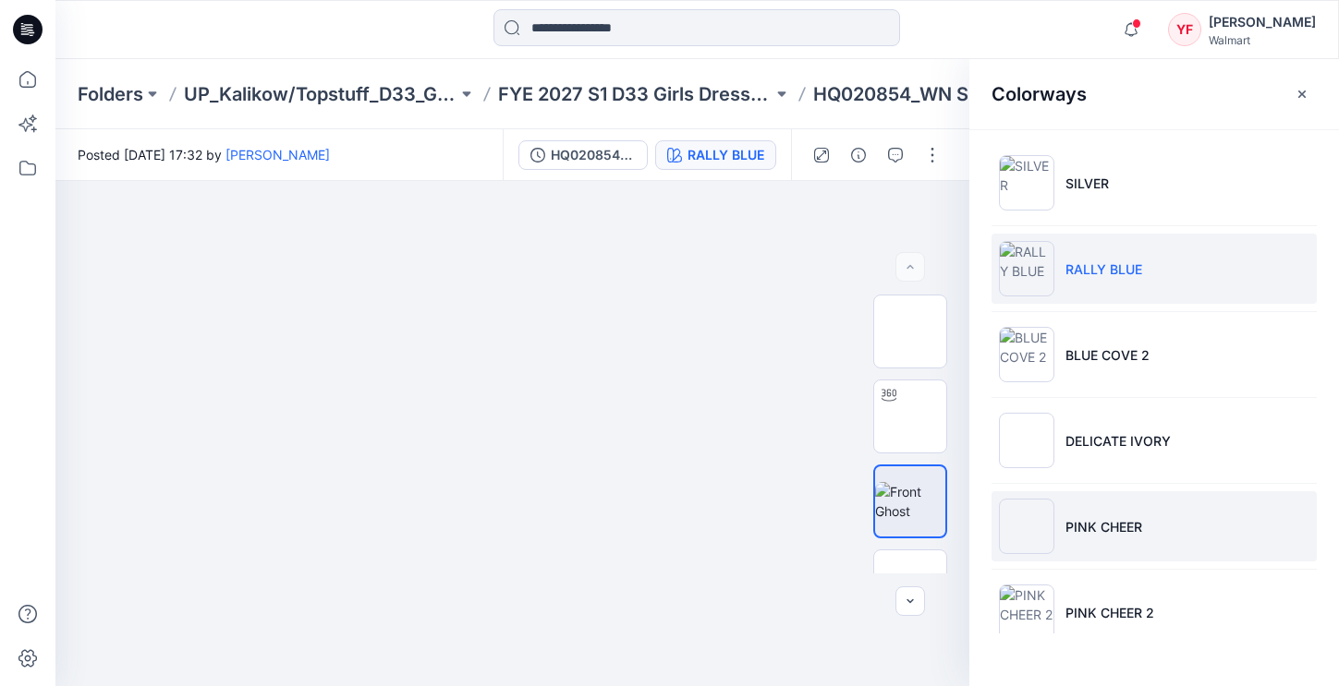
click at [1099, 525] on p "PINK CHEER" at bounding box center [1103, 526] width 77 height 19
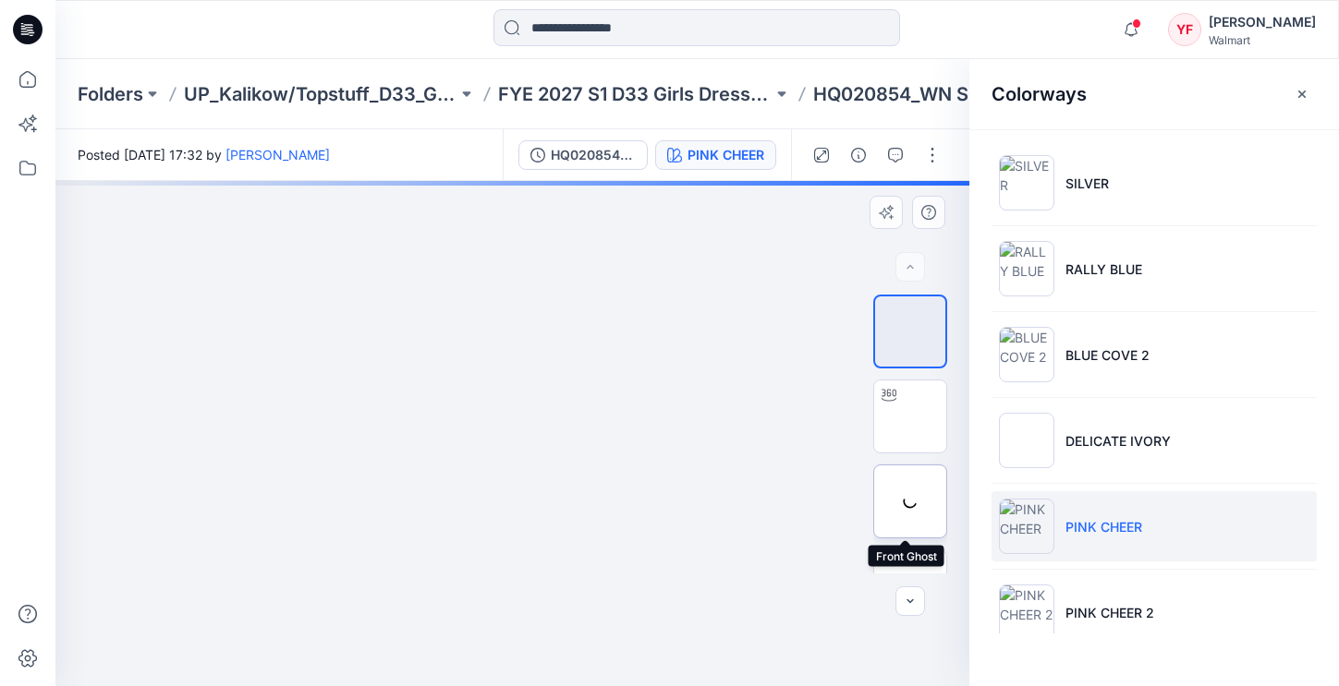
click at [0, 0] on img at bounding box center [0, 0] width 0 height 0
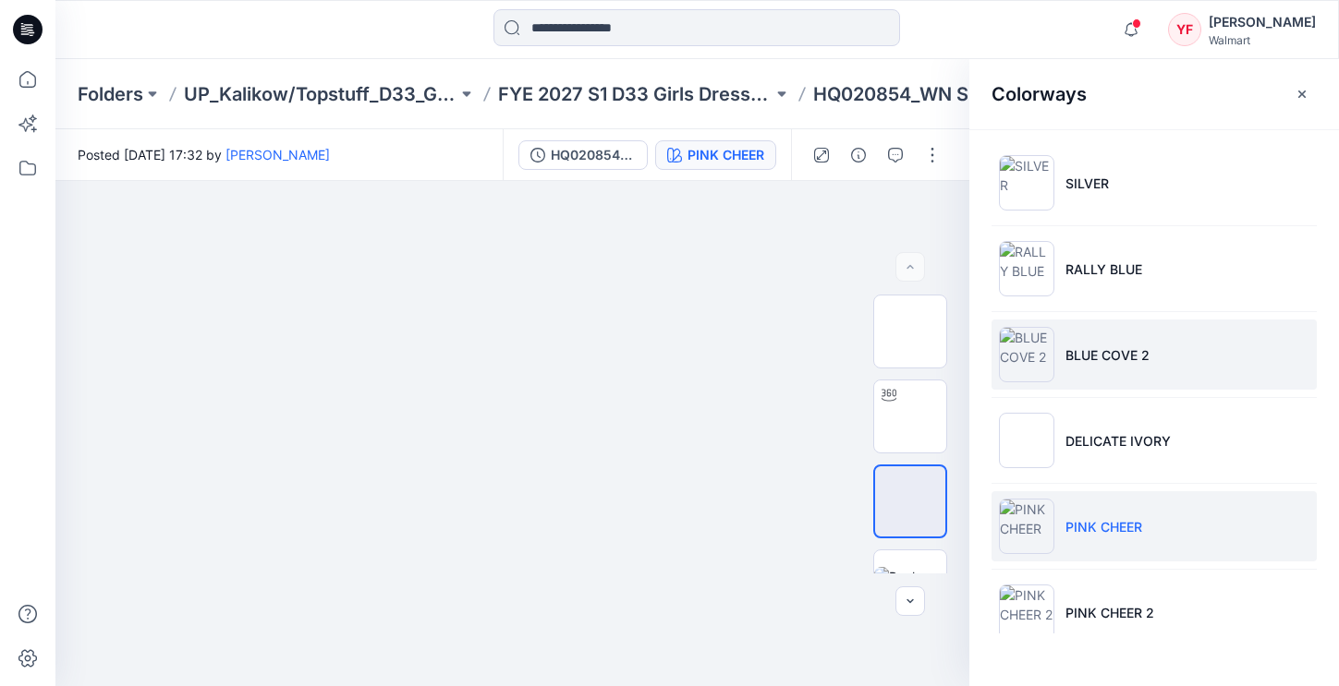
click at [1130, 339] on li "BLUE COVE 2" at bounding box center [1153, 355] width 325 height 70
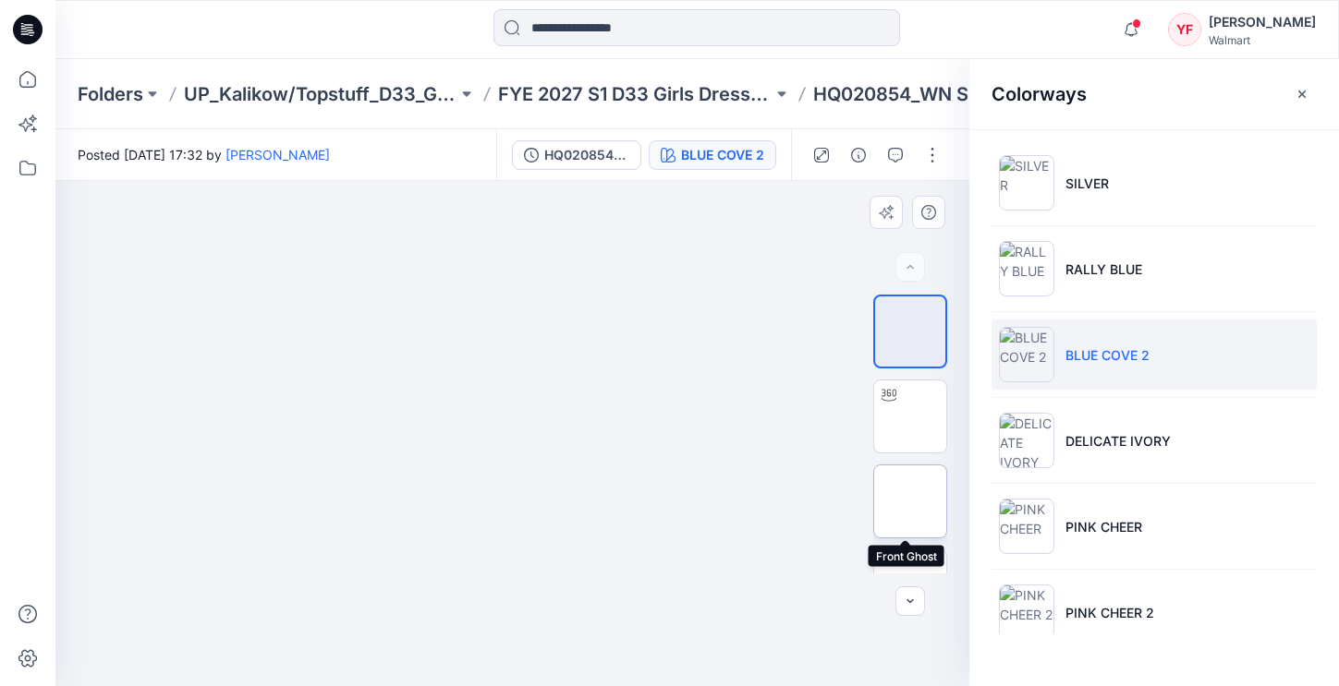
click at [910, 502] on img at bounding box center [910, 502] width 0 height 0
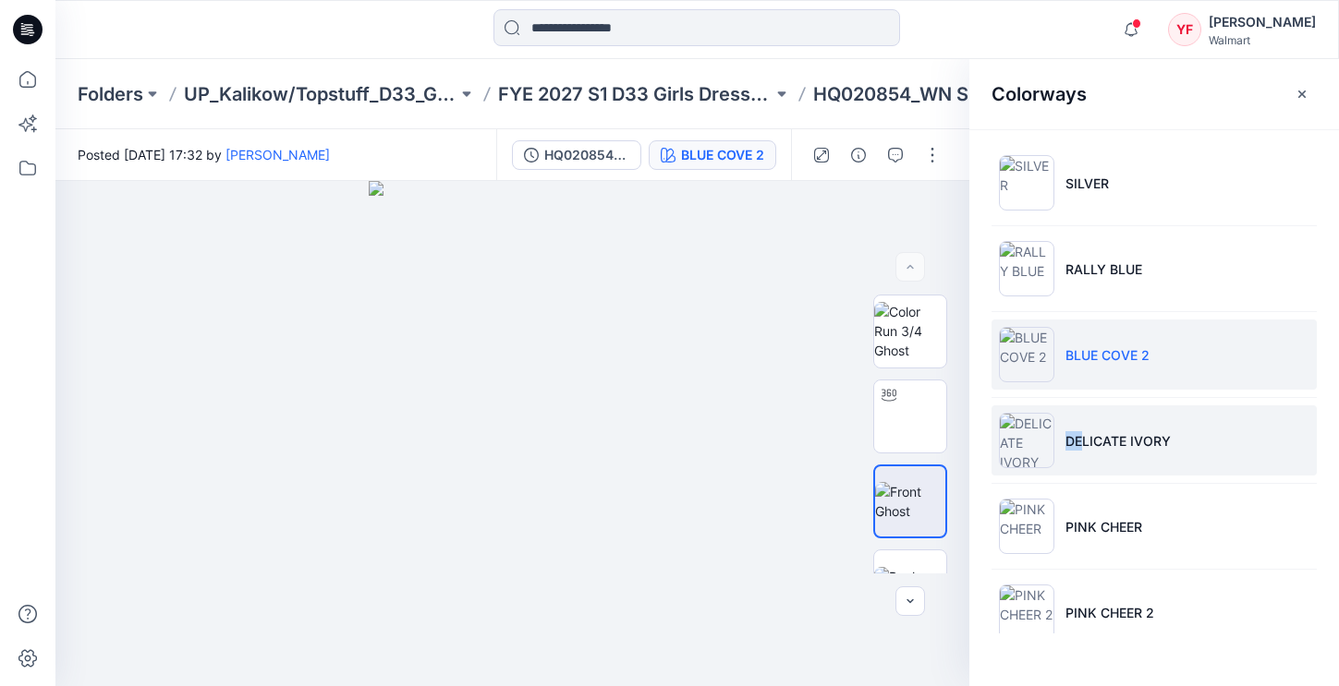
click at [1083, 431] on p "DELICATE IVORY" at bounding box center [1117, 440] width 105 height 19
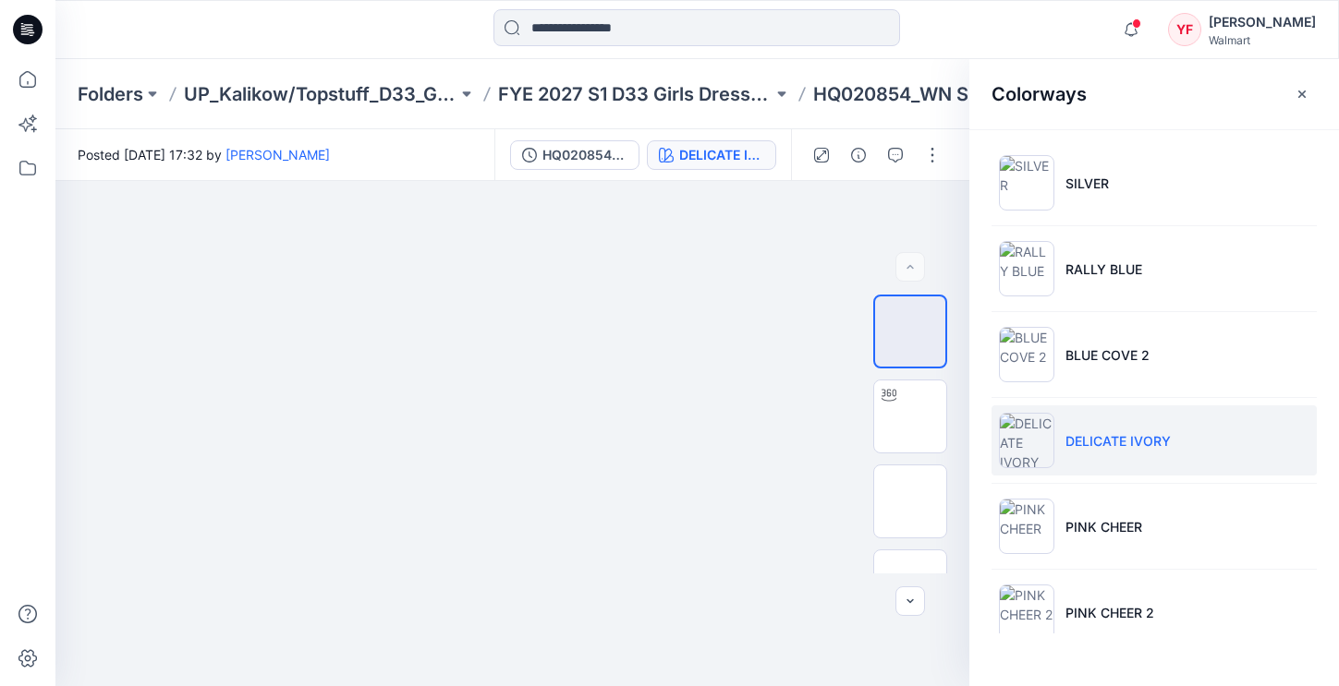
click at [1084, 432] on p "DELICATE IVORY" at bounding box center [1117, 440] width 105 height 19
click at [910, 502] on img at bounding box center [910, 502] width 0 height 0
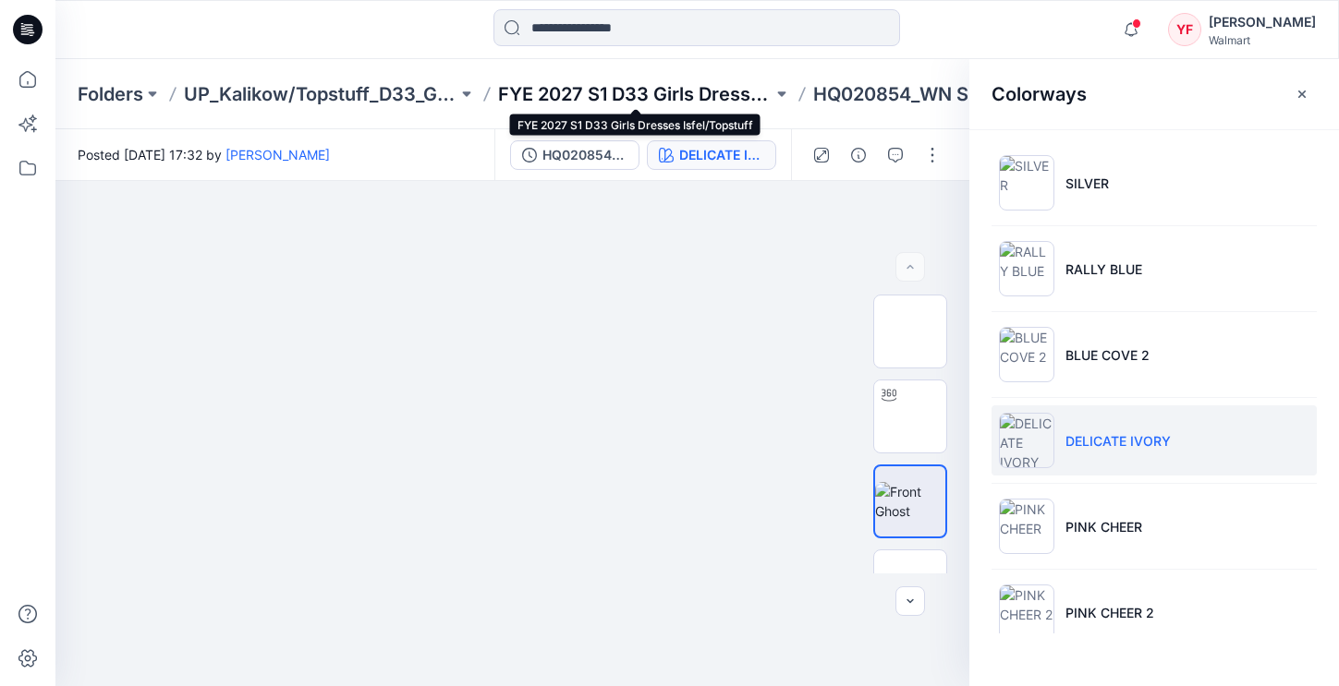
click at [669, 95] on p "FYE 2027 S1 D33 Girls Dresses Isfel/Topstuff" at bounding box center [634, 94] width 273 height 26
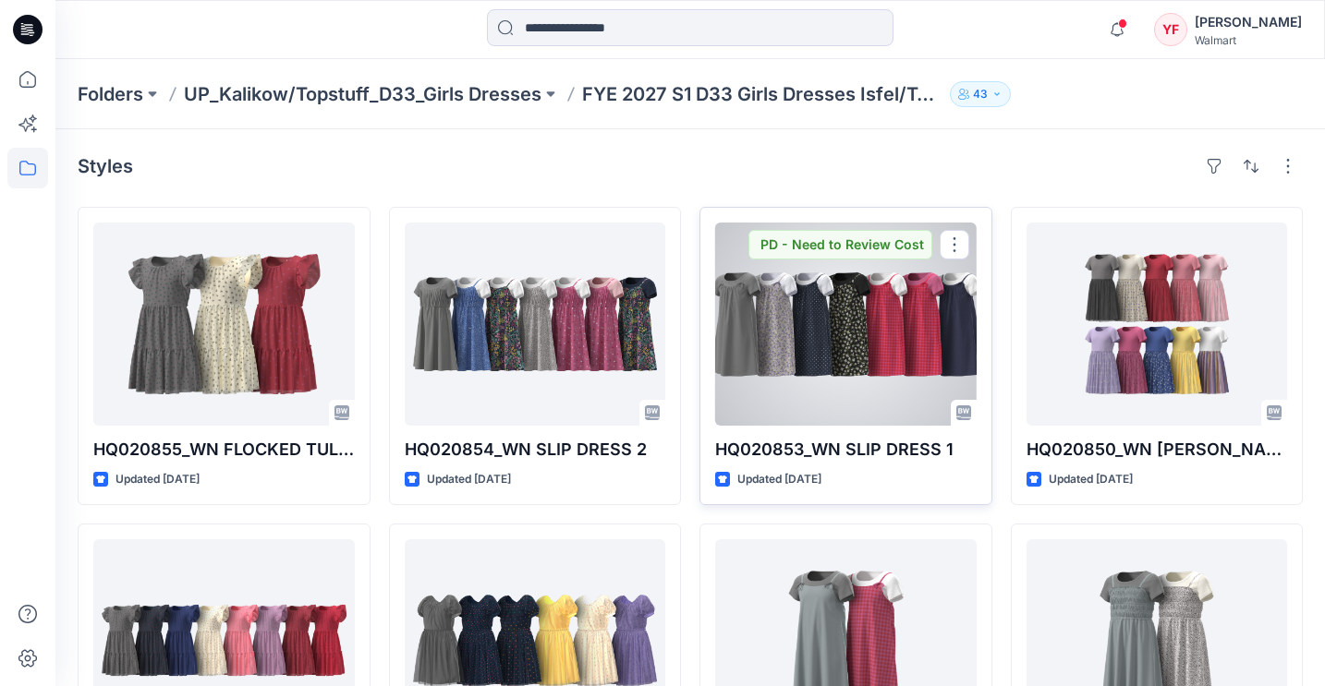
click at [861, 350] on div at bounding box center [845, 324] width 261 height 203
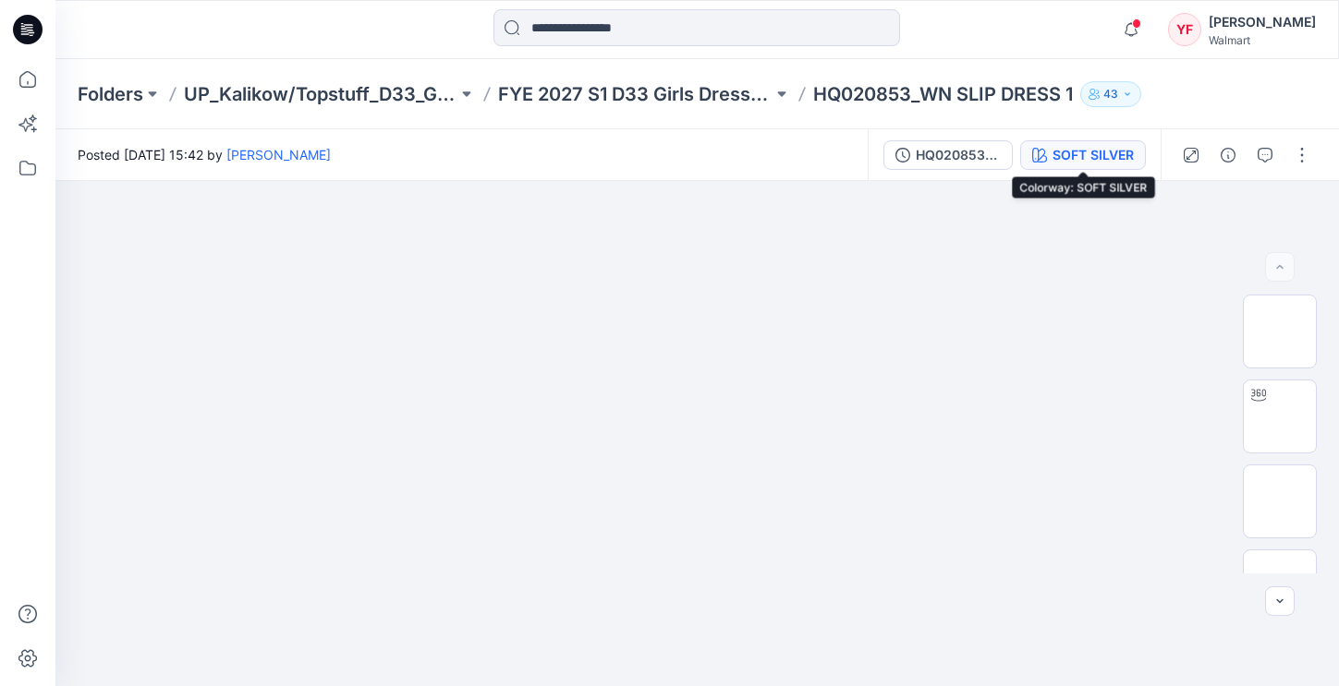
click at [1073, 158] on div "SOFT SILVER" at bounding box center [1092, 155] width 81 height 20
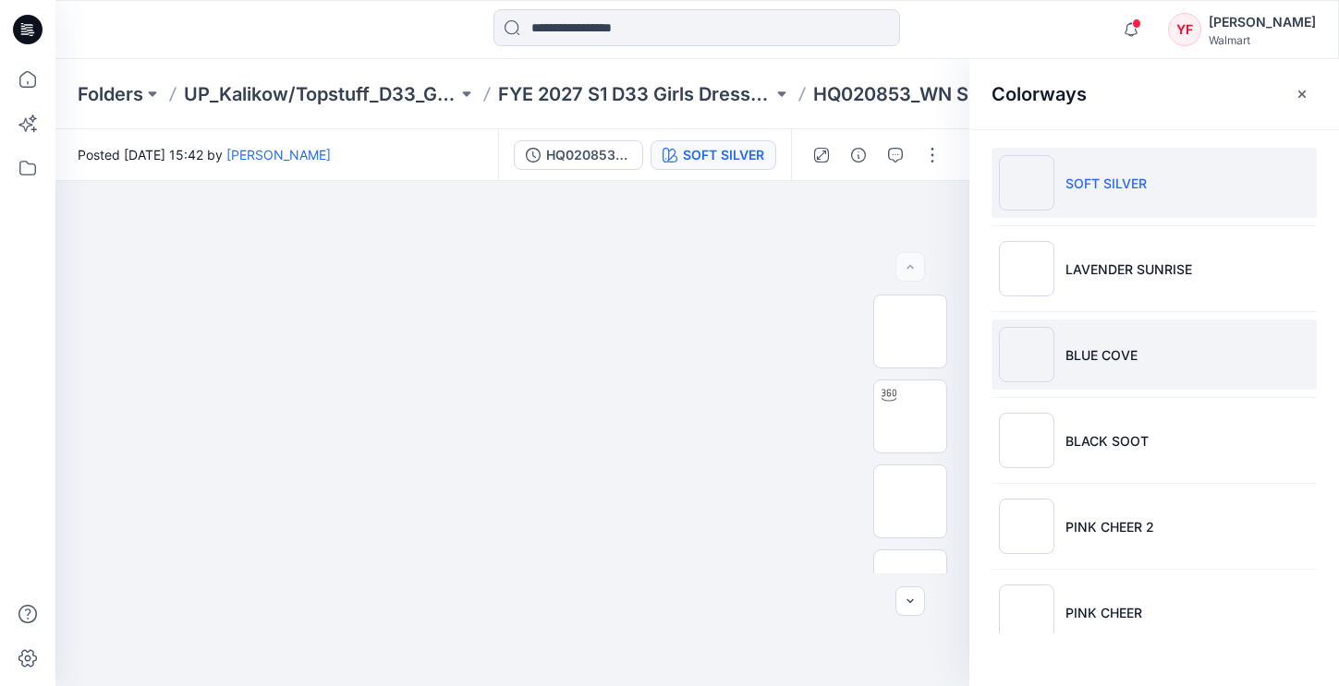
click at [1139, 372] on li "BLUE COVE" at bounding box center [1153, 355] width 325 height 70
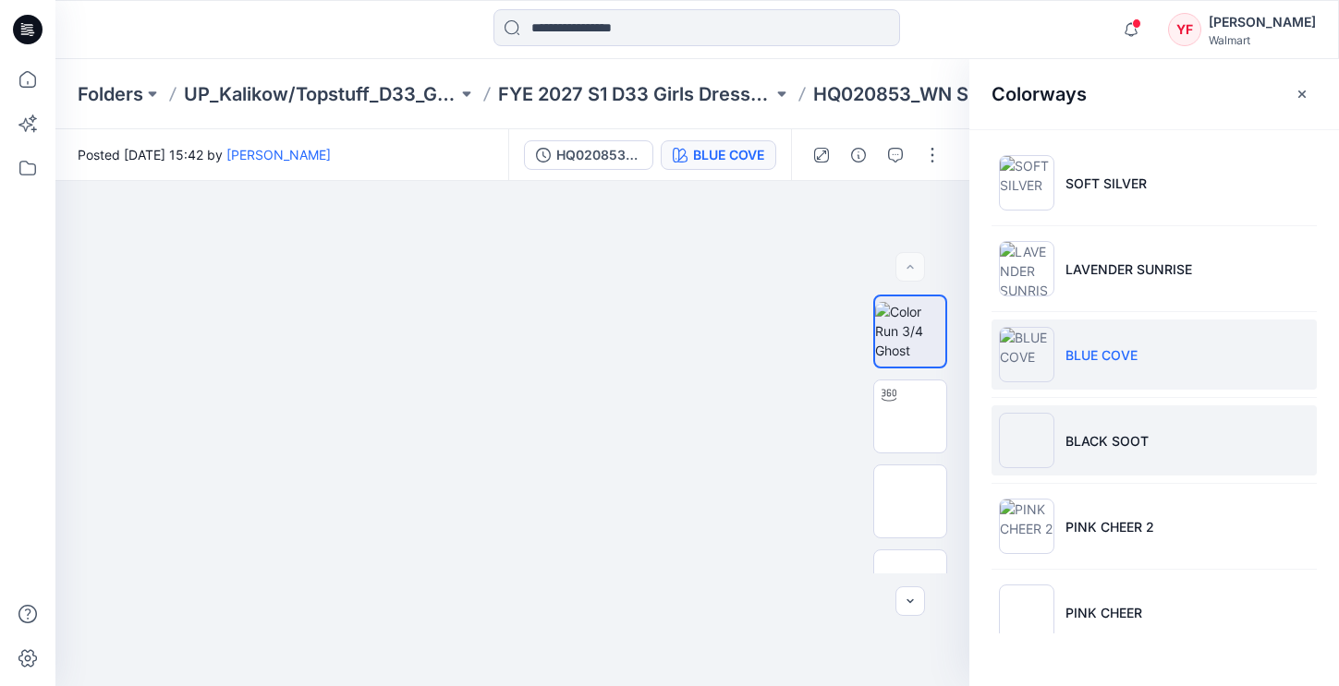
click at [1144, 438] on p "BLACK SOOT" at bounding box center [1106, 440] width 83 height 19
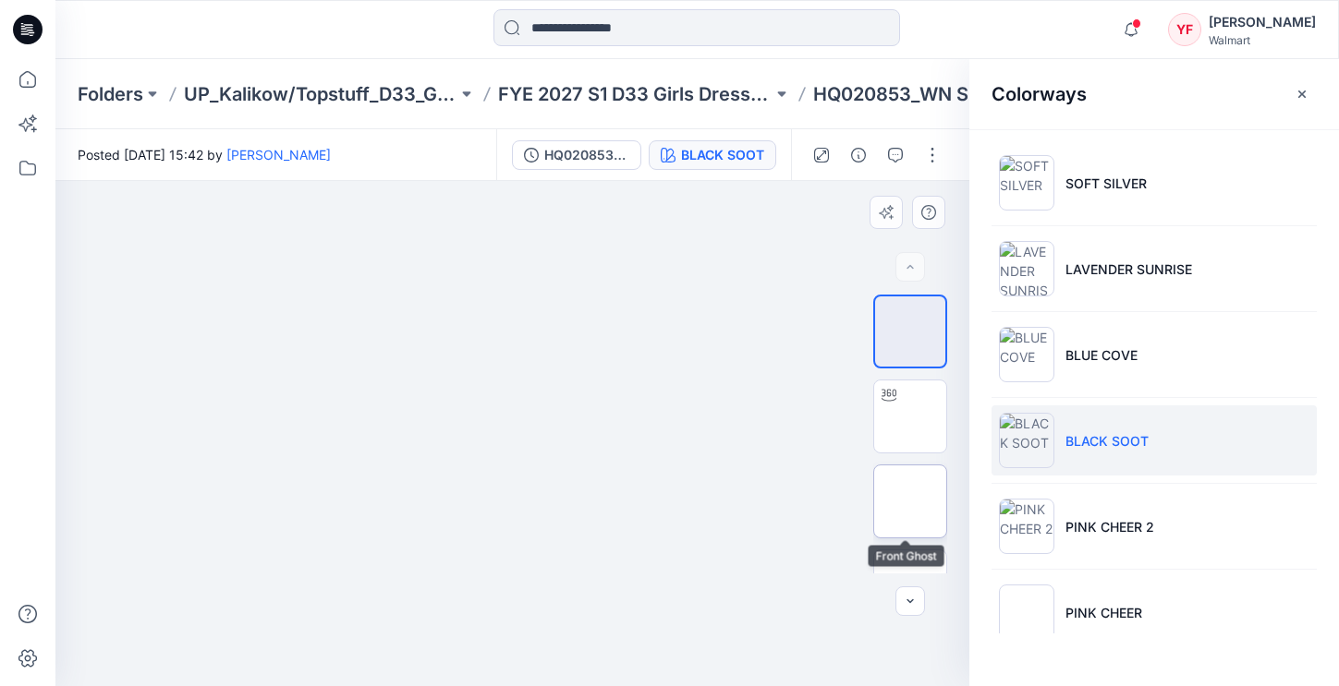
click at [910, 502] on img at bounding box center [910, 502] width 0 height 0
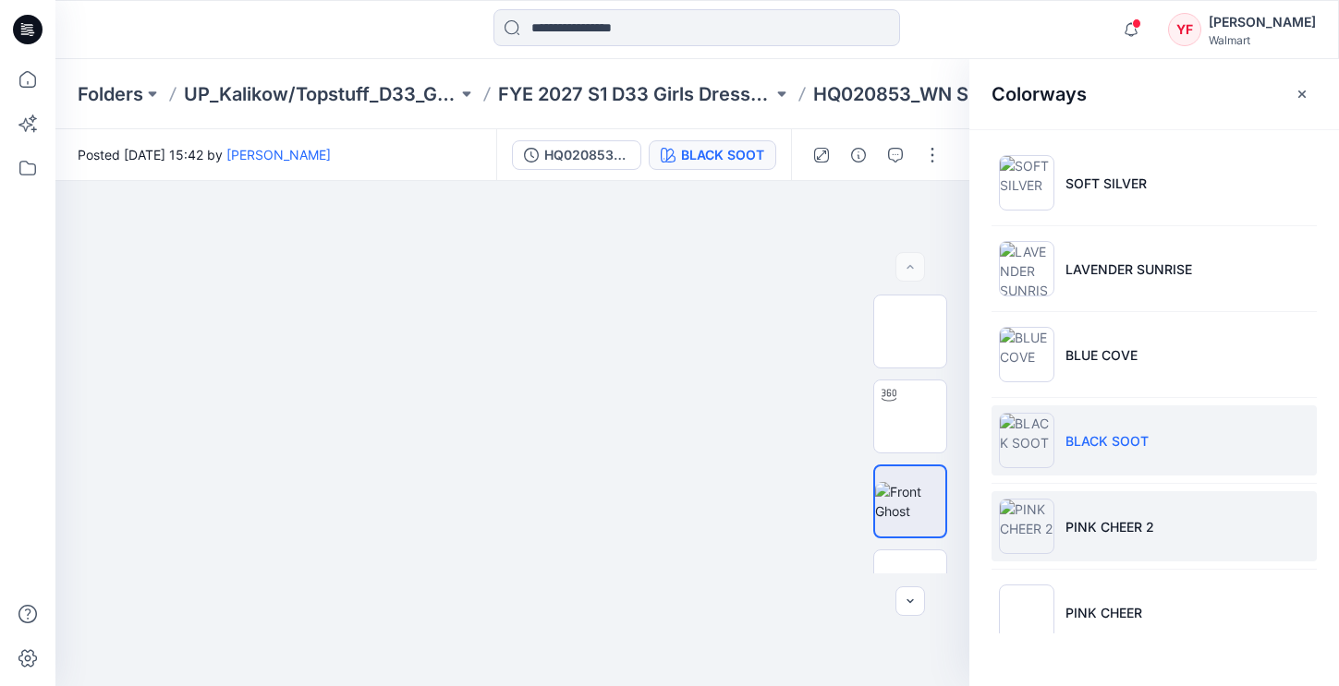
click at [1141, 532] on p "PINK CHEER 2" at bounding box center [1109, 526] width 89 height 19
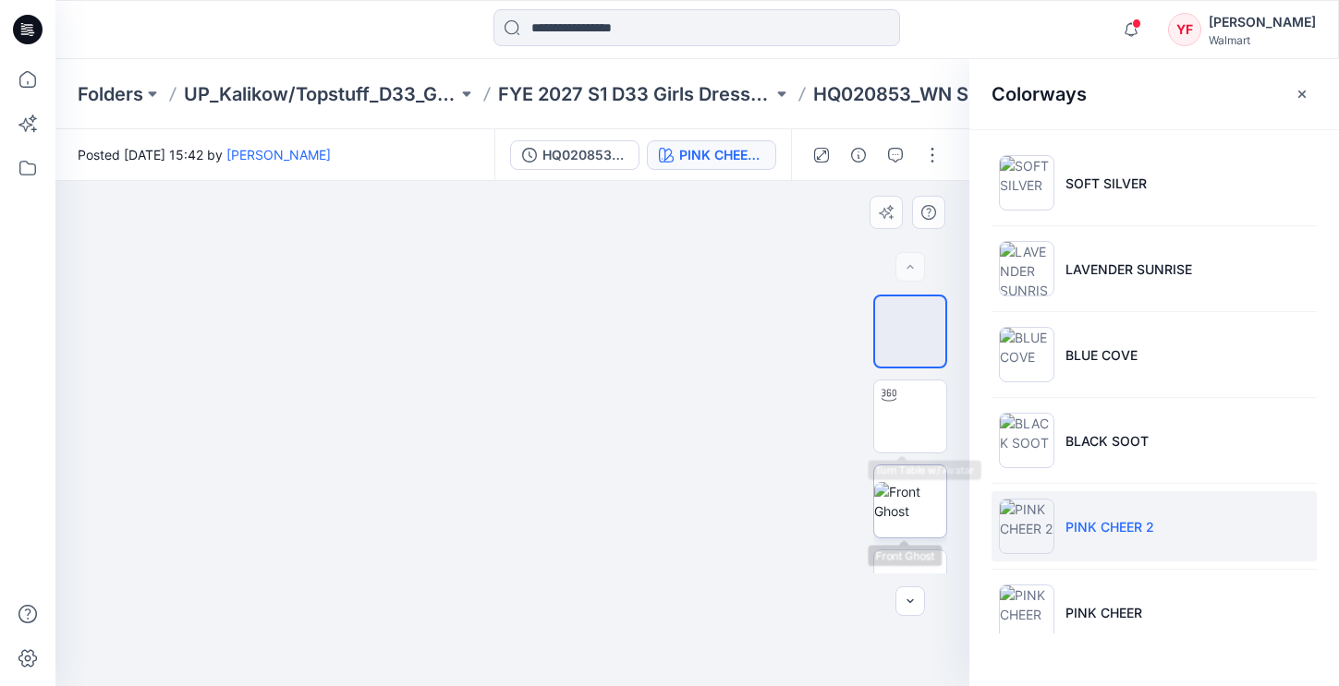
click at [897, 482] on img at bounding box center [910, 501] width 72 height 39
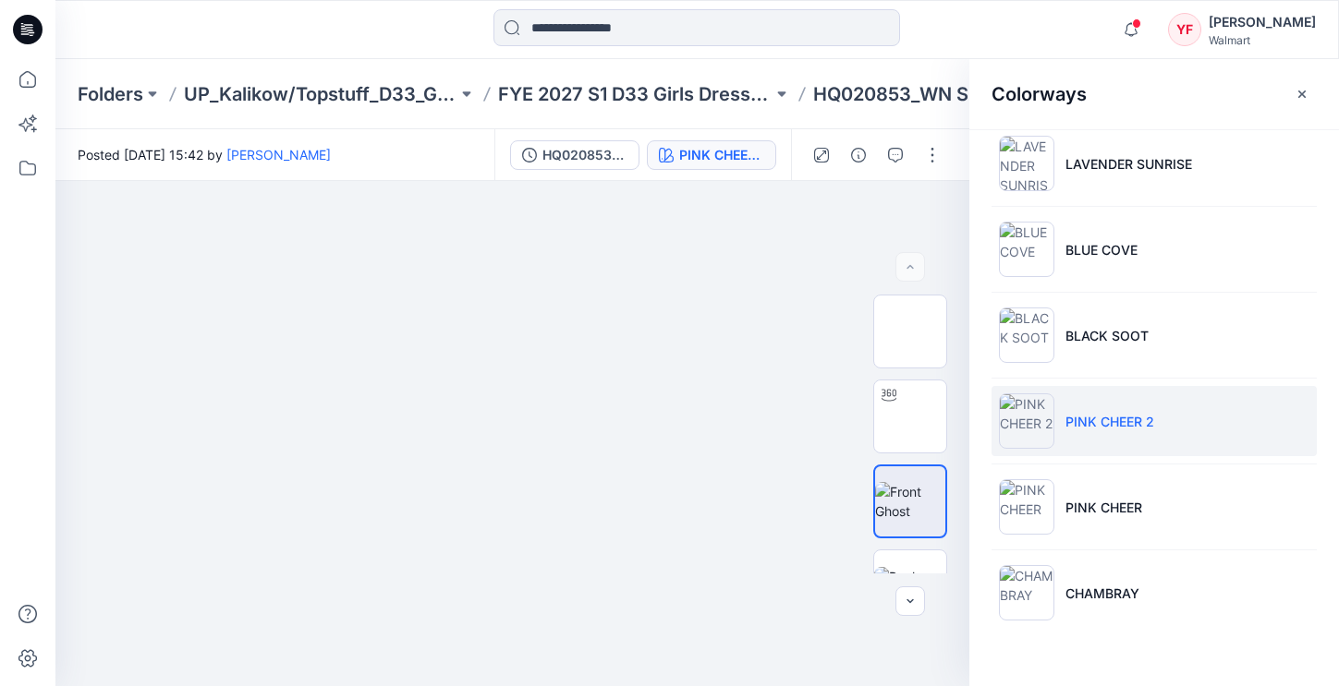
scroll to position [133, 0]
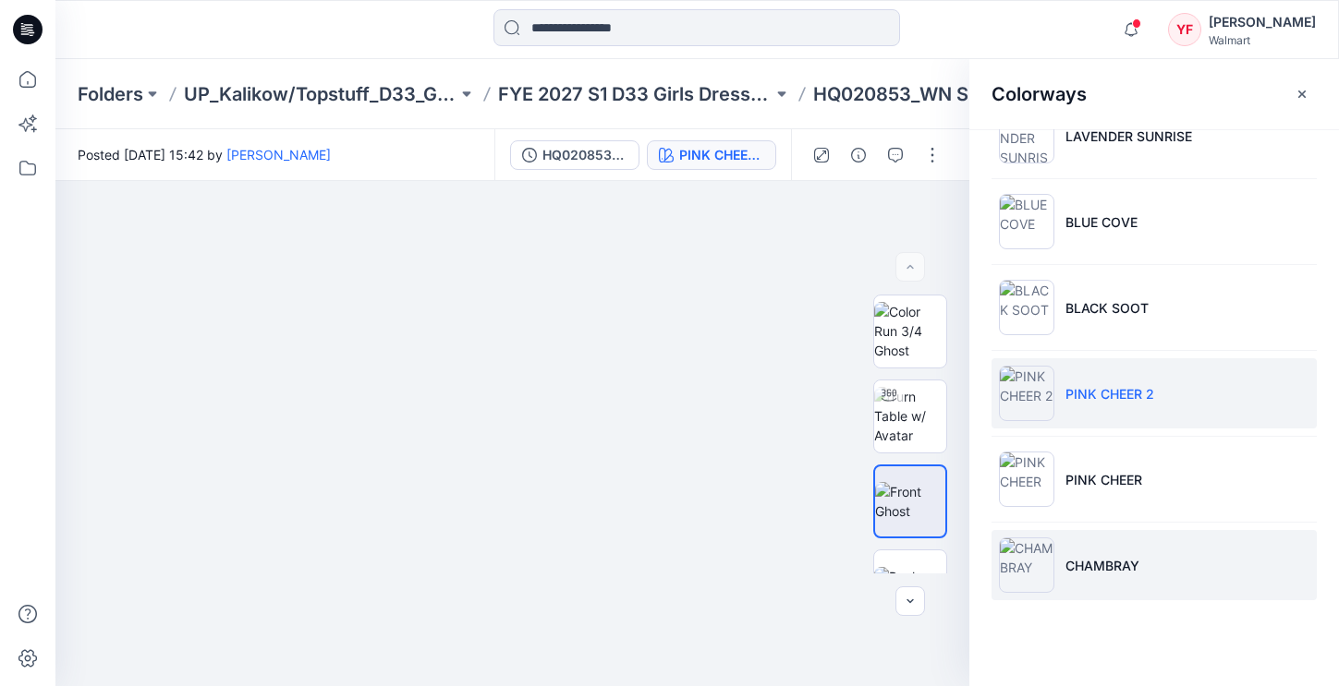
click at [1141, 558] on li "CHAMBRAY" at bounding box center [1153, 565] width 325 height 70
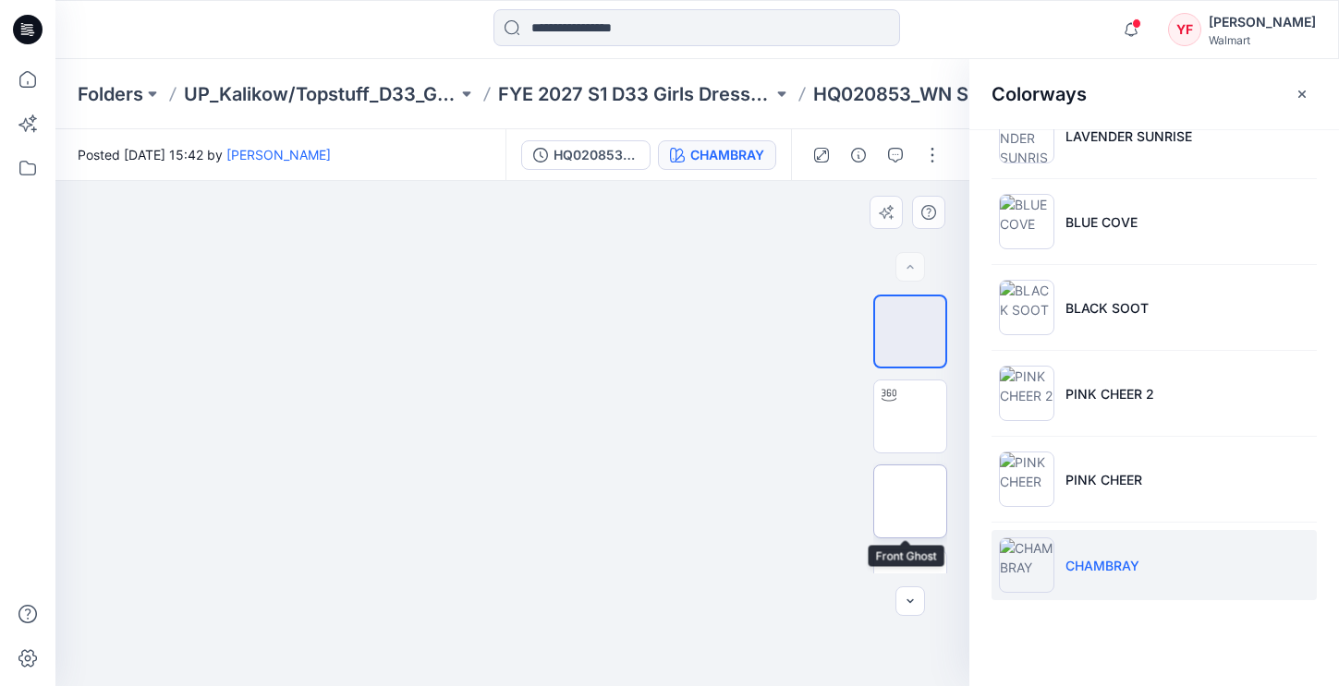
click at [940, 504] on div at bounding box center [910, 502] width 74 height 74
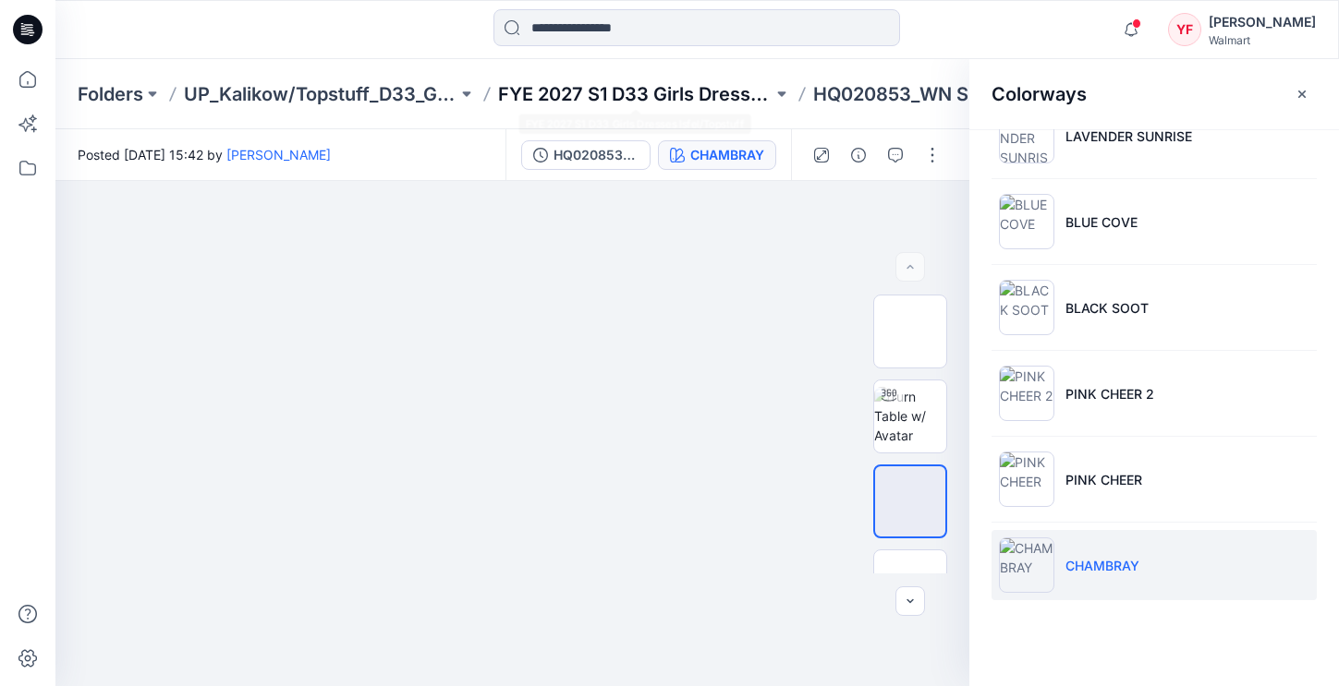
click at [613, 85] on p "FYE 2027 S1 D33 Girls Dresses Isfel/Topstuff" at bounding box center [634, 94] width 273 height 26
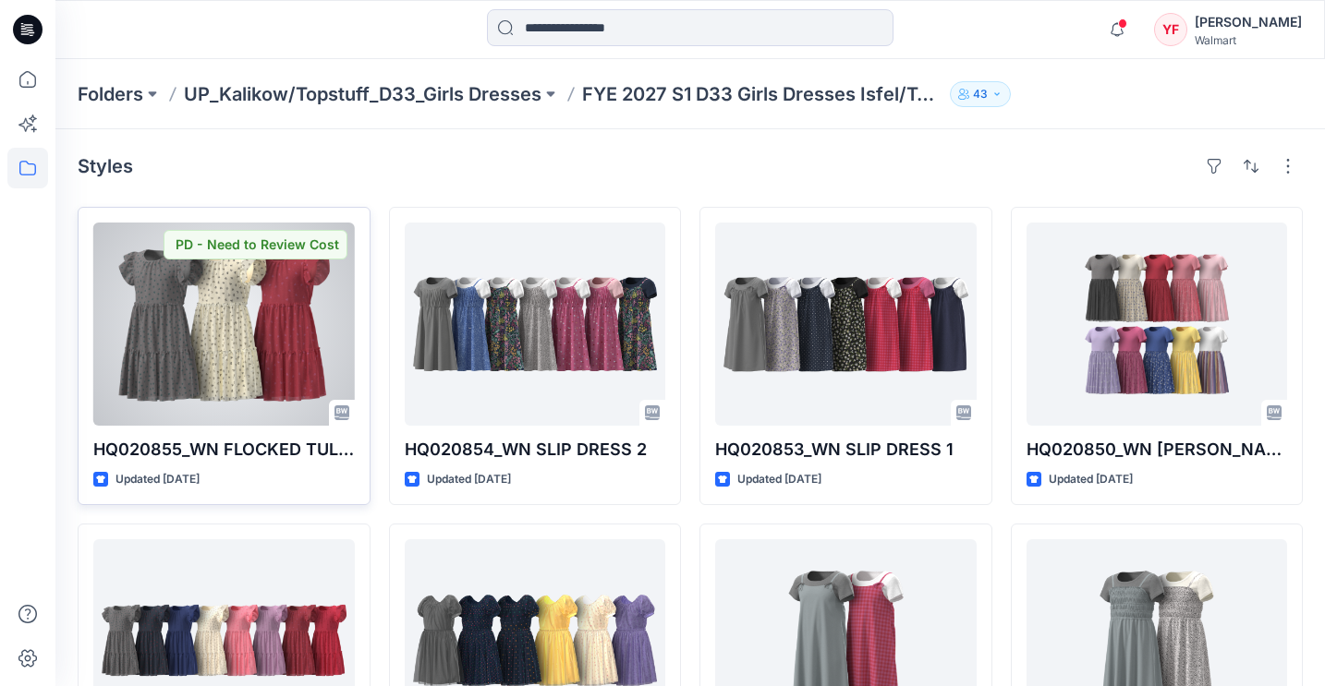
click at [247, 283] on div at bounding box center [223, 324] width 261 height 203
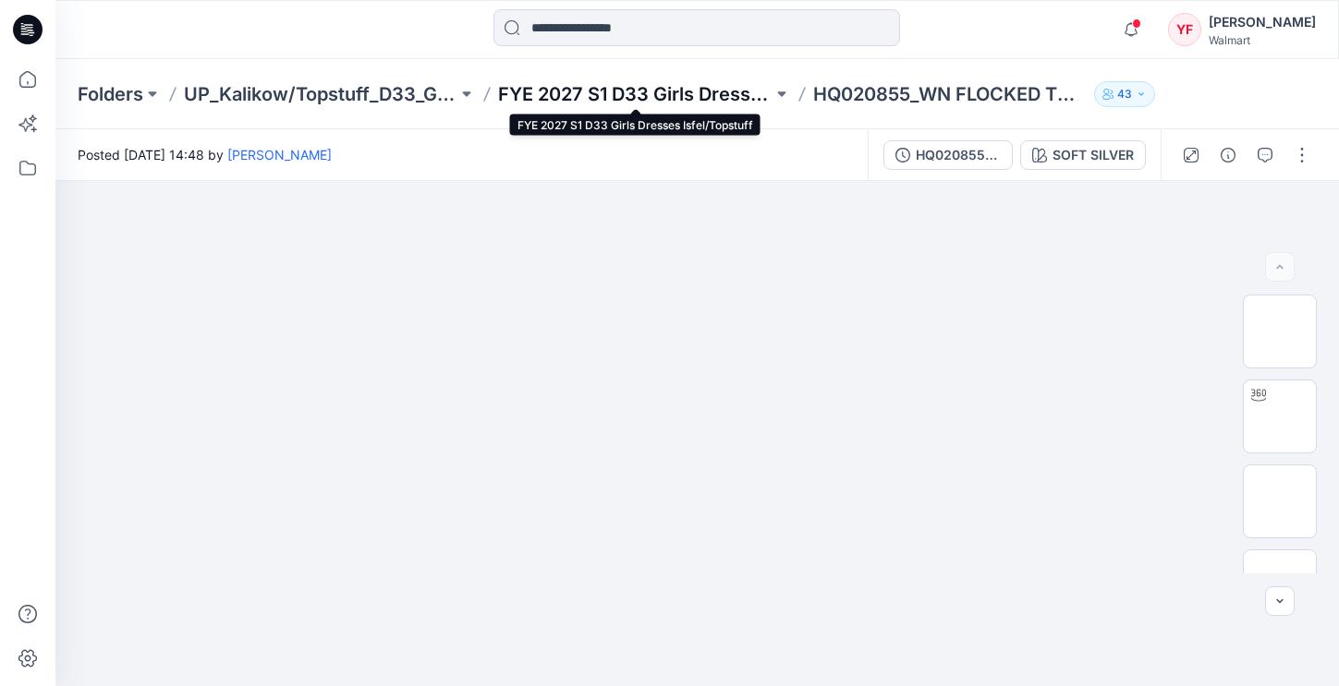
click at [733, 100] on p "FYE 2027 S1 D33 Girls Dresses Isfel/Topstuff" at bounding box center [634, 94] width 273 height 26
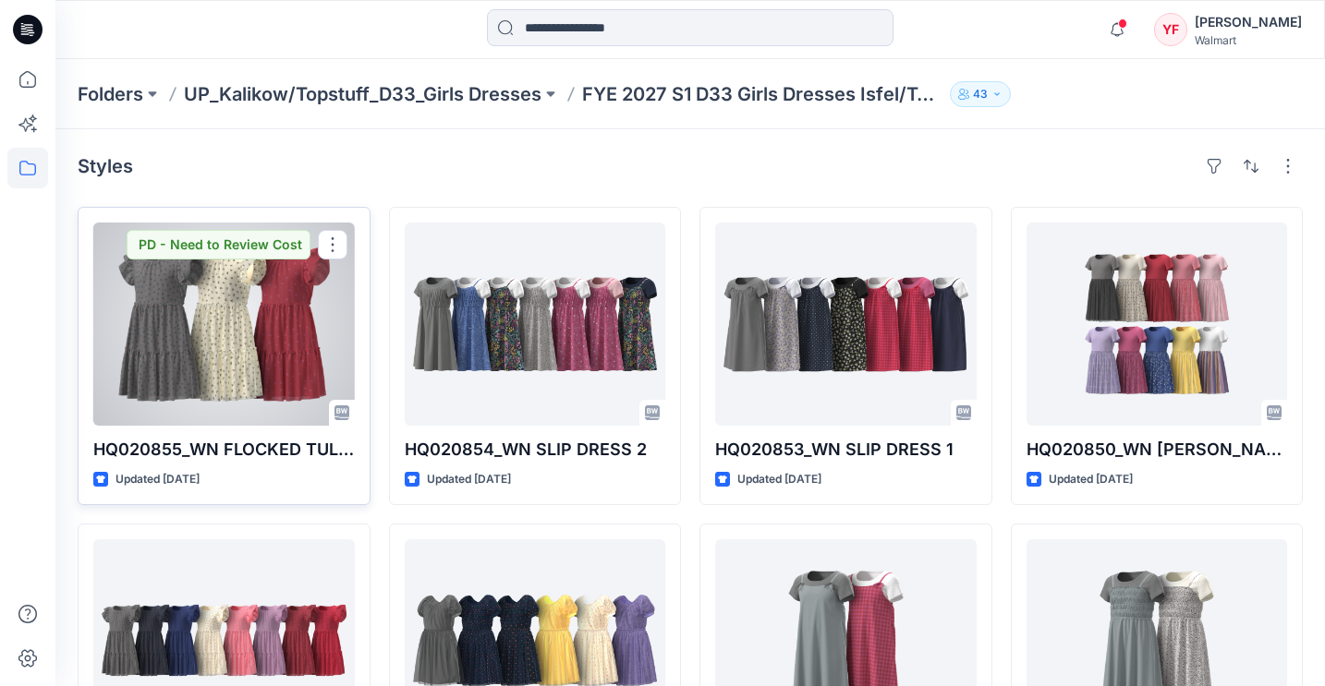
click at [282, 260] on div at bounding box center [223, 324] width 261 height 203
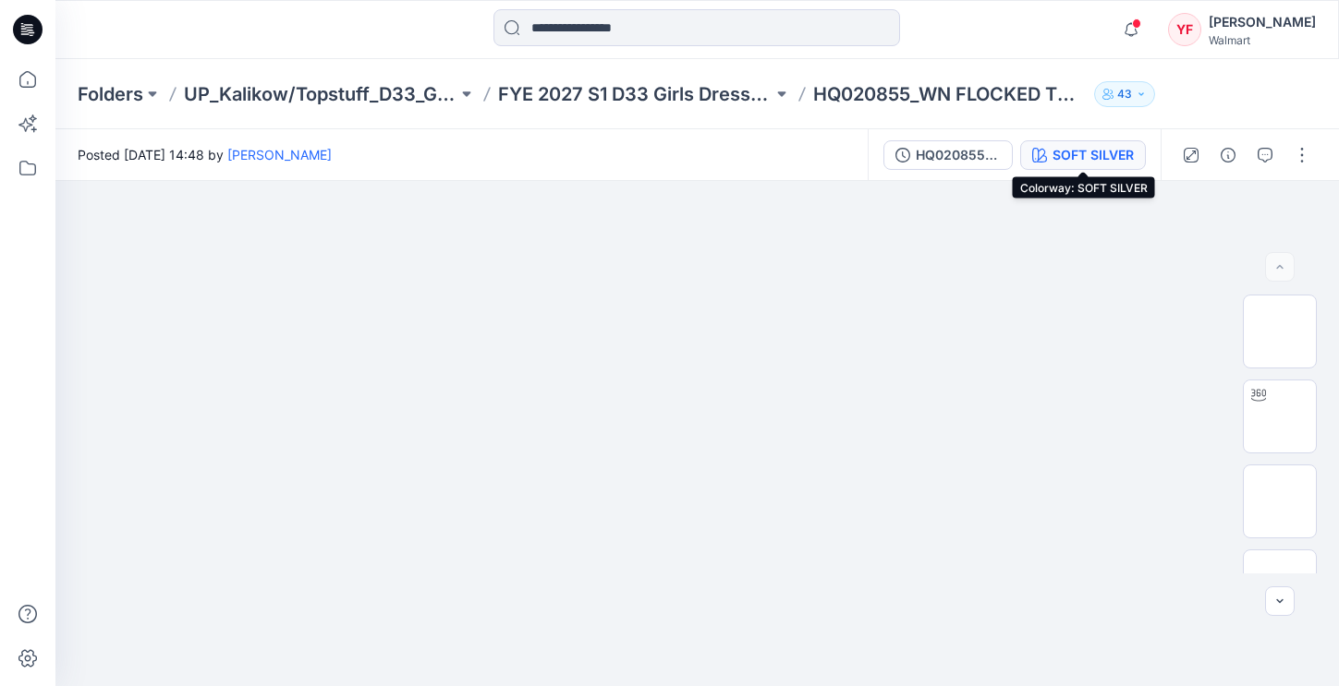
click at [1036, 151] on icon "button" at bounding box center [1039, 155] width 15 height 15
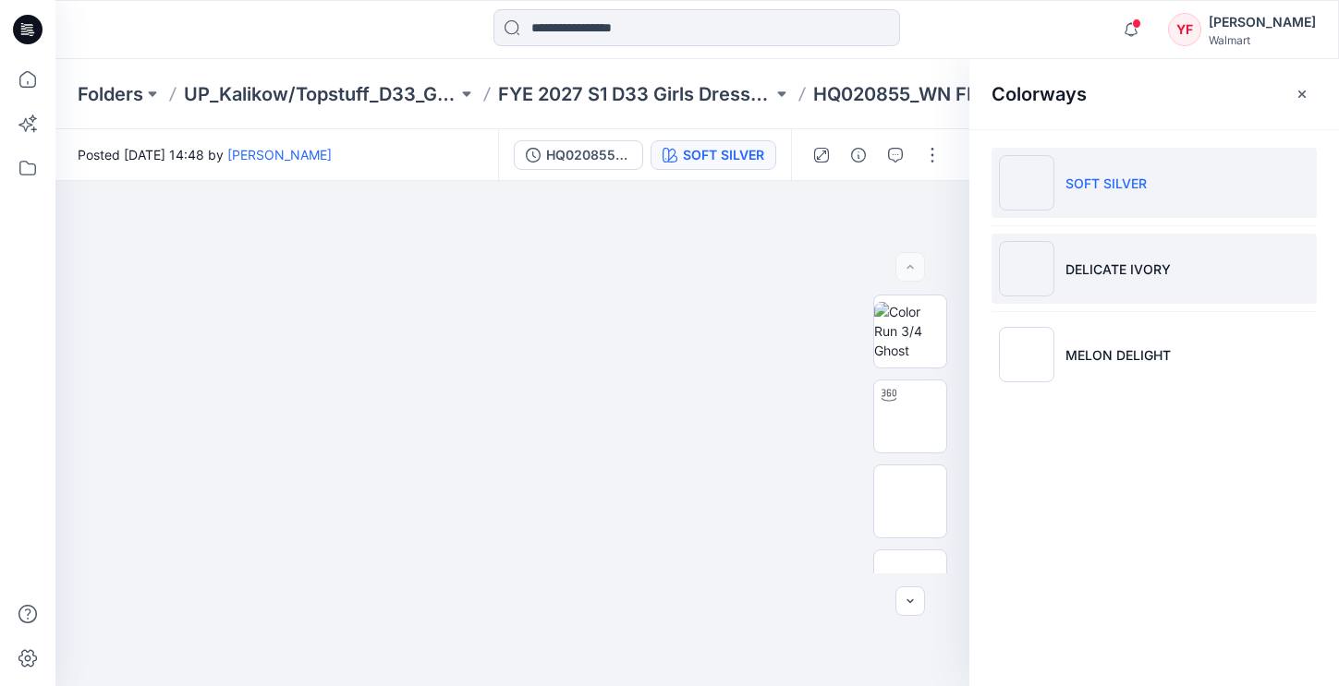
click at [1068, 291] on li "DELICATE IVORY" at bounding box center [1153, 269] width 325 height 70
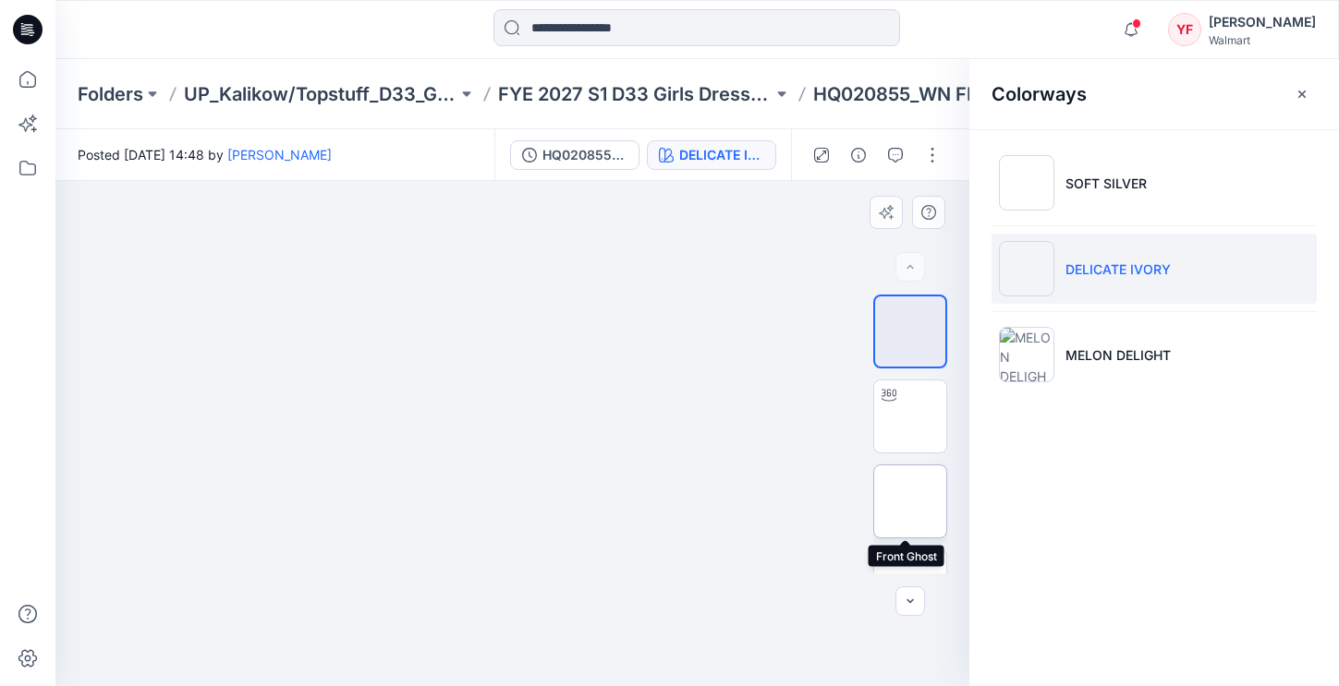
click at [910, 502] on img at bounding box center [910, 502] width 0 height 0
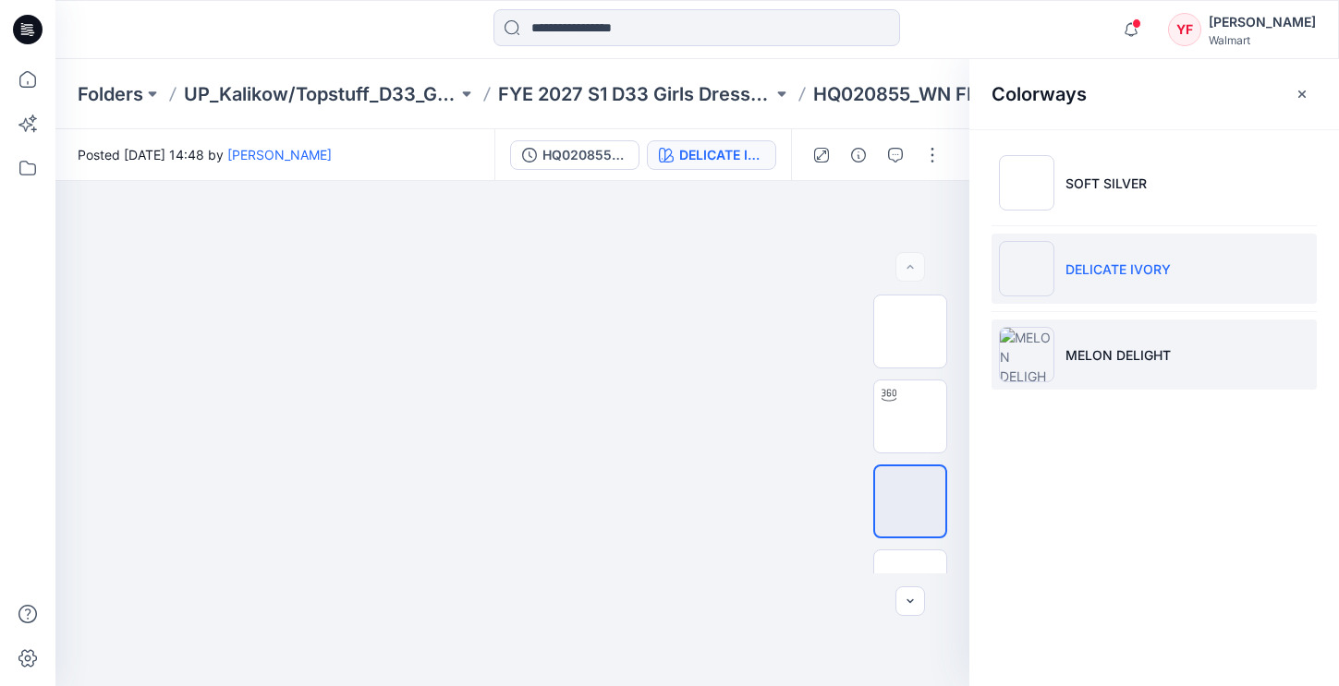
click at [1157, 343] on li "MELON DELIGHT" at bounding box center [1153, 355] width 325 height 70
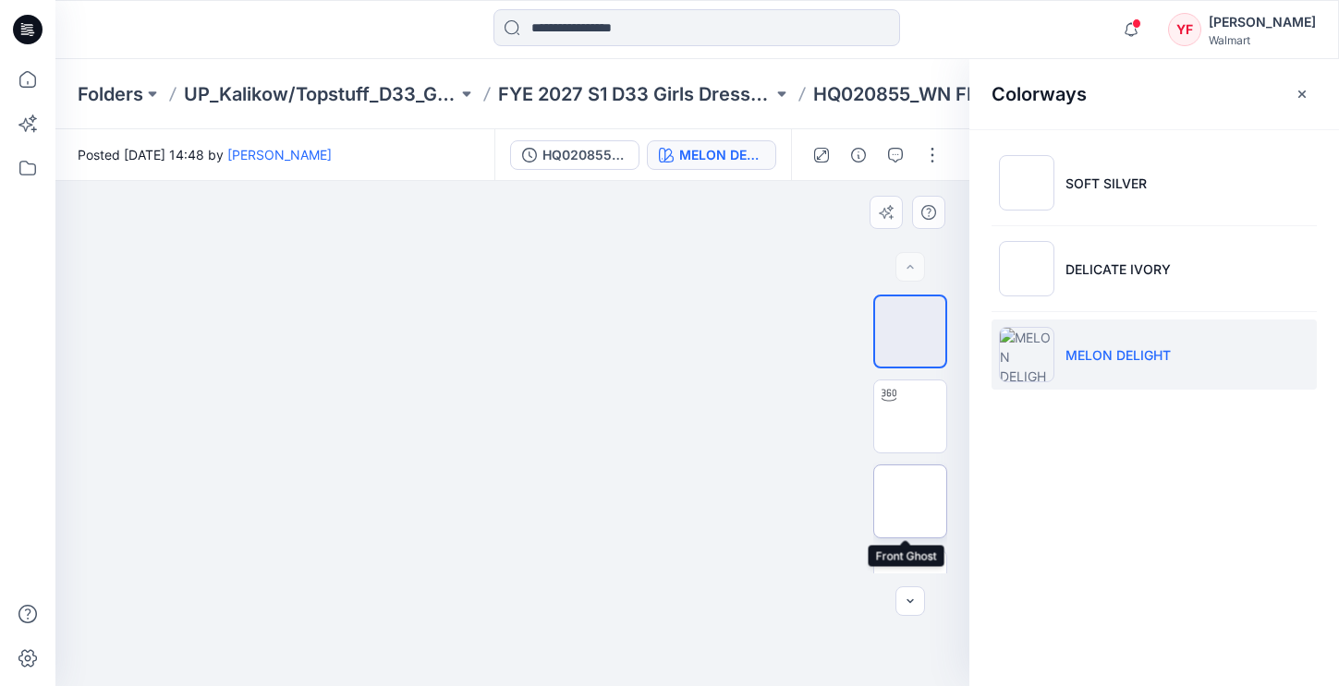
click at [910, 502] on img at bounding box center [910, 502] width 0 height 0
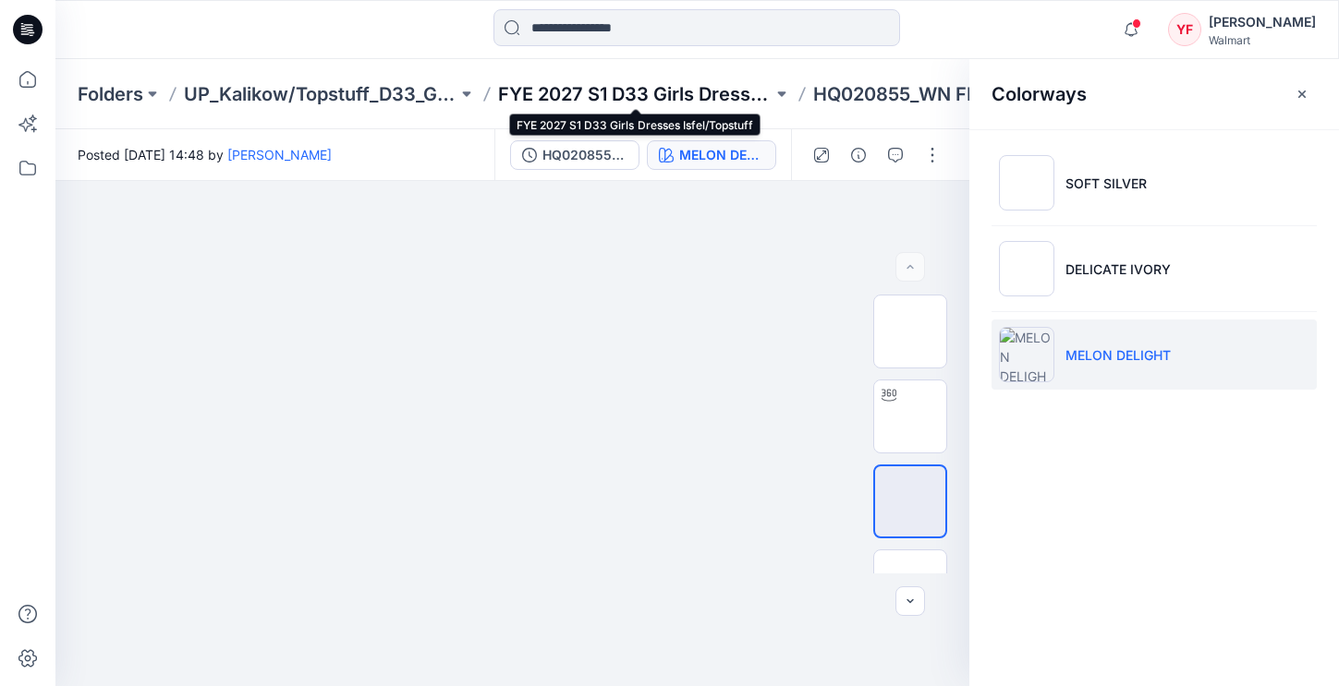
click at [697, 101] on p "FYE 2027 S1 D33 Girls Dresses Isfel/Topstuff" at bounding box center [634, 94] width 273 height 26
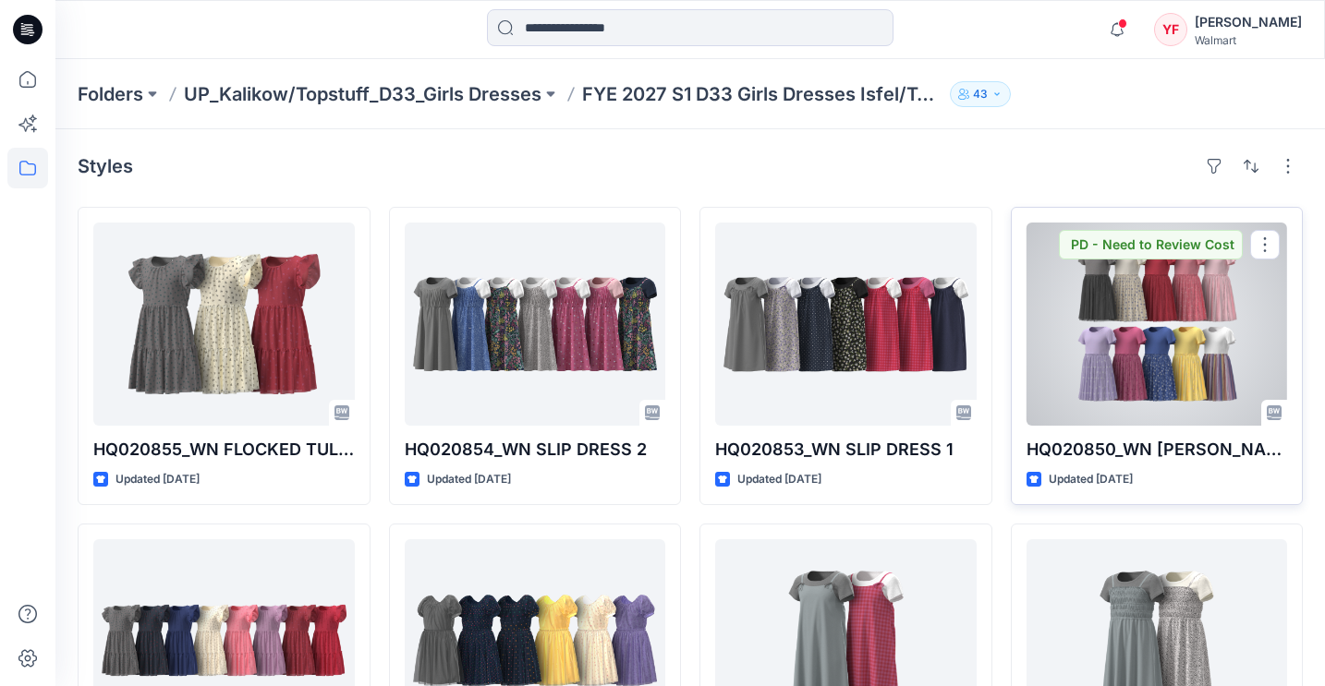
click at [1055, 352] on div at bounding box center [1156, 324] width 261 height 203
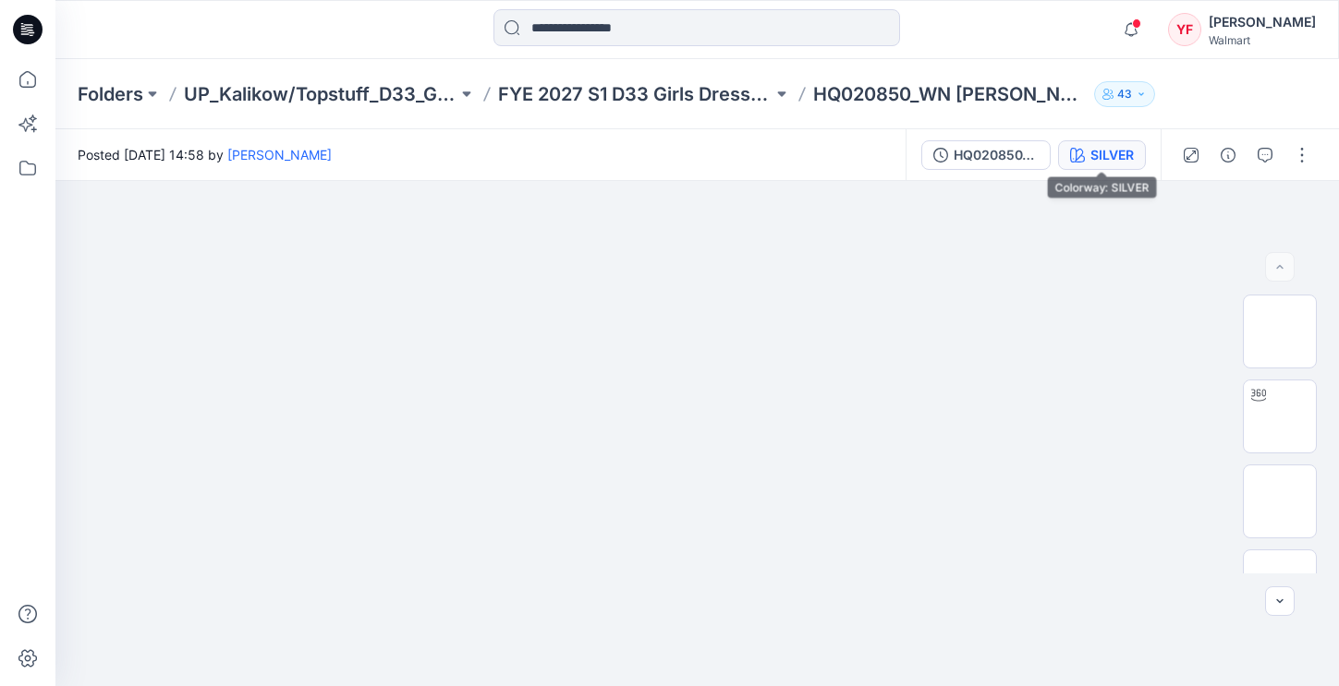
click at [1109, 151] on div "SILVER" at bounding box center [1111, 155] width 43 height 20
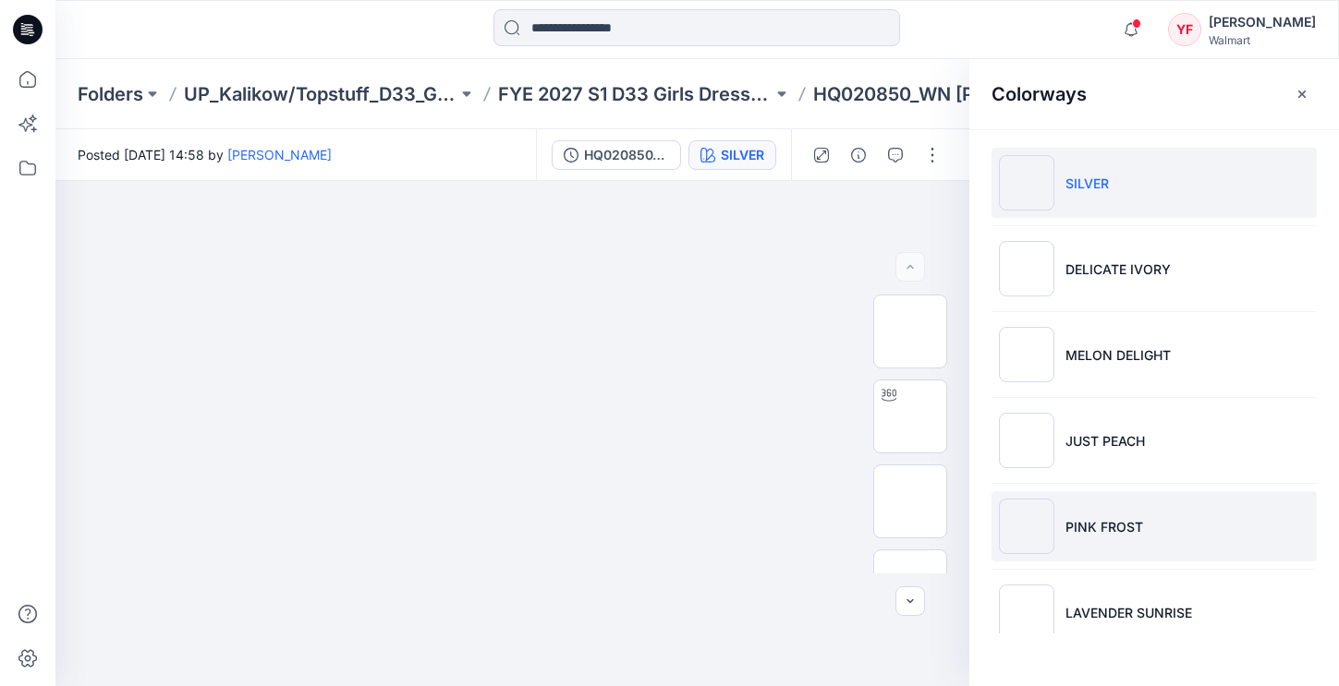
click at [1131, 503] on li "PINK FROST" at bounding box center [1153, 526] width 325 height 70
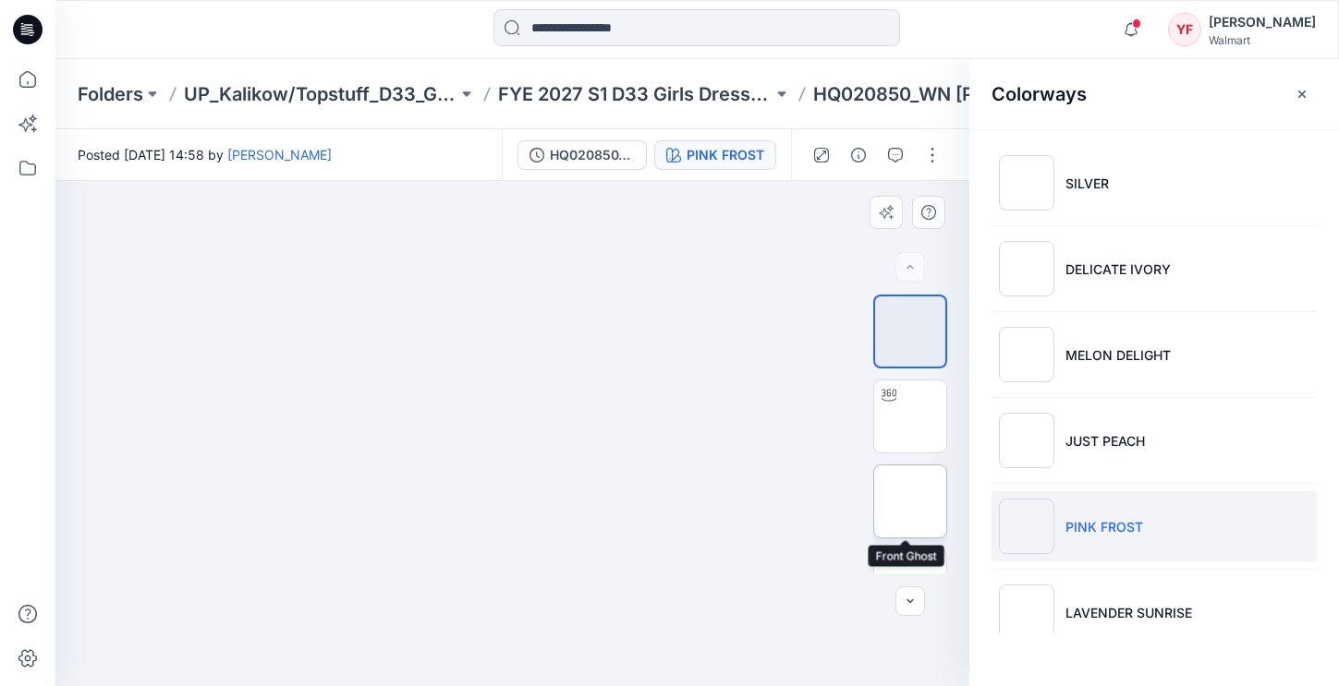
click at [910, 502] on img at bounding box center [910, 502] width 0 height 0
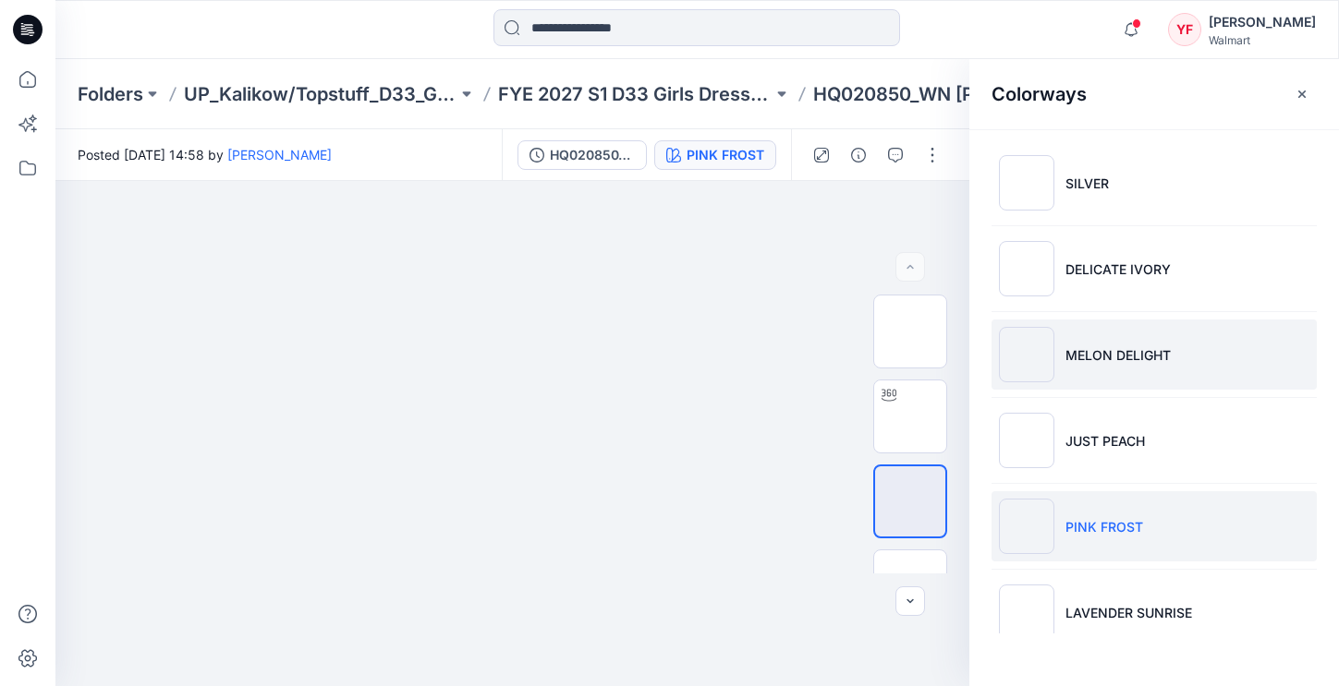
click at [1216, 360] on li "MELON DELIGHT" at bounding box center [1153, 355] width 325 height 70
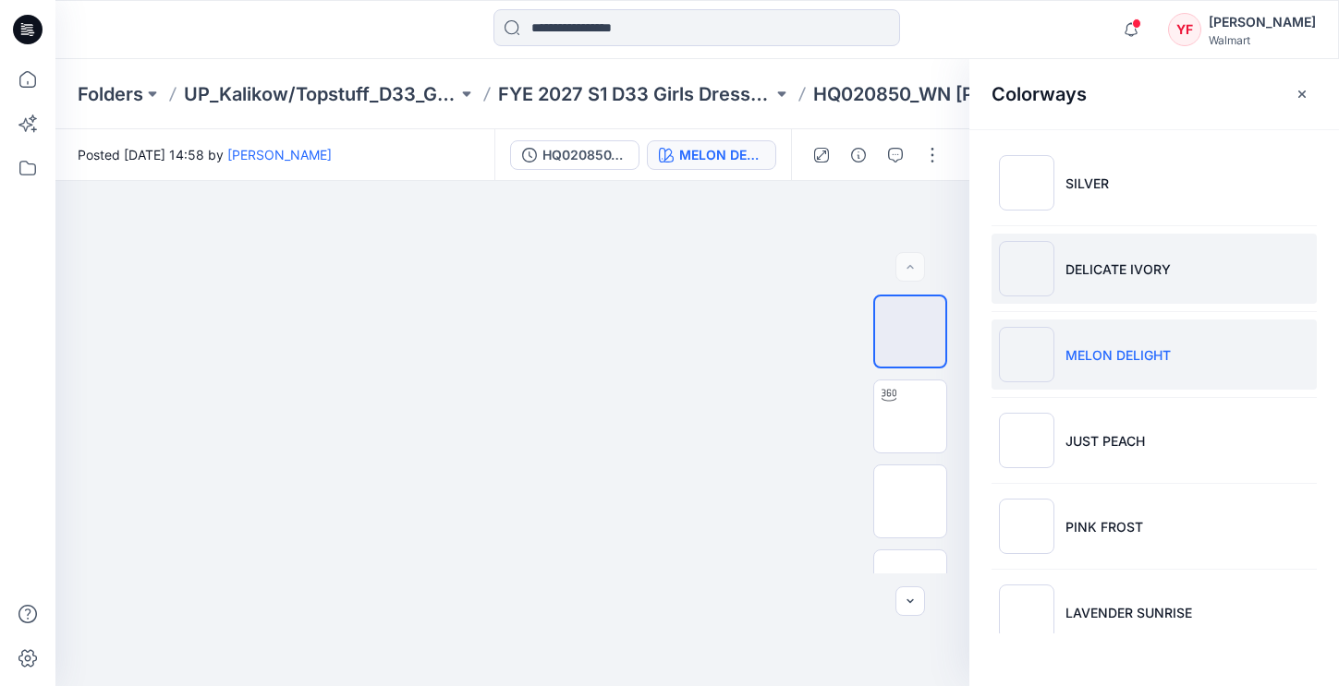
click at [1182, 272] on li "DELICATE IVORY" at bounding box center [1153, 269] width 325 height 70
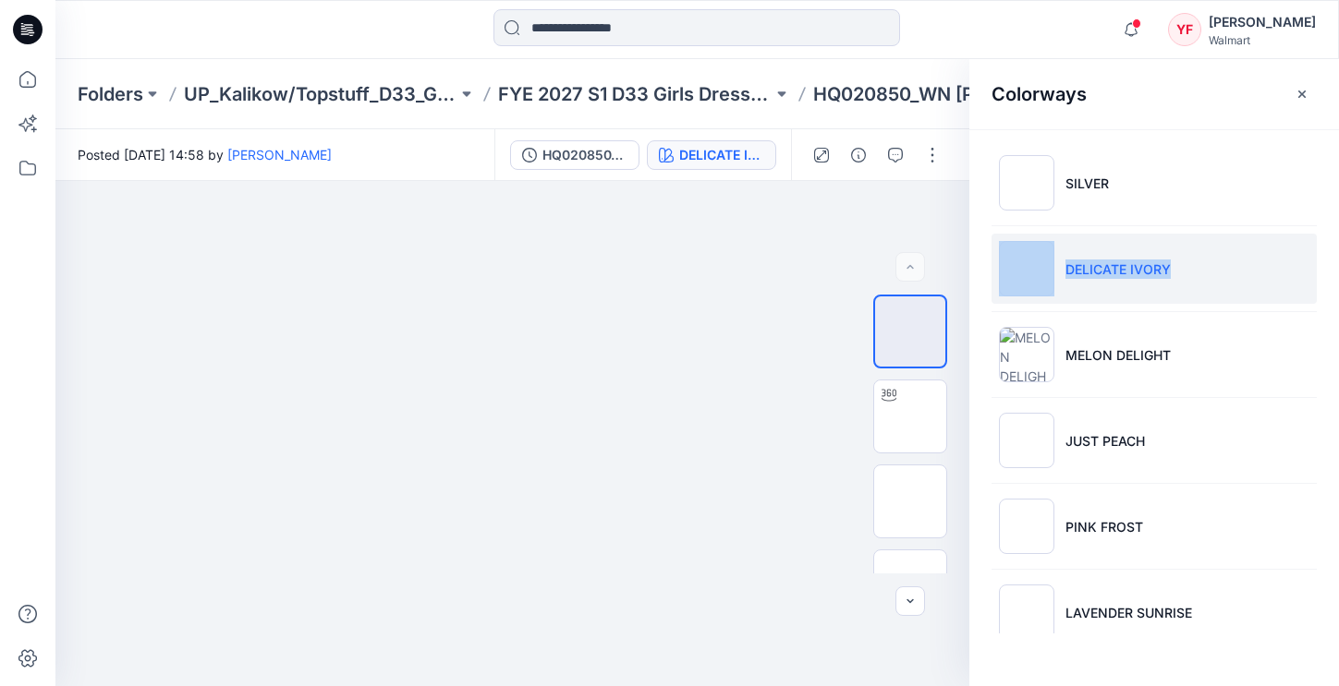
drag, startPoint x: 1334, startPoint y: 188, endPoint x: 1331, endPoint y: 295, distance: 106.3
click at [1334, 298] on ul "SILVER DELICATE IVORY MELON DELIGHT JUST PEACH PINK FROST LAVENDER SUNRISE PINK…" at bounding box center [1154, 569] width 370 height 880
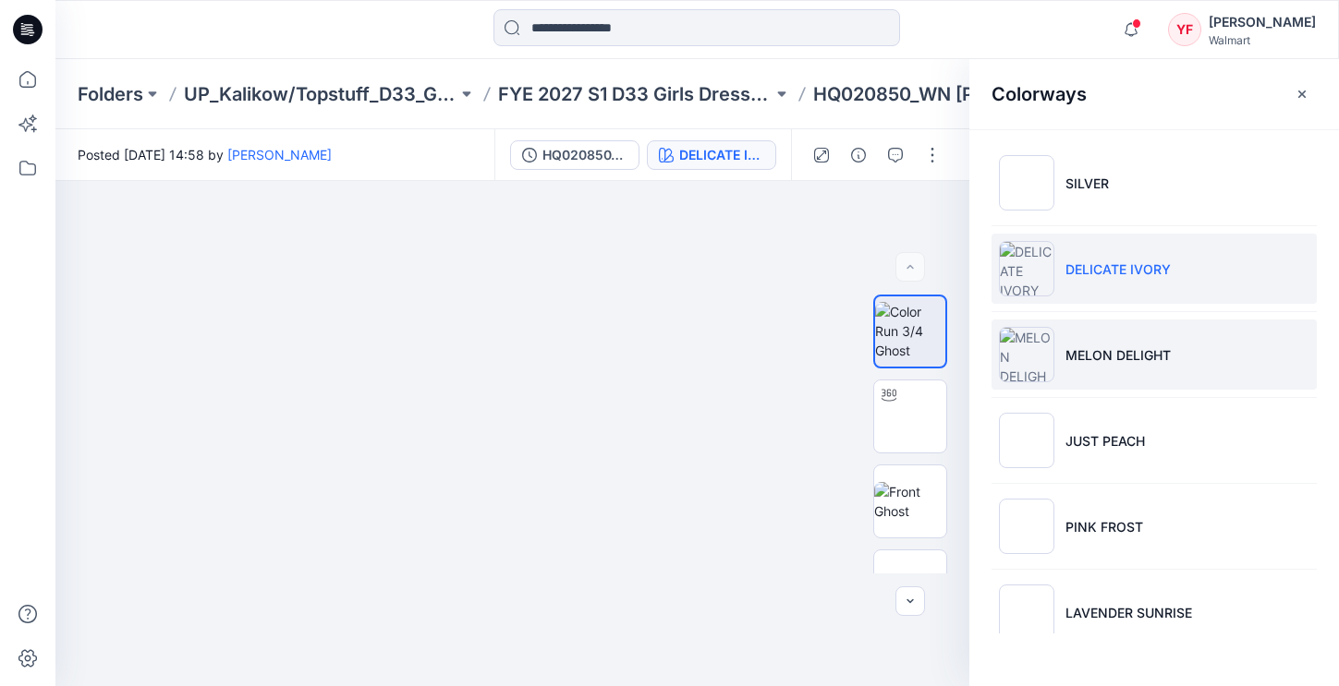
click at [1171, 333] on li "MELON DELIGHT" at bounding box center [1153, 355] width 325 height 70
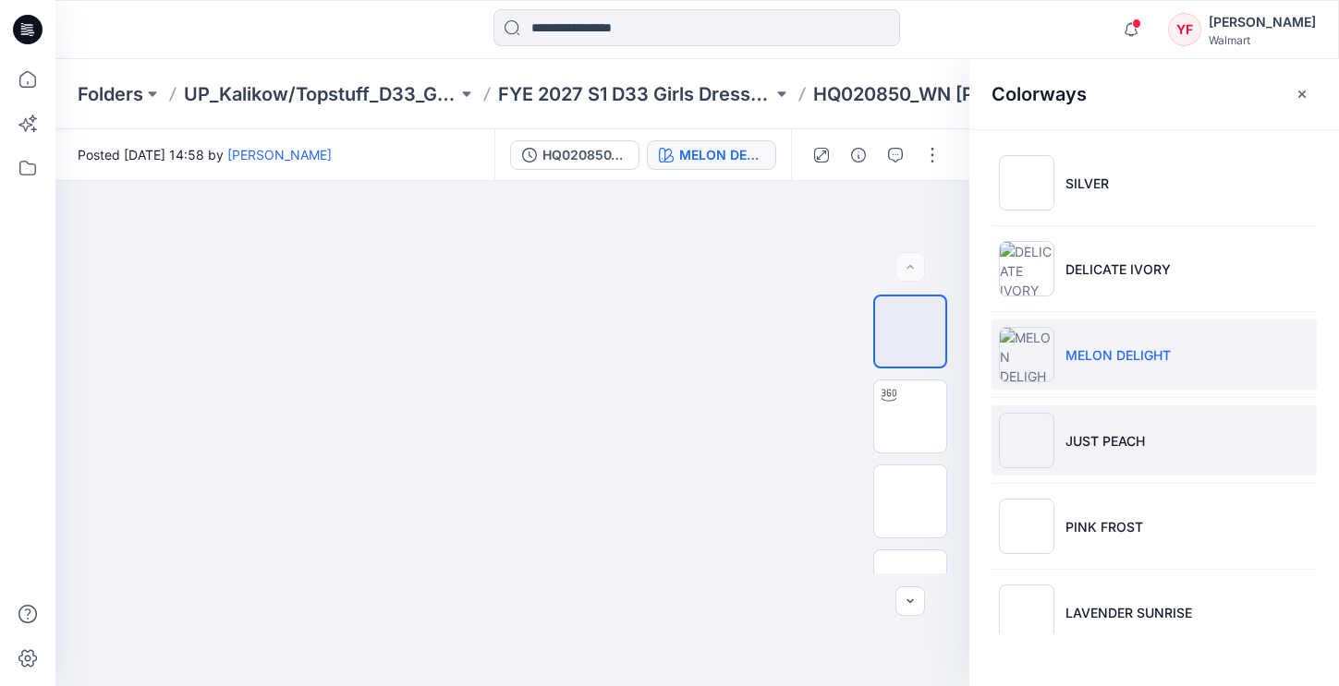
click at [1123, 418] on li "JUST PEACH" at bounding box center [1153, 441] width 325 height 70
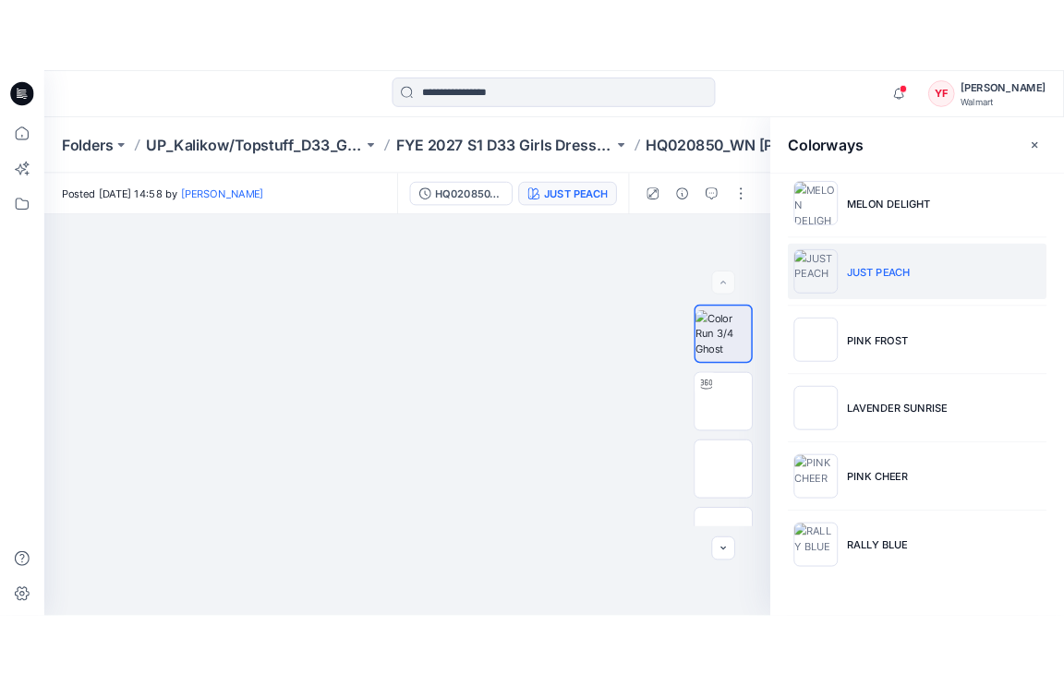
scroll to position [391, 0]
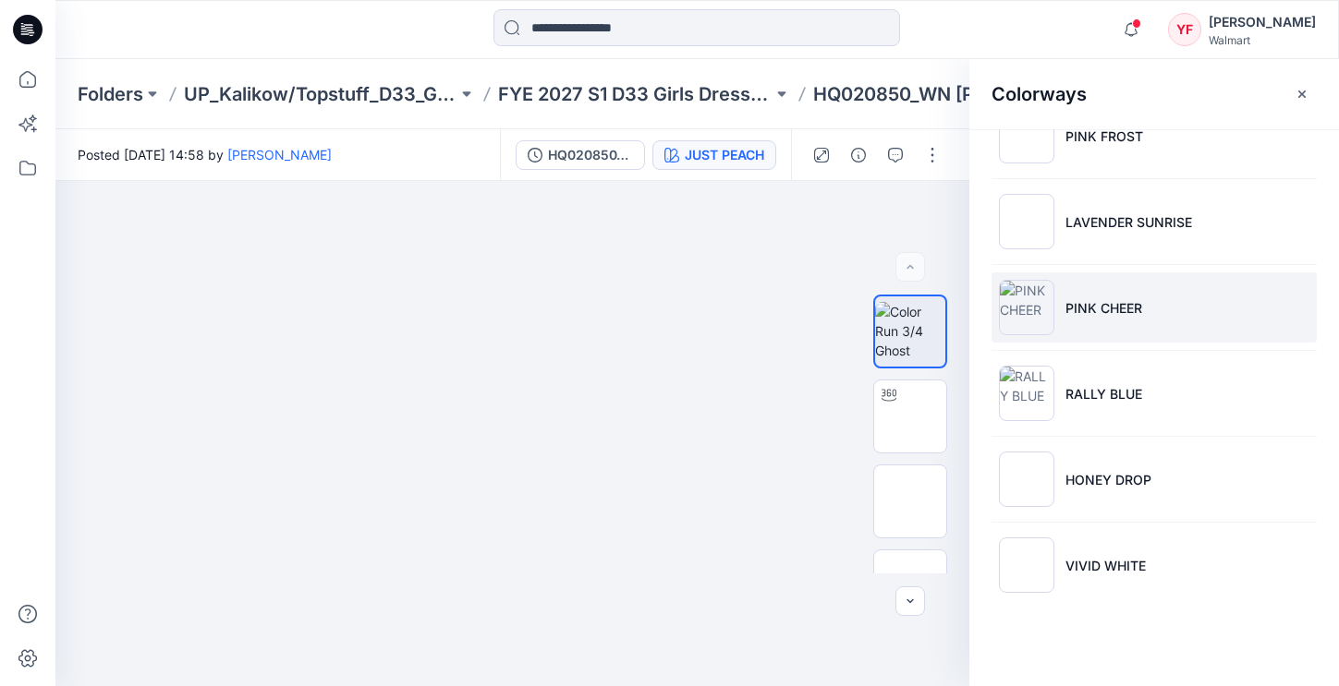
click at [1068, 318] on li "PINK CHEER" at bounding box center [1153, 308] width 325 height 70
click at [910, 502] on img at bounding box center [910, 502] width 0 height 0
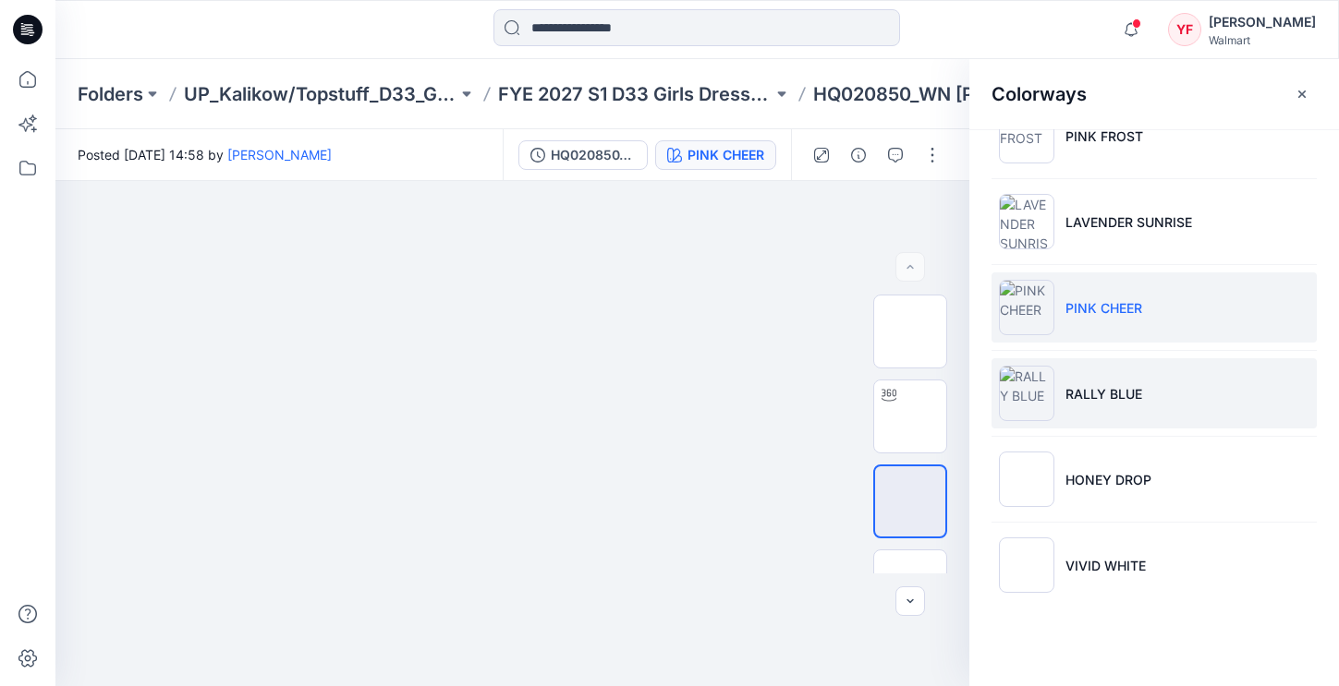
click at [1109, 358] on li "RALLY BLUE" at bounding box center [1153, 393] width 325 height 70
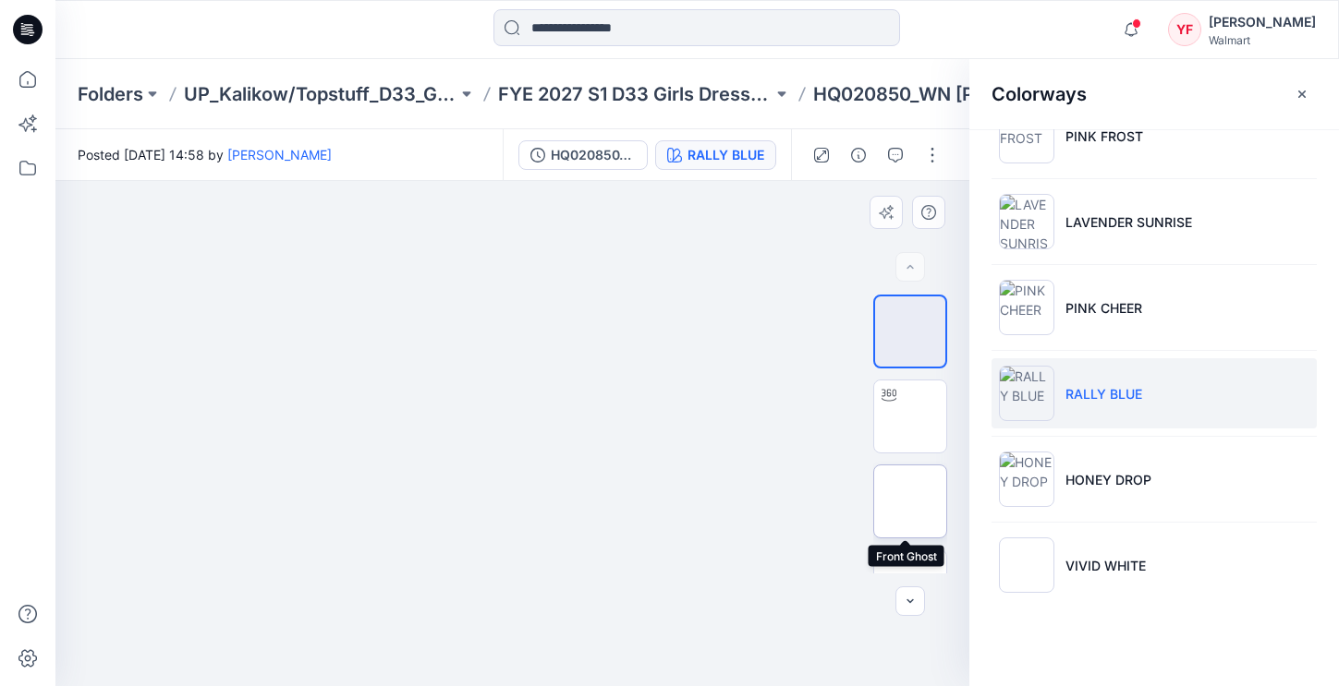
click at [910, 502] on img at bounding box center [910, 502] width 0 height 0
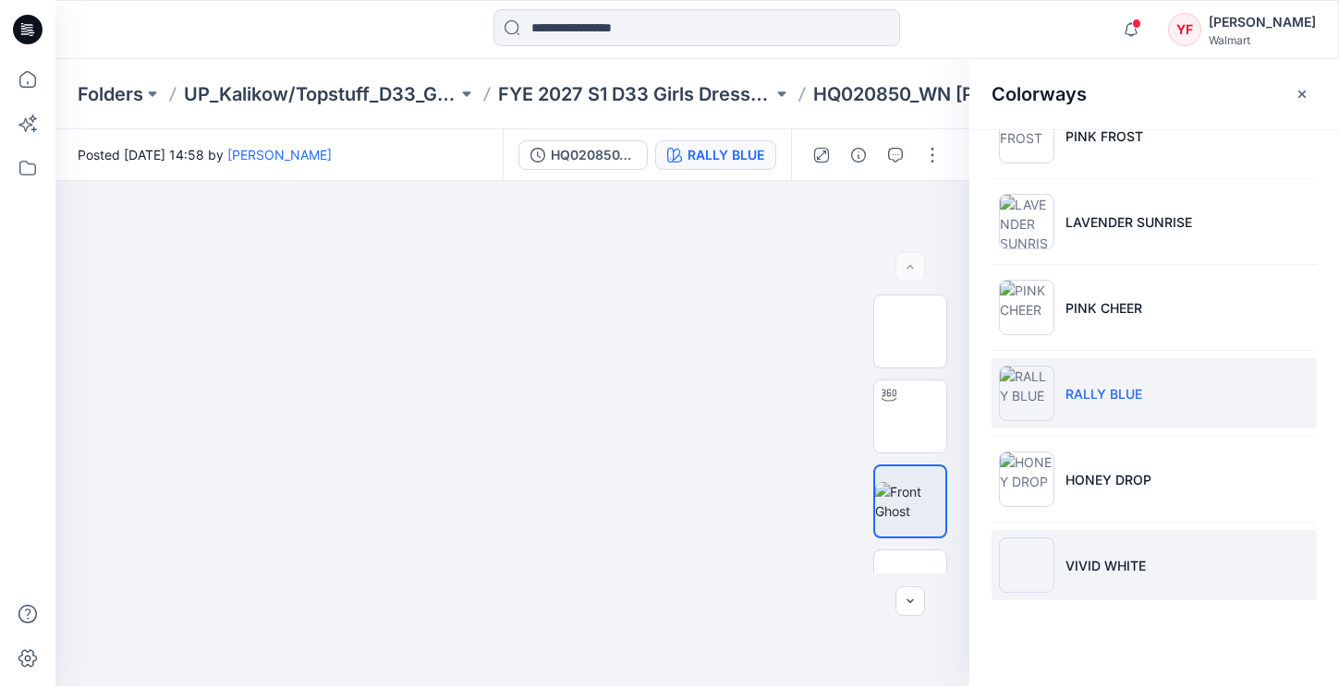
click at [1134, 551] on li "VIVID WHITE" at bounding box center [1153, 565] width 325 height 70
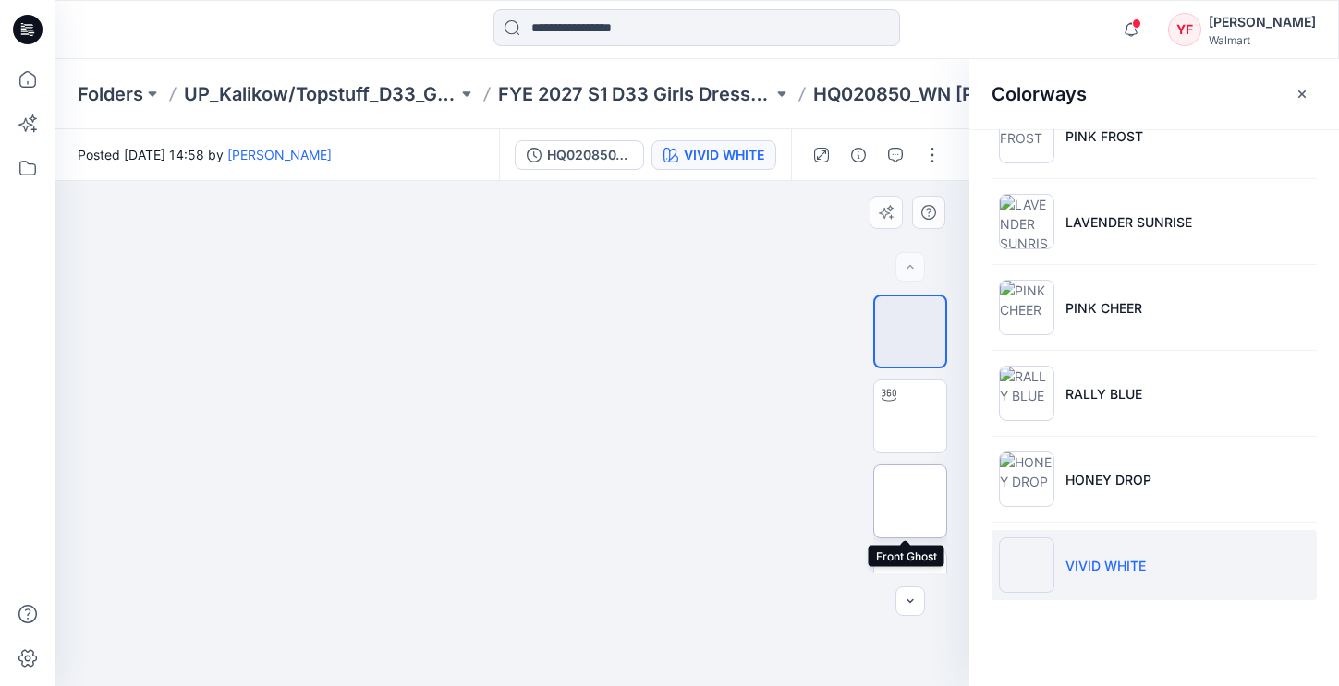
click at [910, 502] on img at bounding box center [910, 502] width 0 height 0
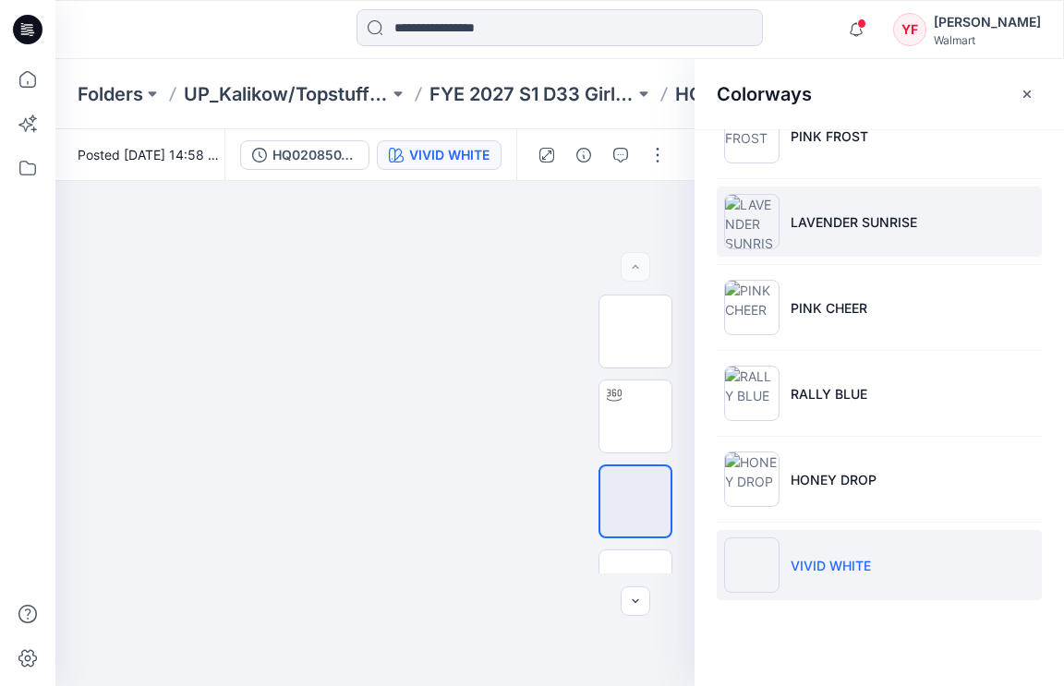
click at [823, 200] on li "LAVENDER SUNRISE" at bounding box center [879, 222] width 325 height 70
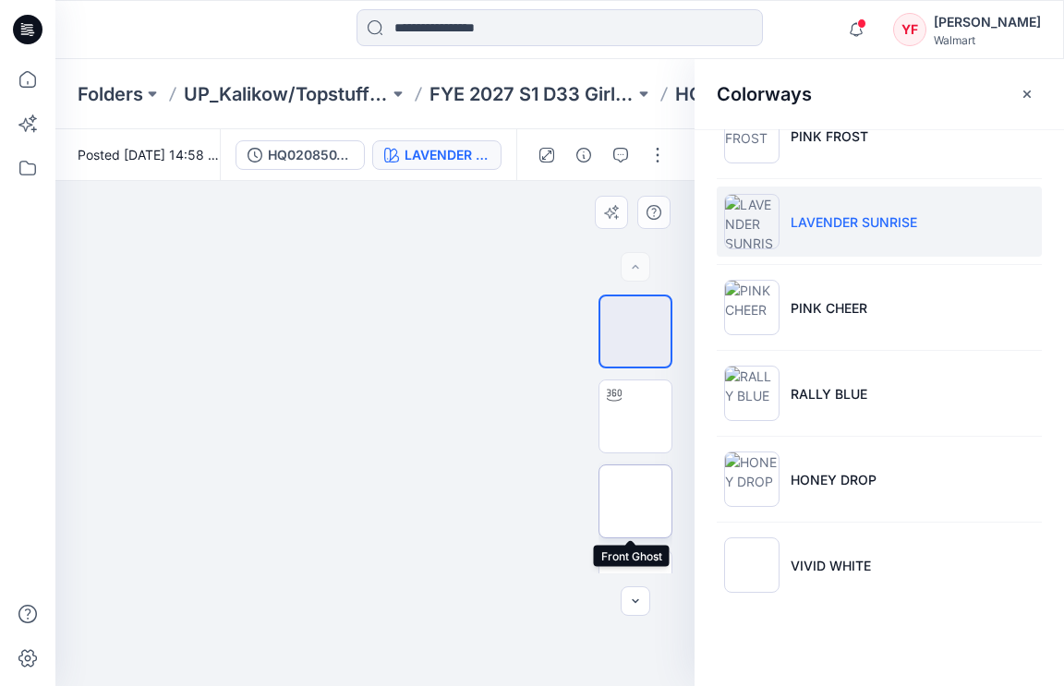
click at [636, 502] on img at bounding box center [636, 502] width 0 height 0
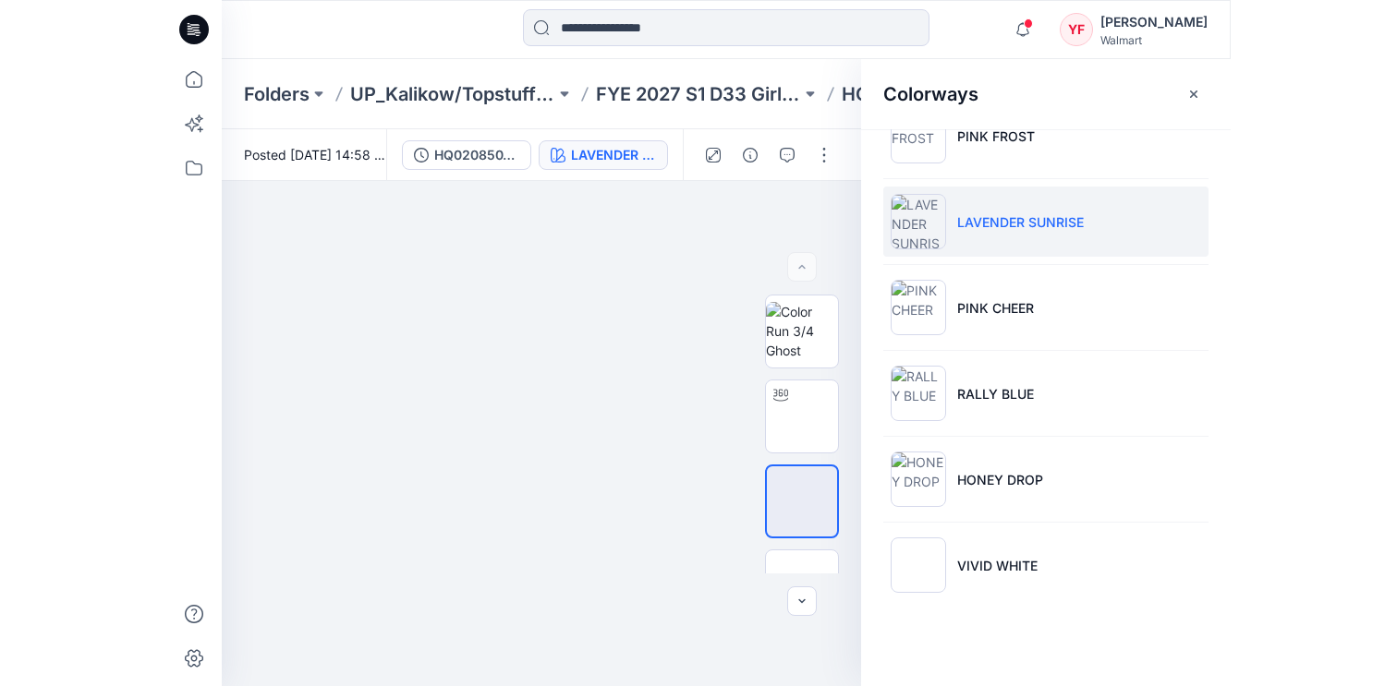
scroll to position [364, 0]
